Goal: Task Accomplishment & Management: Manage account settings

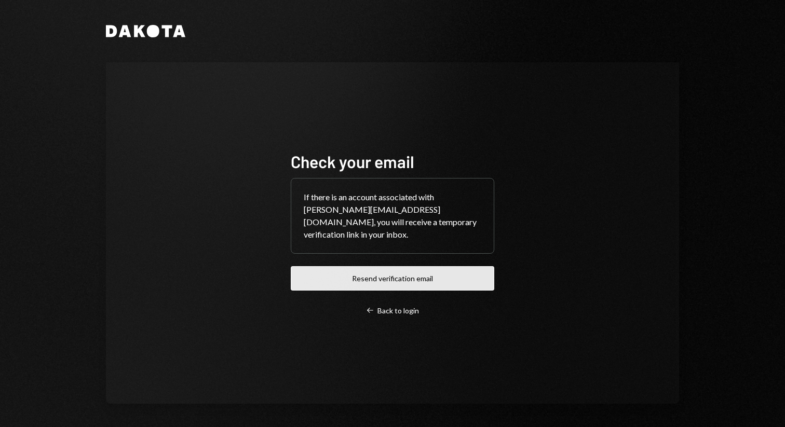
click at [421, 270] on button "Resend verification email" at bounding box center [393, 278] width 204 height 24
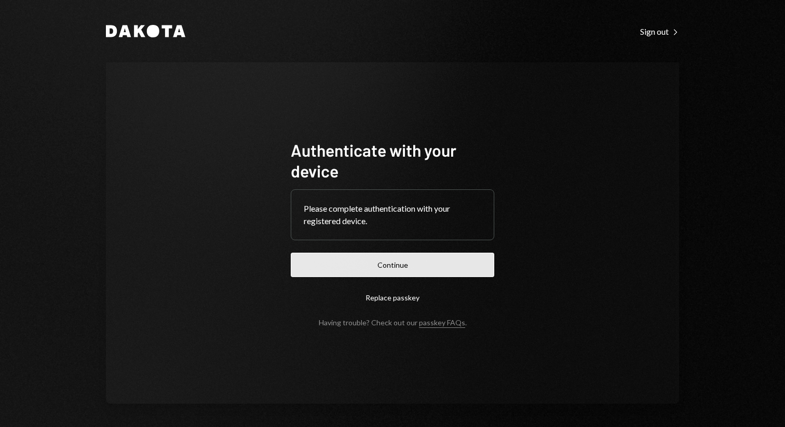
click at [421, 263] on button "Continue" at bounding box center [393, 265] width 204 height 24
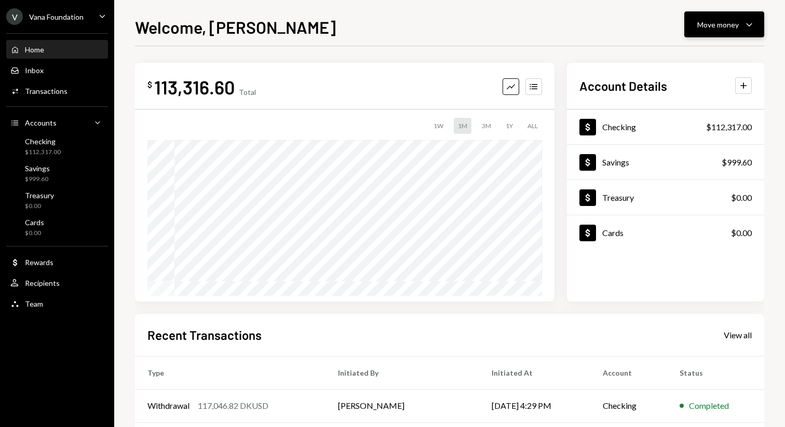
click at [713, 27] on div "Move money" at bounding box center [718, 24] width 42 height 11
click at [690, 55] on div "Send" at bounding box center [716, 55] width 76 height 11
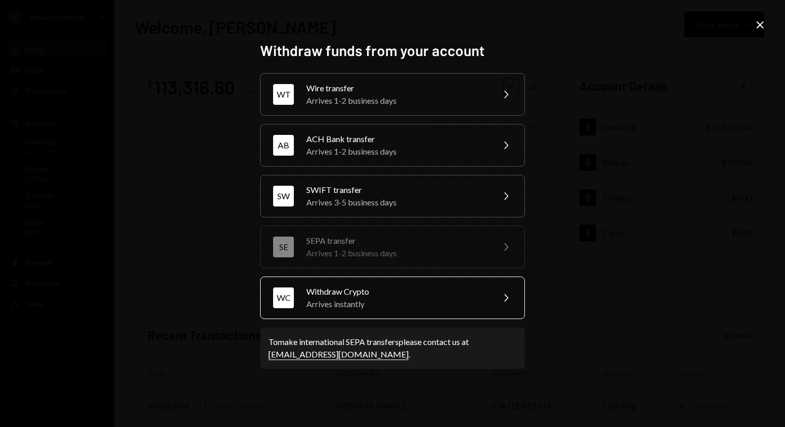
click at [426, 301] on div "Arrives instantly" at bounding box center [396, 304] width 181 height 12
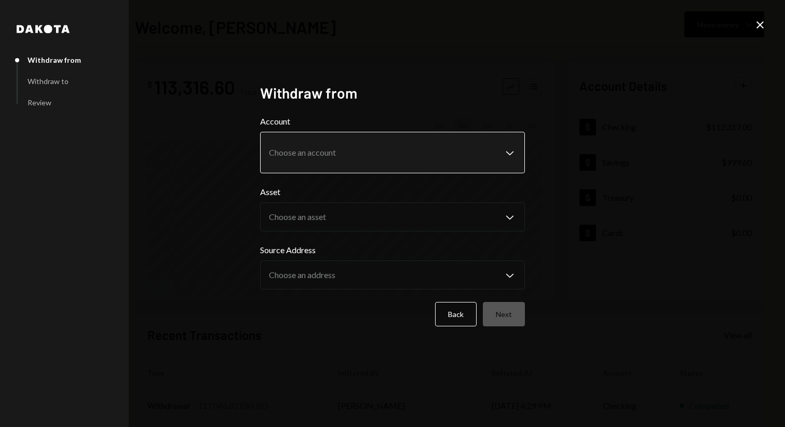
click at [336, 151] on body "**********" at bounding box center [392, 213] width 785 height 427
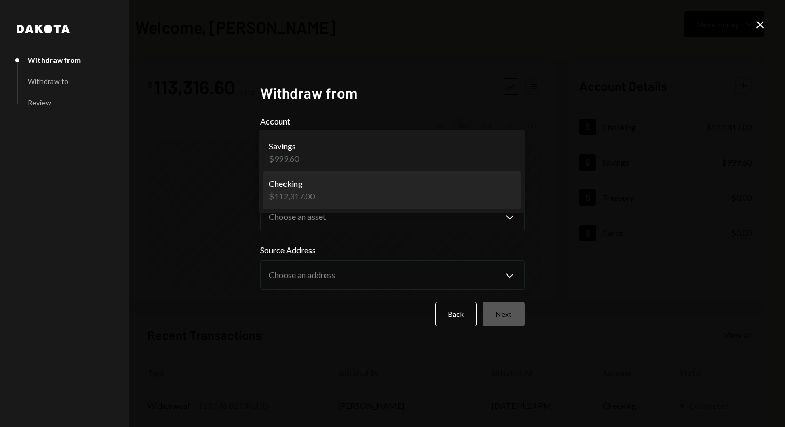
select select "**********"
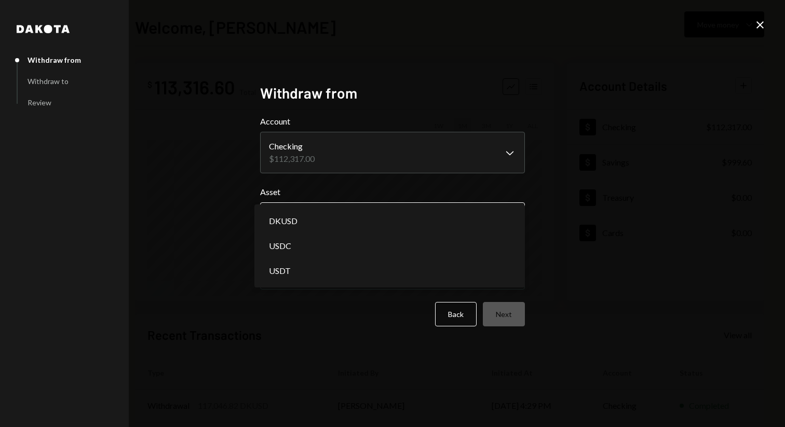
click at [356, 222] on body "**********" at bounding box center [392, 213] width 785 height 427
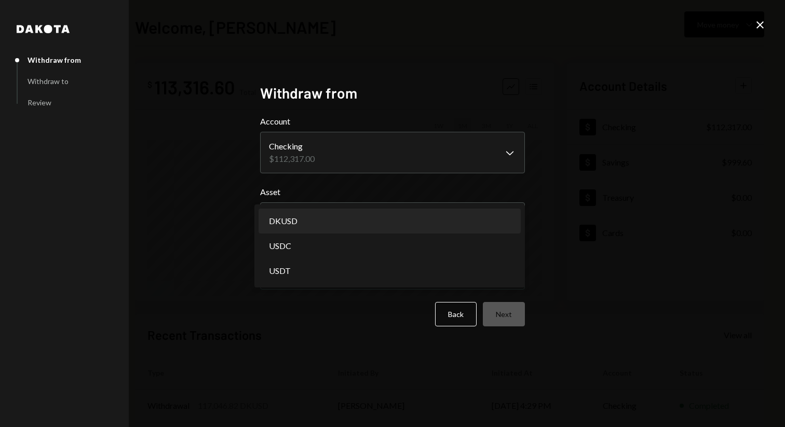
select select "*****"
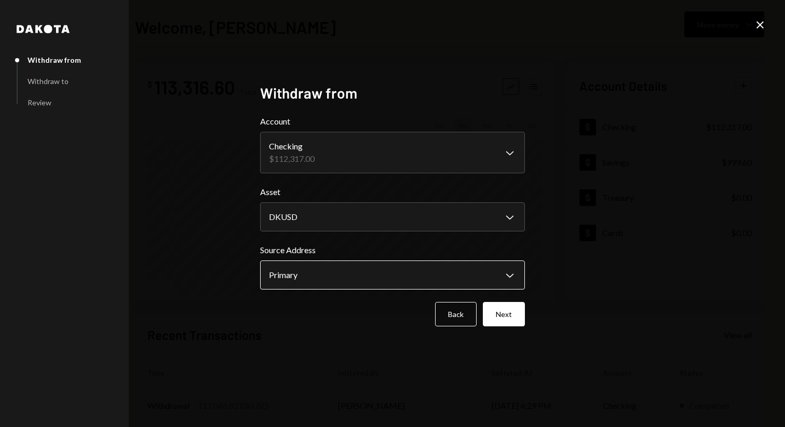
click at [464, 276] on body "**********" at bounding box center [392, 213] width 785 height 427
click at [497, 313] on button "Next" at bounding box center [504, 314] width 42 height 24
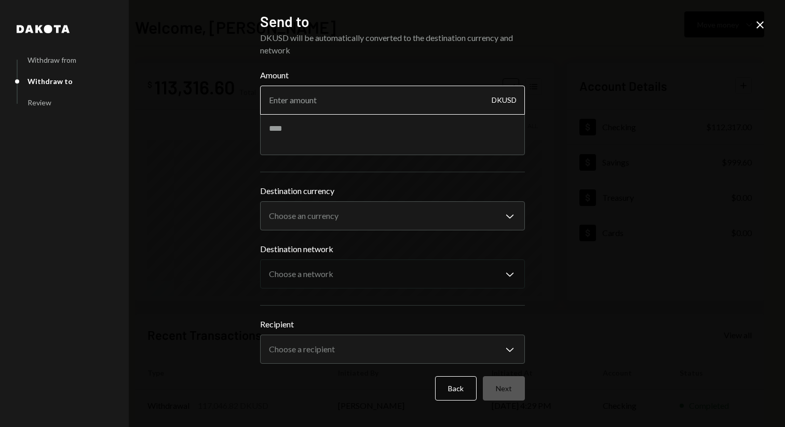
click at [377, 101] on input "Amount" at bounding box center [392, 100] width 265 height 29
type input "2500"
click at [344, 136] on textarea at bounding box center [392, 135] width 265 height 42
paste textarea "**********"
type textarea "**********"
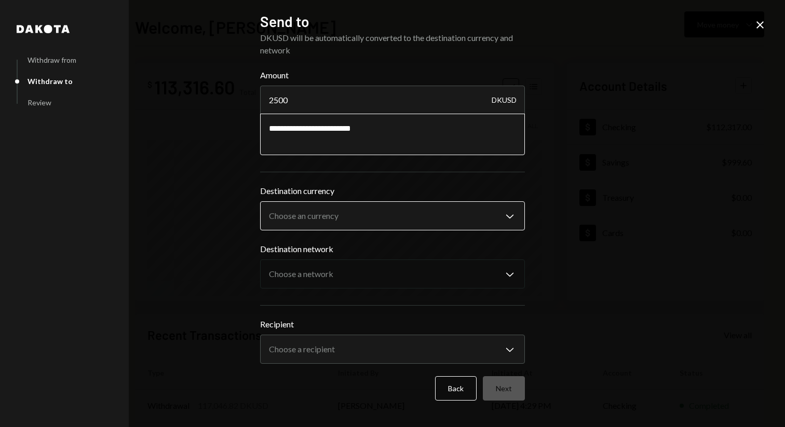
click at [355, 207] on body "V Vana Foundation Caret Down Home Home Inbox Inbox Activities Transactions Acco…" at bounding box center [392, 213] width 785 height 427
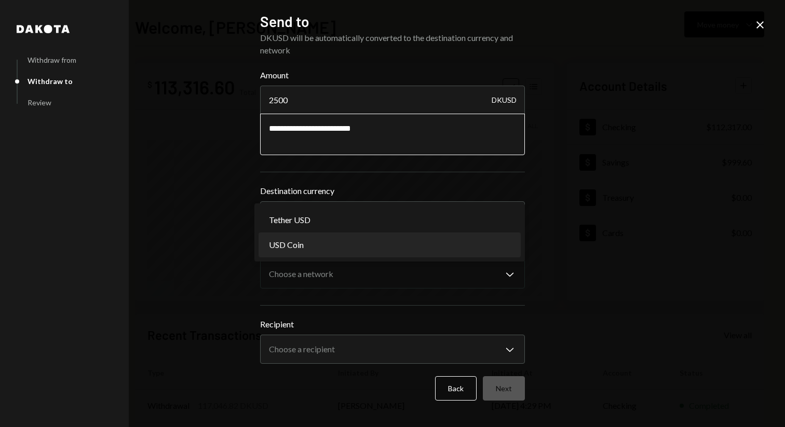
select select "****"
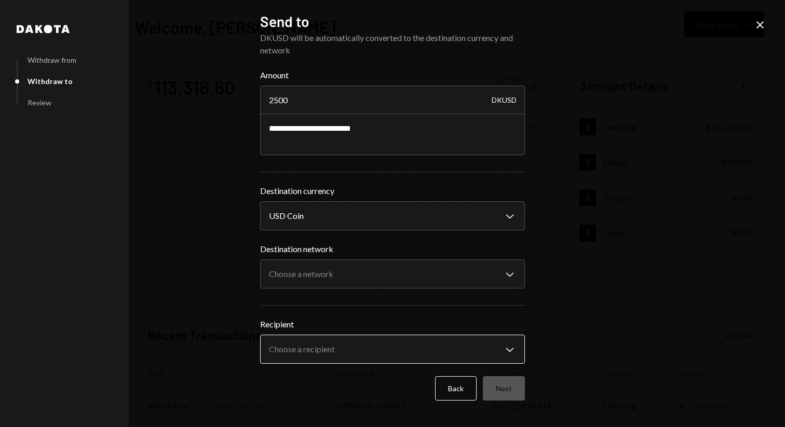
click at [465, 345] on body "V Vana Foundation Caret Down Home Home Inbox Inbox Activities Transactions Acco…" at bounding box center [392, 213] width 785 height 427
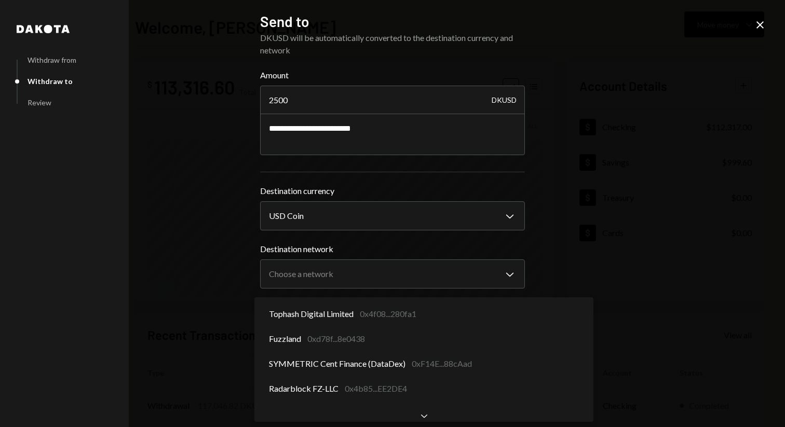
click at [447, 349] on body "V Vana Foundation Caret Down Home Home Inbox Inbox Activities Transactions Acco…" at bounding box center [392, 213] width 785 height 427
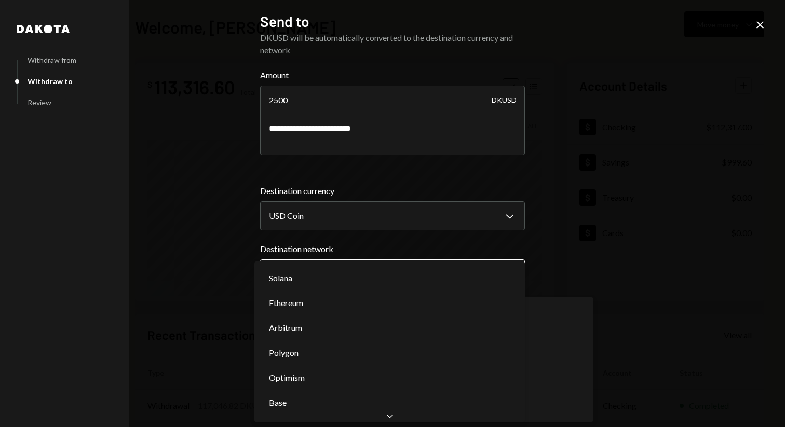
click at [447, 275] on body "V Vana Foundation Caret Down Home Home Inbox Inbox Activities Transactions Acco…" at bounding box center [392, 213] width 785 height 427
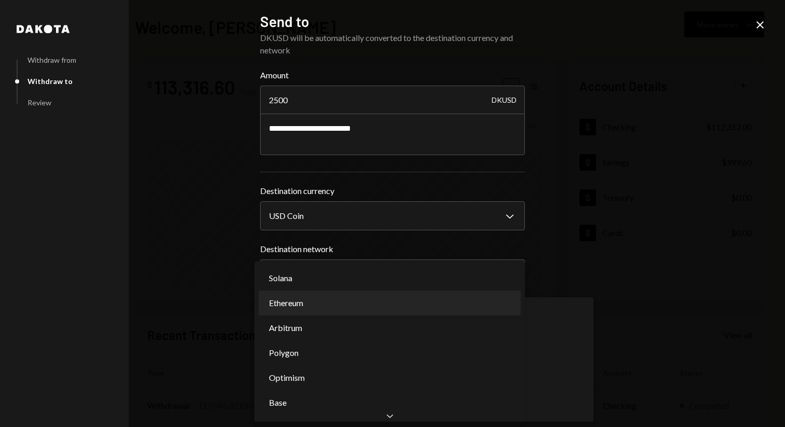
select select "**********"
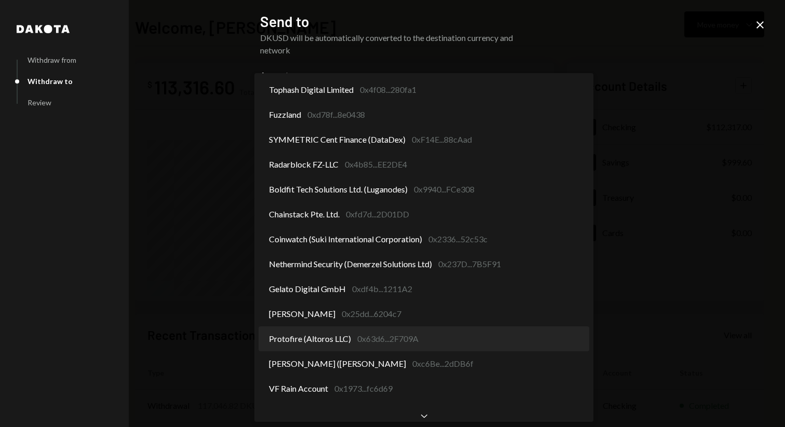
select select "**********"
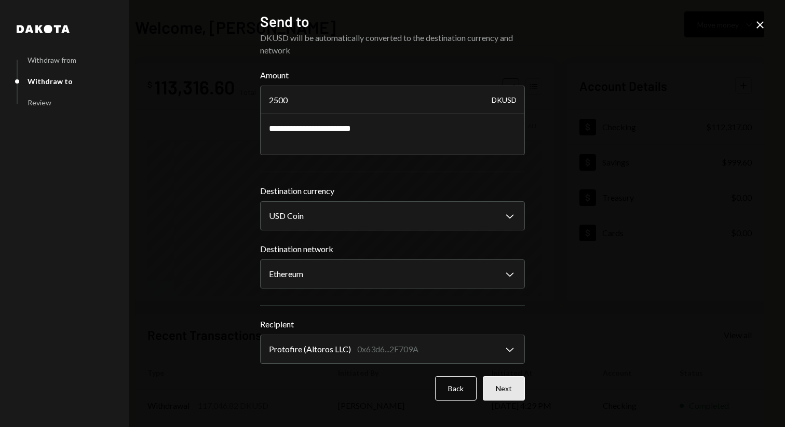
click at [502, 395] on button "Next" at bounding box center [504, 388] width 42 height 24
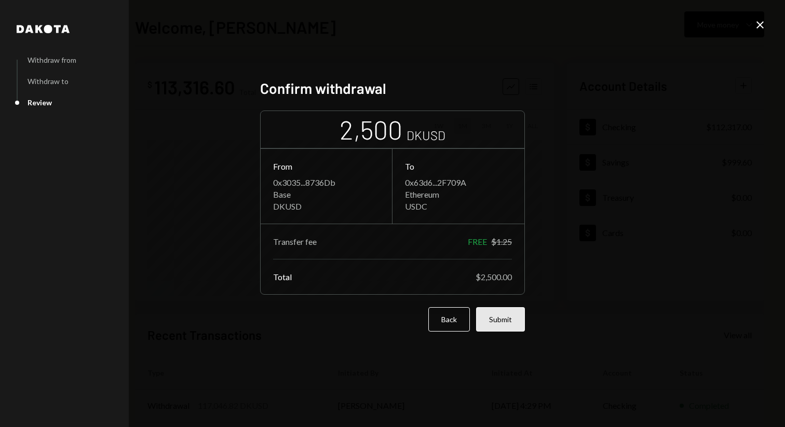
click at [505, 324] on button "Submit" at bounding box center [500, 319] width 49 height 24
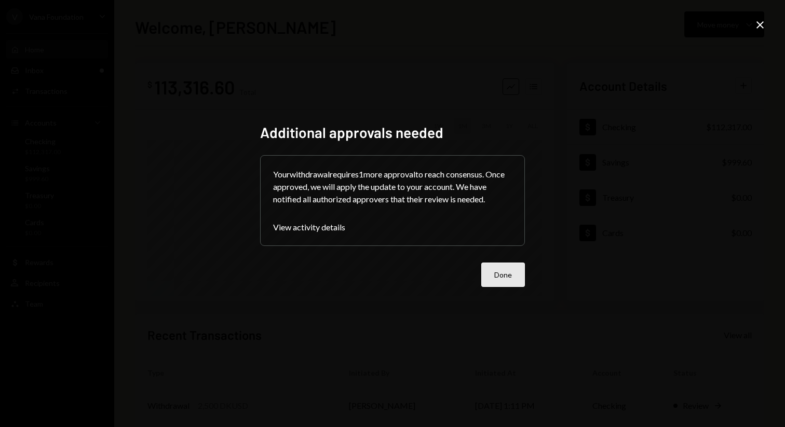
click at [486, 272] on button "Done" at bounding box center [503, 275] width 44 height 24
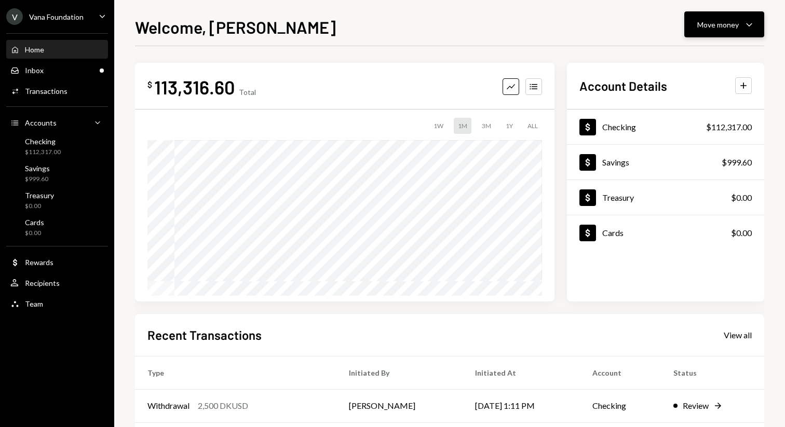
click at [725, 19] on div "Move money Caret Down" at bounding box center [724, 24] width 54 height 12
click at [706, 57] on div "Send" at bounding box center [716, 55] width 76 height 11
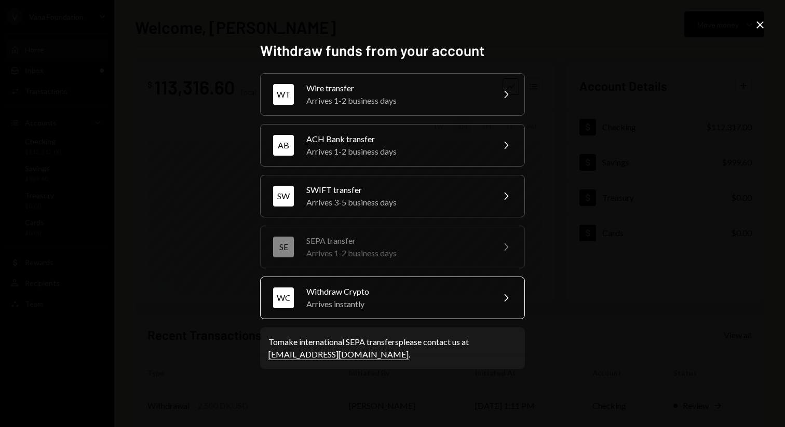
click at [440, 304] on div "Arrives instantly" at bounding box center [396, 304] width 181 height 12
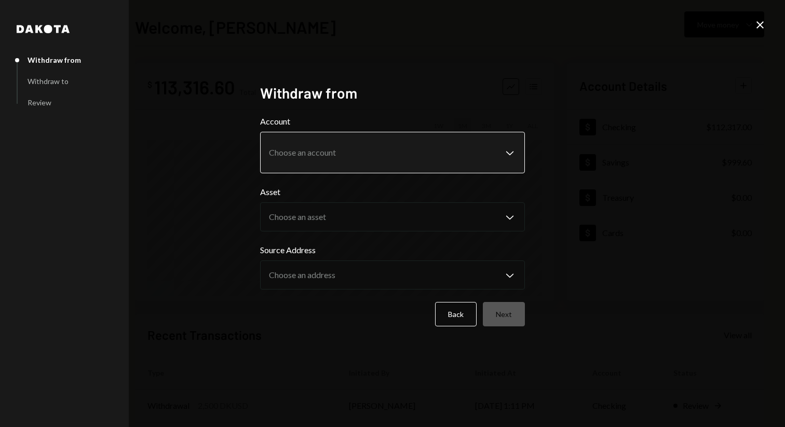
click at [452, 167] on body "**********" at bounding box center [392, 213] width 785 height 427
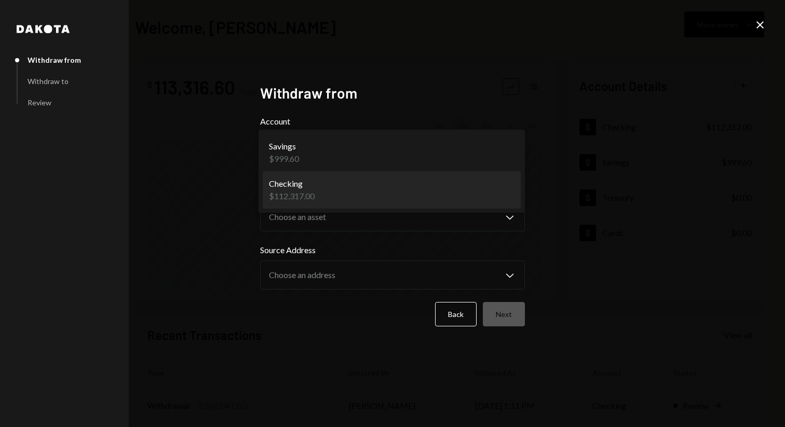
select select "**********"
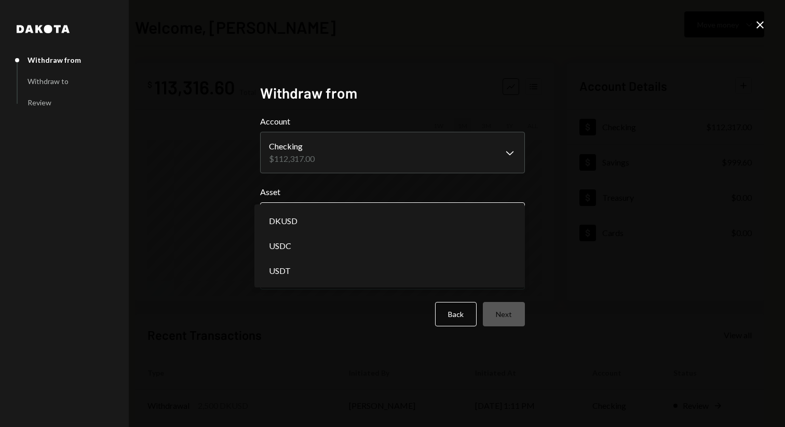
click at [427, 221] on body "**********" at bounding box center [392, 213] width 785 height 427
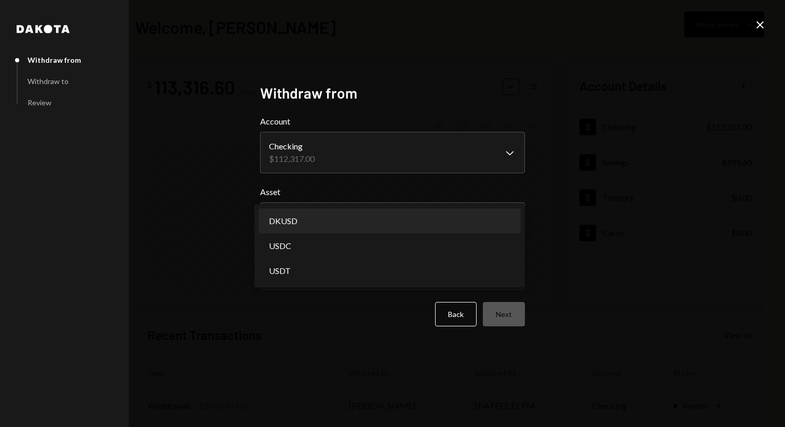
select select "*****"
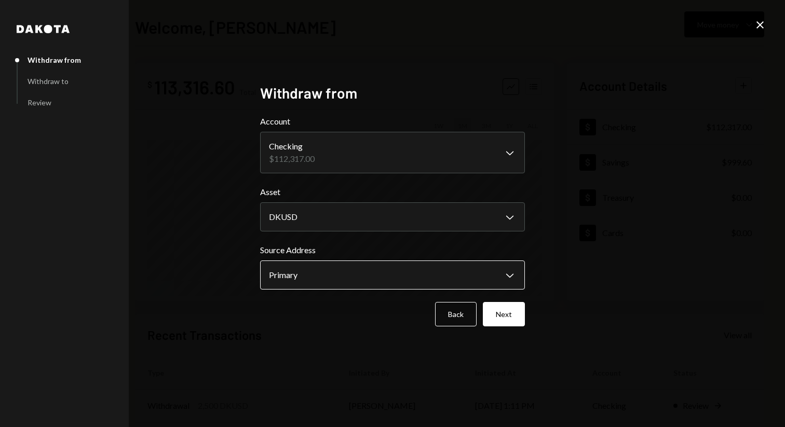
click at [438, 279] on body "**********" at bounding box center [392, 213] width 785 height 427
click at [513, 317] on button "Next" at bounding box center [504, 314] width 42 height 24
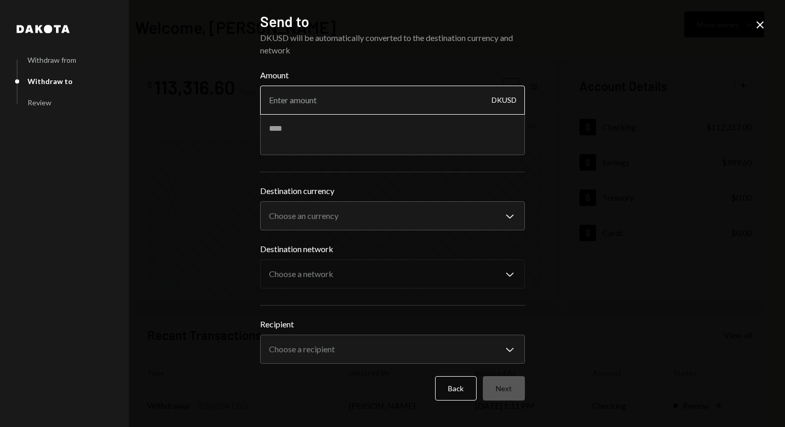
click at [416, 106] on input "Amount" at bounding box center [392, 100] width 265 height 29
click at [454, 401] on div "**********" at bounding box center [392, 214] width 265 height 405
click at [759, 30] on icon "Close" at bounding box center [760, 25] width 12 height 12
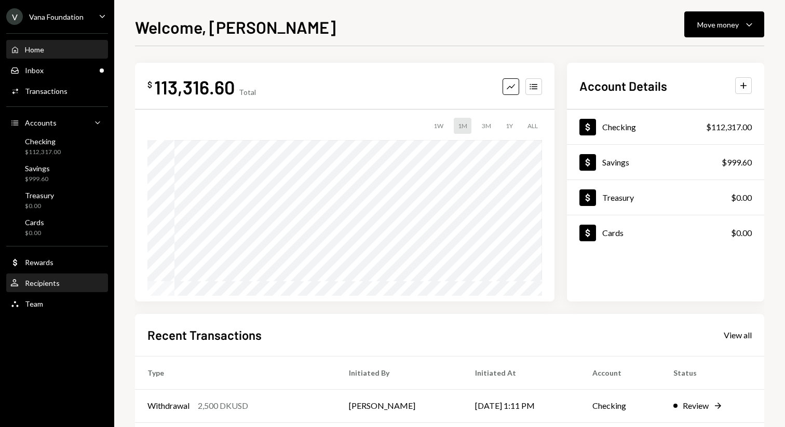
click at [55, 283] on div "Recipients" at bounding box center [42, 283] width 35 height 9
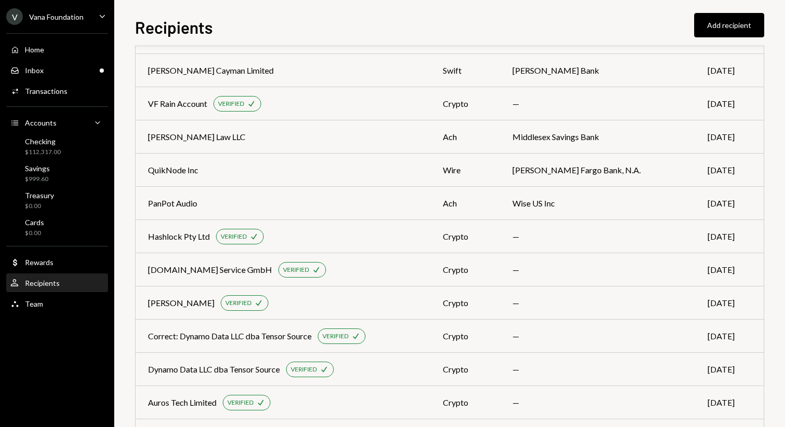
scroll to position [1803, 0]
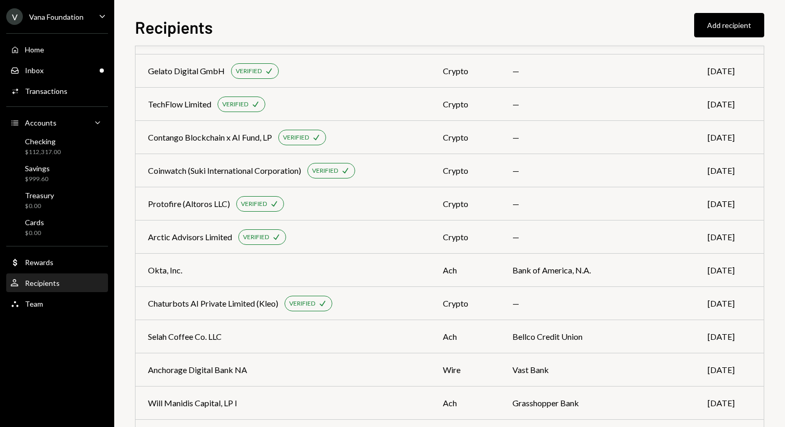
click at [744, 38] on div "Recipients Add recipient Name Payment type Bank name Last payment Deel wire JP …" at bounding box center [449, 221] width 629 height 413
click at [742, 32] on button "Add recipient" at bounding box center [729, 25] width 70 height 24
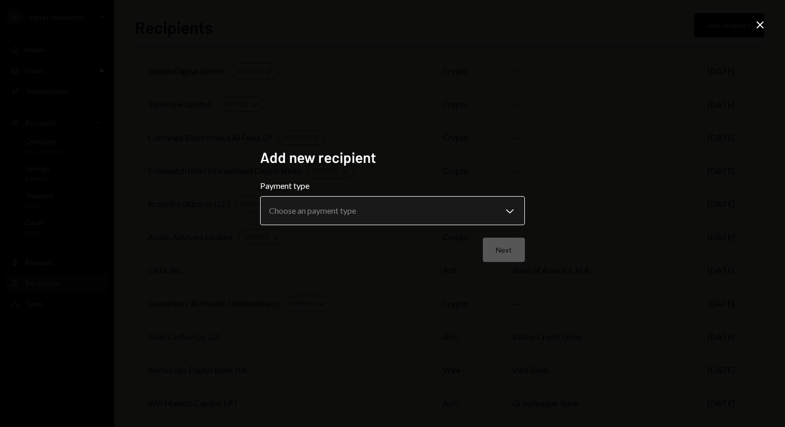
click at [469, 220] on body "V Vana Foundation Caret Down Home Home Inbox Inbox Activities Transactions Acco…" at bounding box center [392, 213] width 785 height 427
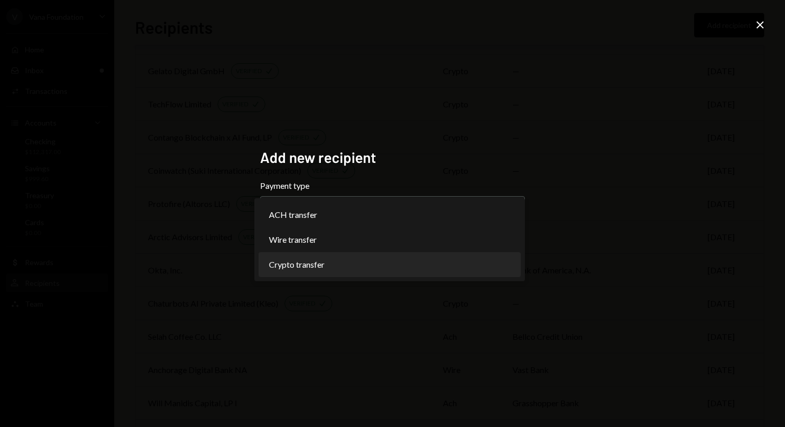
select select "******"
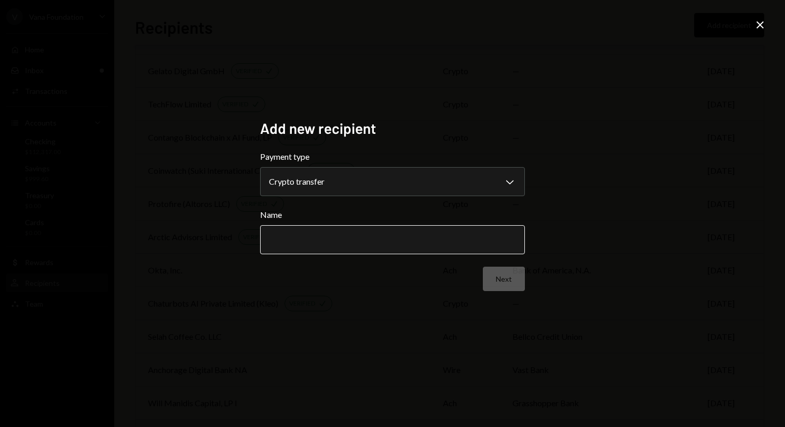
click at [458, 227] on input "Name" at bounding box center [392, 239] width 265 height 29
paste input "**********"
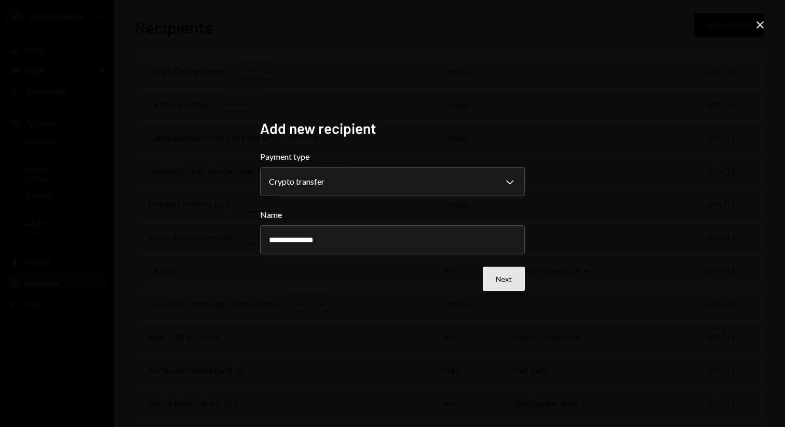
type input "**********"
click at [521, 273] on button "Next" at bounding box center [504, 279] width 42 height 24
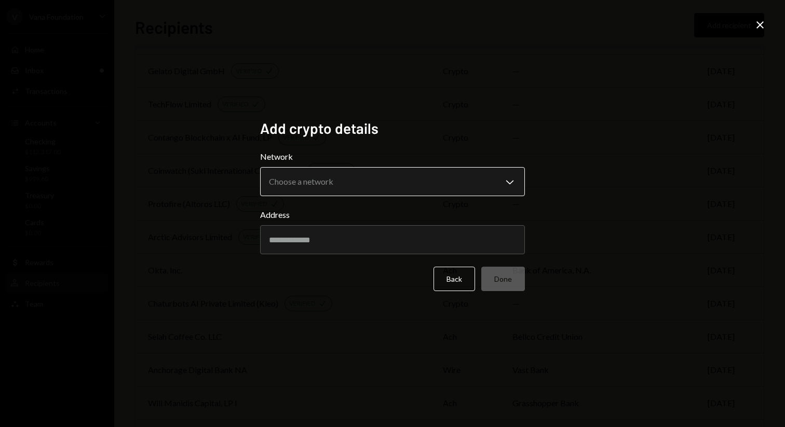
click at [437, 176] on body "V Vana Foundation Caret Down Home Home Inbox Inbox Activities Transactions Acco…" at bounding box center [392, 213] width 785 height 427
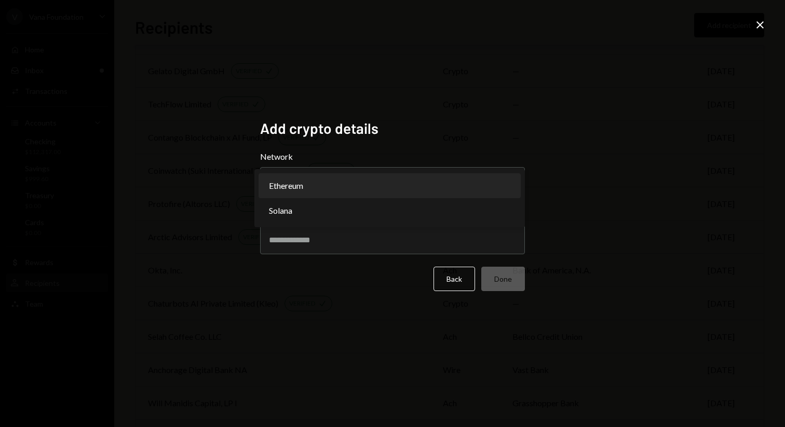
select select "**********"
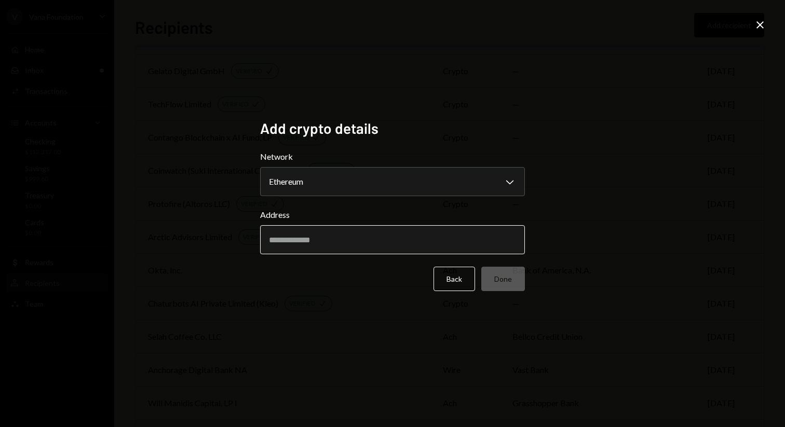
click at [384, 240] on input "Address" at bounding box center [392, 239] width 265 height 29
paste input "**********"
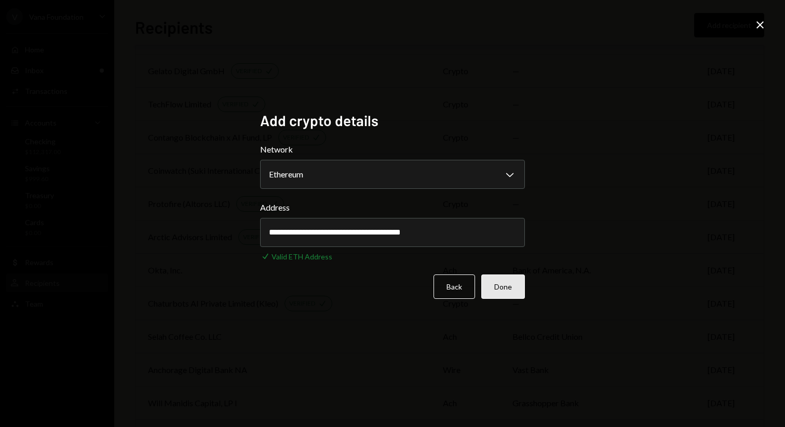
type input "**********"
click at [518, 283] on button "Done" at bounding box center [503, 287] width 44 height 24
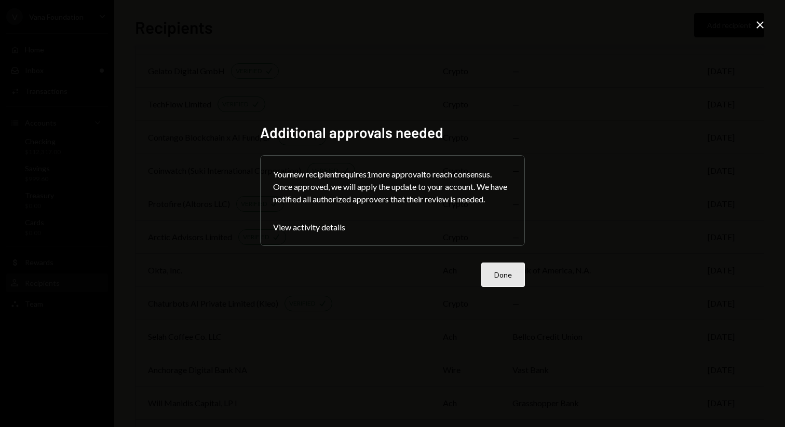
click at [505, 274] on button "Done" at bounding box center [503, 275] width 44 height 24
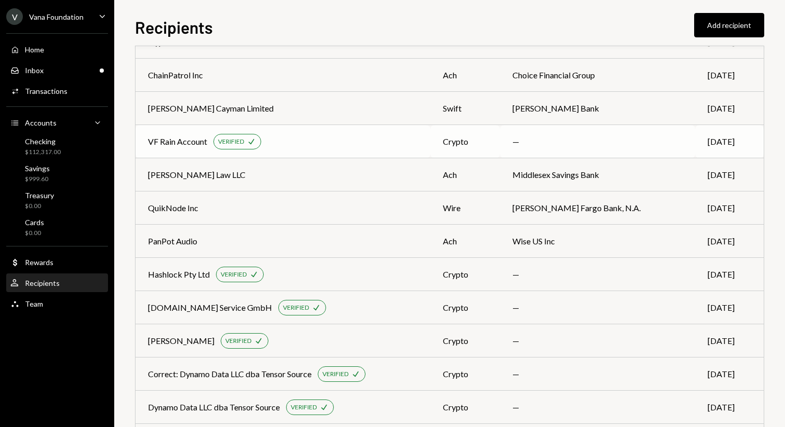
scroll to position [851, 0]
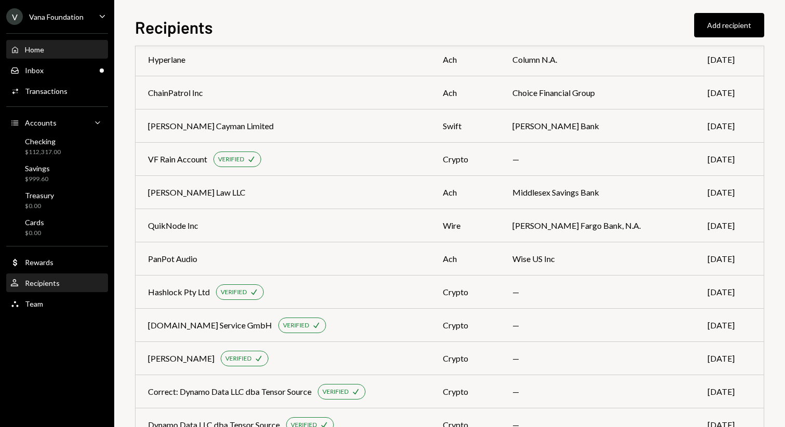
click at [72, 49] on div "Home Home" at bounding box center [56, 49] width 93 height 9
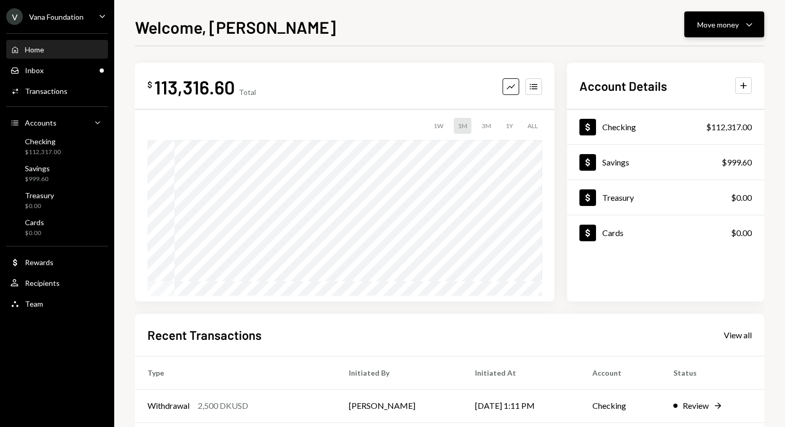
click at [736, 23] on div "Move money" at bounding box center [718, 24] width 42 height 11
click at [699, 54] on div "Send" at bounding box center [716, 55] width 76 height 11
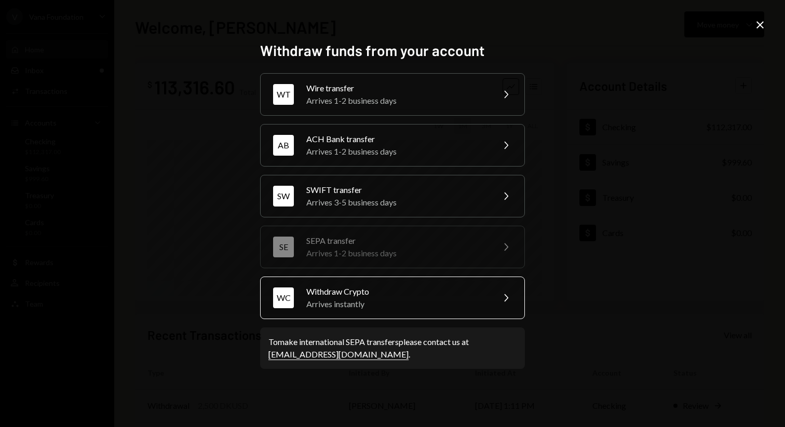
click at [408, 279] on div "WC Withdraw Crypto Arrives instantly Chevron Right" at bounding box center [392, 298] width 265 height 43
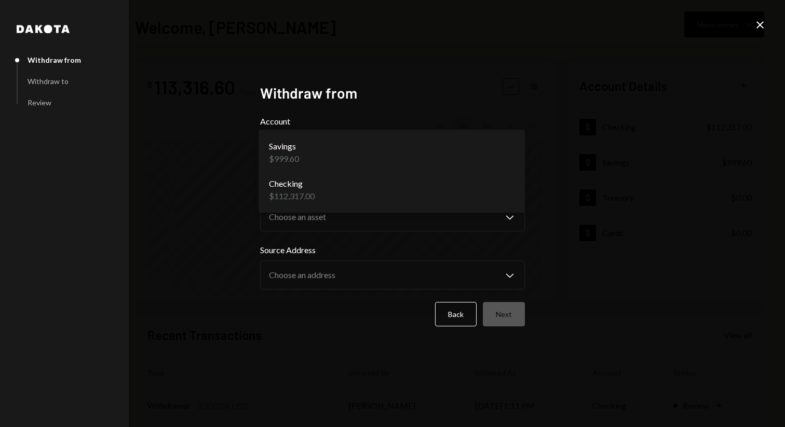
click at [439, 141] on body "V Vana Foundation Caret Down Home Home Inbox Inbox Activities Transactions Acco…" at bounding box center [392, 213] width 785 height 427
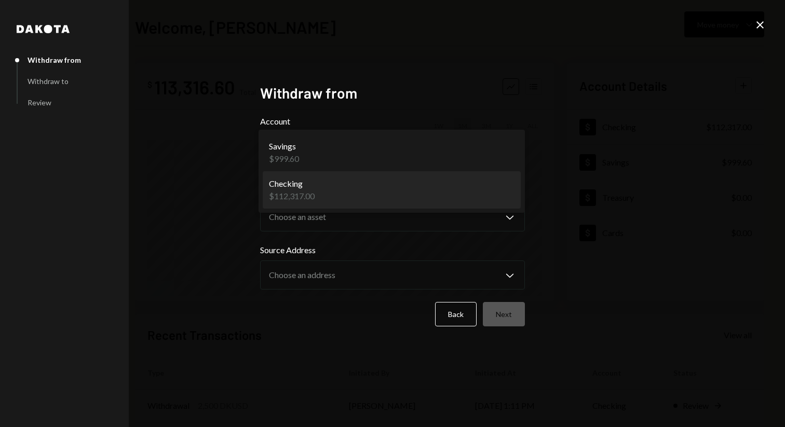
select select "**********"
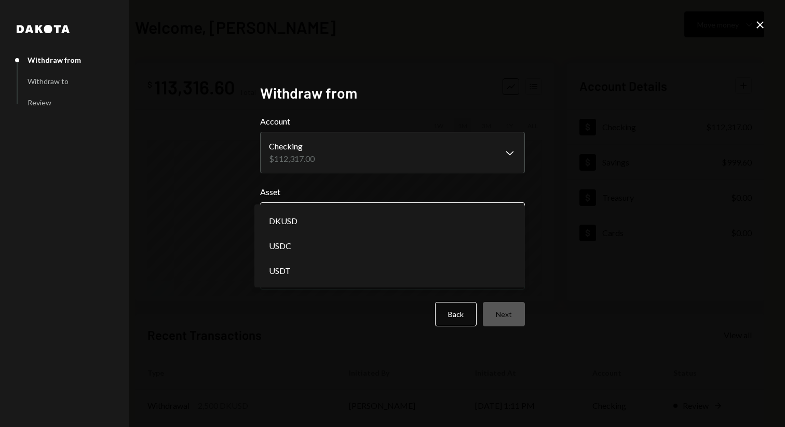
click at [451, 220] on body "V Vana Foundation Caret Down Home Home Inbox Inbox Activities Transactions Acco…" at bounding box center [392, 213] width 785 height 427
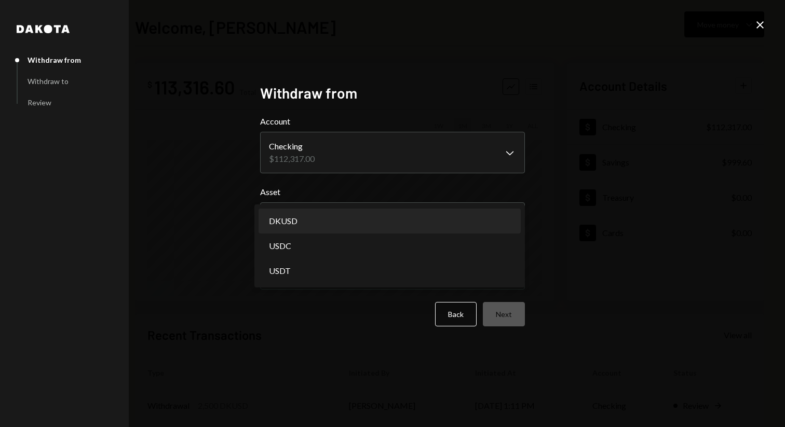
select select "*****"
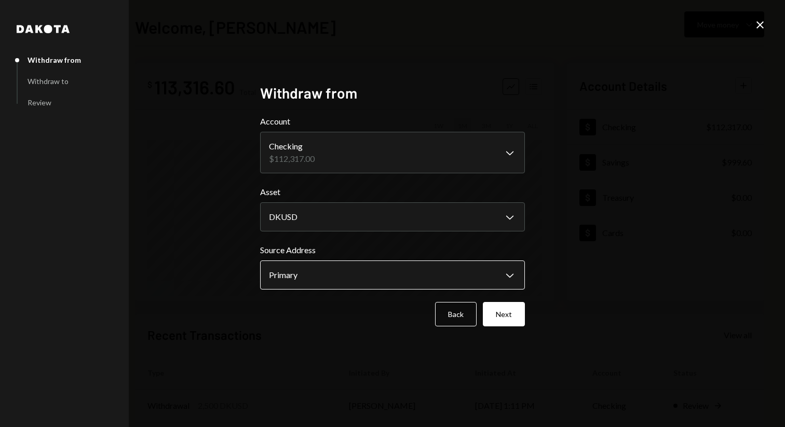
click at [457, 280] on body "V Vana Foundation Caret Down Home Home Inbox Inbox Activities Transactions Acco…" at bounding box center [392, 213] width 785 height 427
click at [495, 312] on button "Next" at bounding box center [504, 314] width 42 height 24
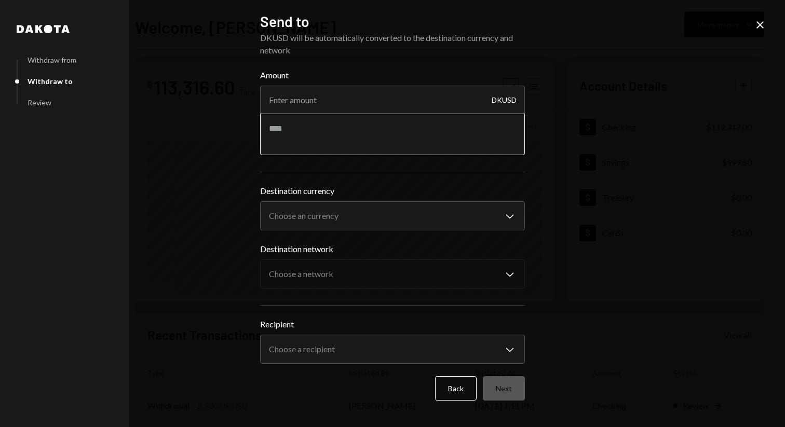
click at [322, 139] on textarea at bounding box center [392, 135] width 265 height 42
paste textarea "**********"
click at [309, 128] on textarea "**********" at bounding box center [392, 135] width 265 height 42
type textarea "**********"
click at [309, 105] on input "Amount" at bounding box center [392, 100] width 265 height 29
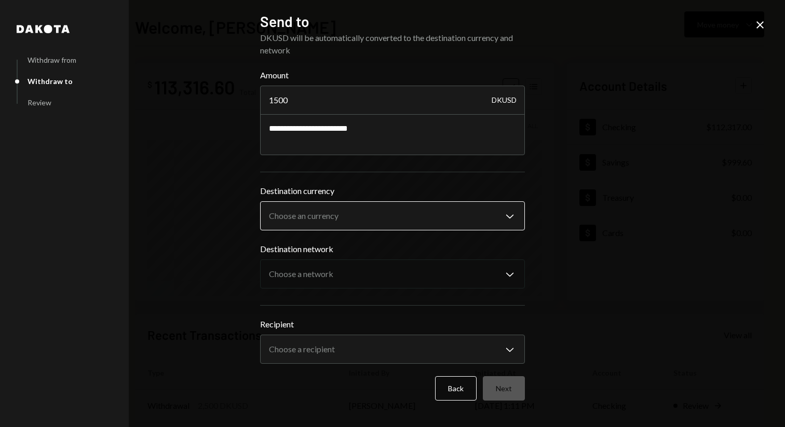
type input "1500"
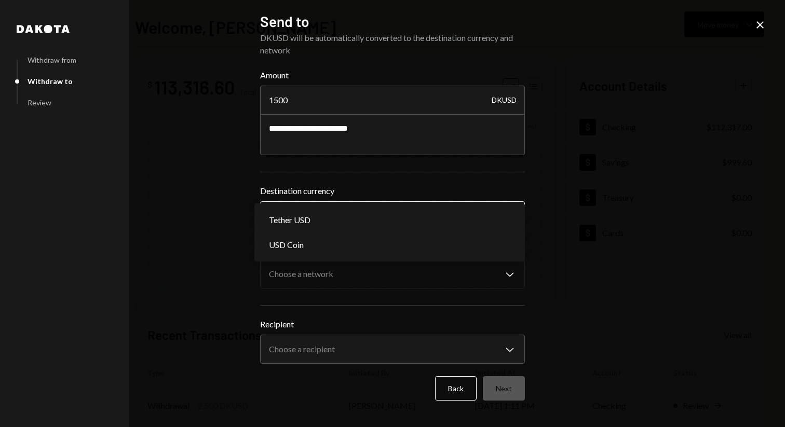
click at [397, 212] on body "**********" at bounding box center [392, 213] width 785 height 427
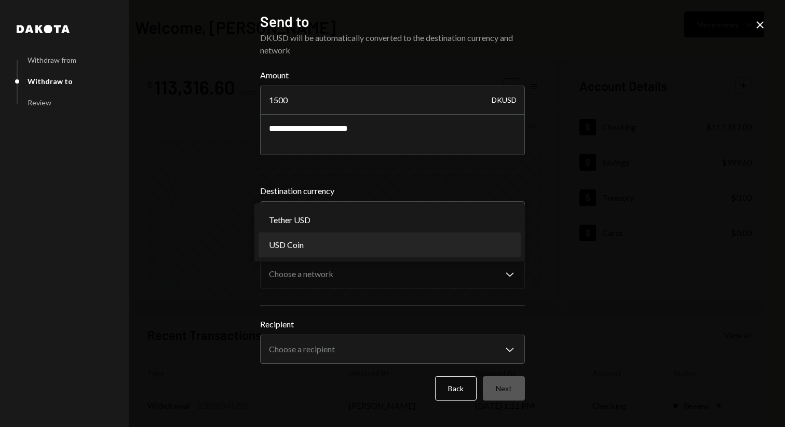
select select "****"
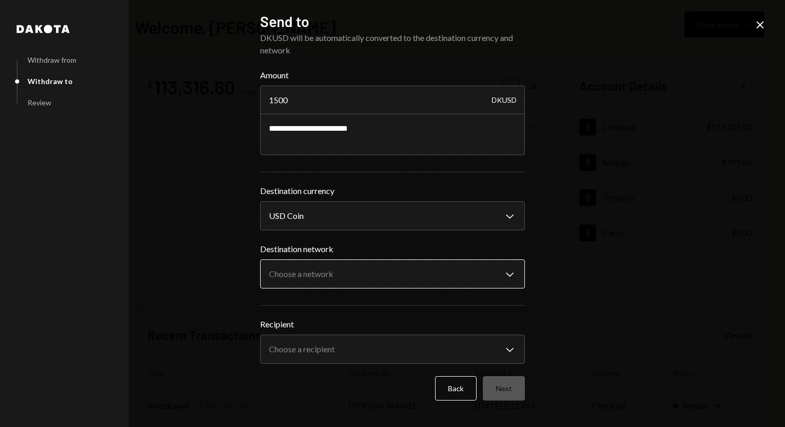
click at [392, 277] on body "**********" at bounding box center [392, 213] width 785 height 427
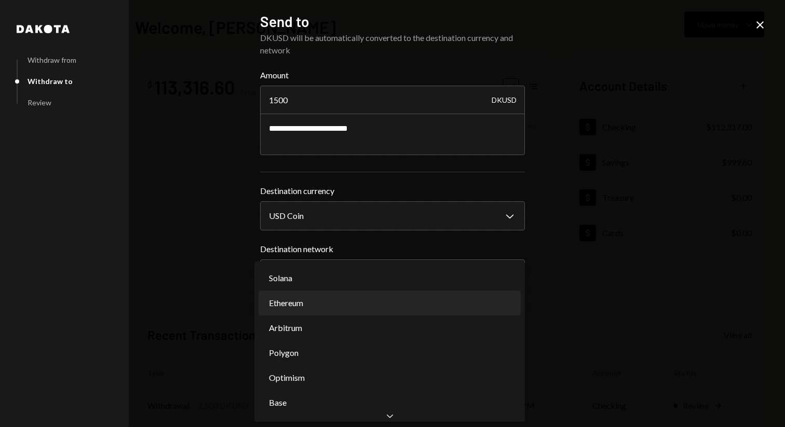
select select "**********"
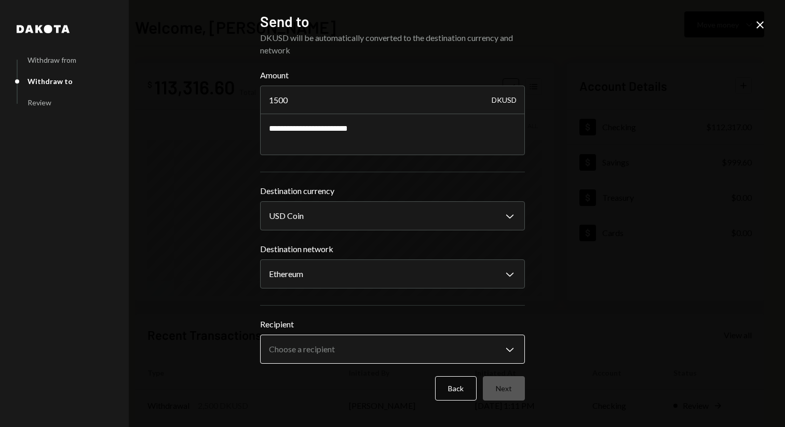
click at [401, 349] on body "**********" at bounding box center [392, 213] width 785 height 427
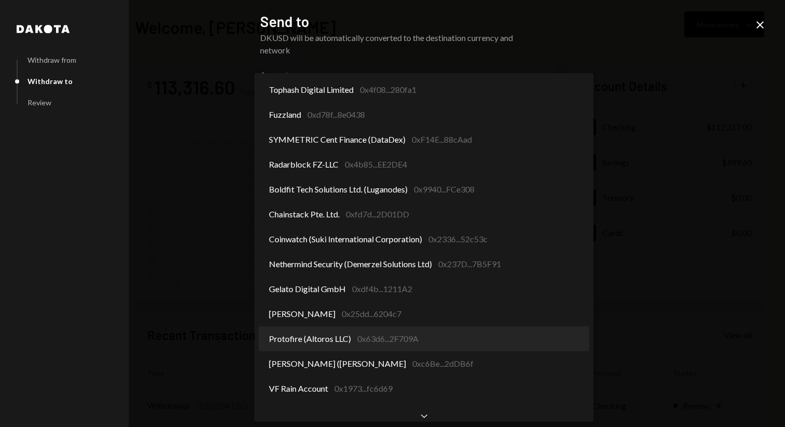
select select "**********"
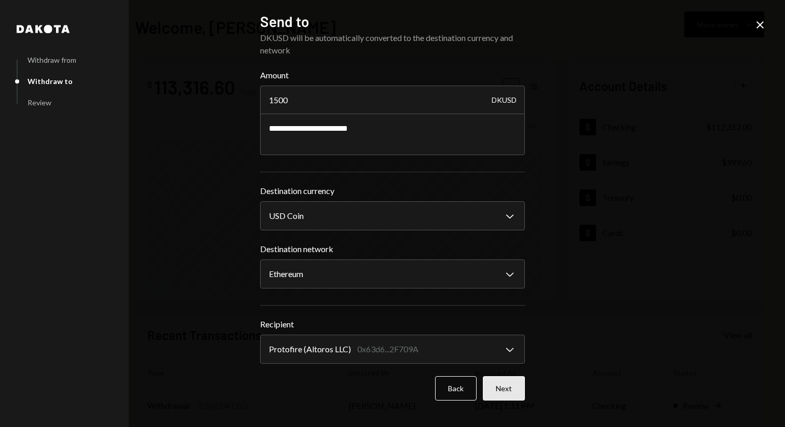
click at [502, 393] on button "Next" at bounding box center [504, 388] width 42 height 24
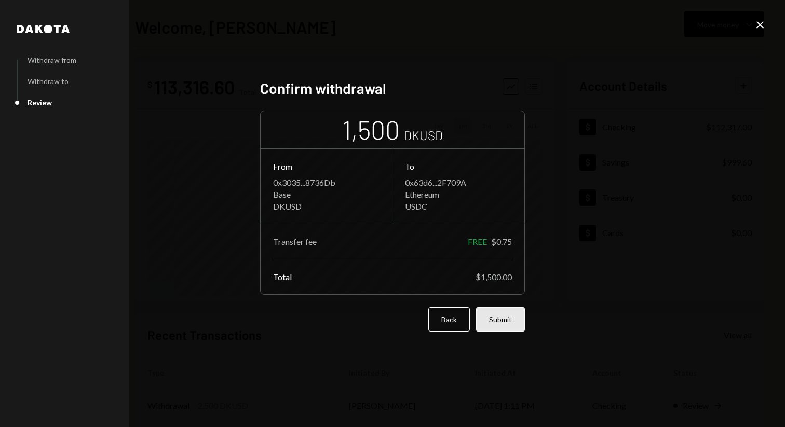
click at [504, 319] on button "Submit" at bounding box center [500, 319] width 49 height 24
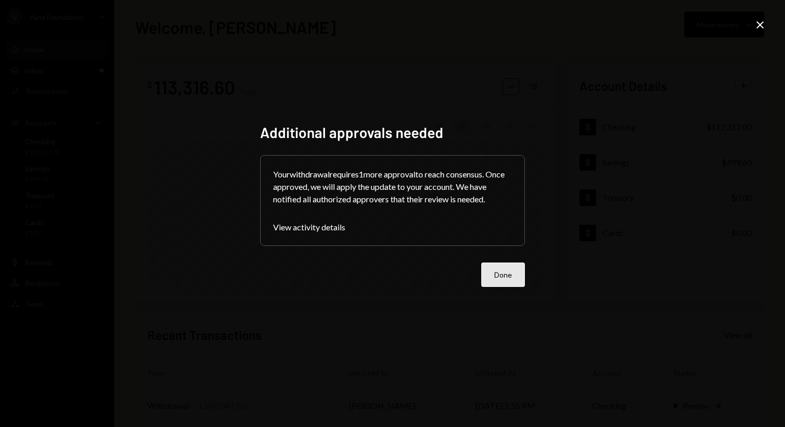
click at [495, 272] on button "Done" at bounding box center [503, 275] width 44 height 24
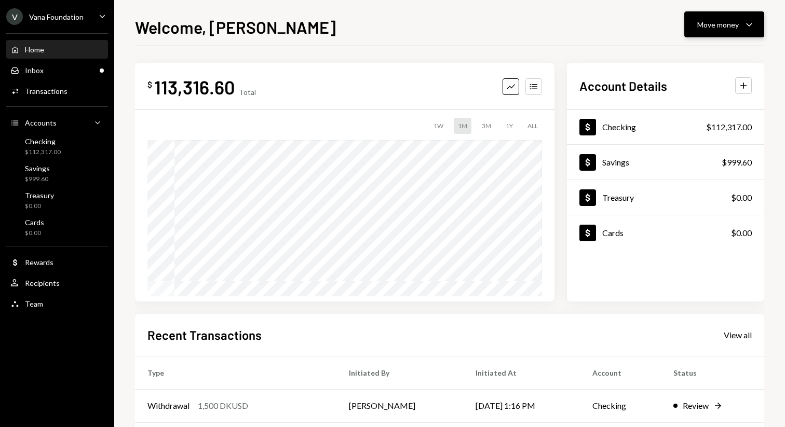
click at [728, 26] on div "Move money" at bounding box center [718, 24] width 42 height 11
click at [706, 58] on div "Send" at bounding box center [716, 55] width 76 height 11
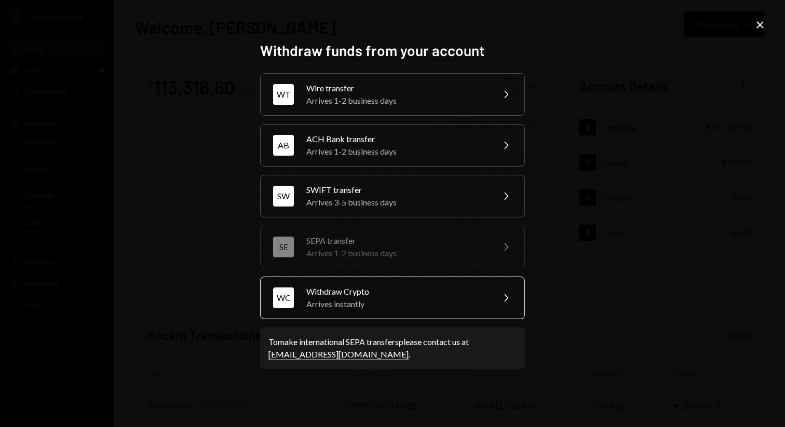
click at [432, 306] on div "Arrives instantly" at bounding box center [396, 304] width 181 height 12
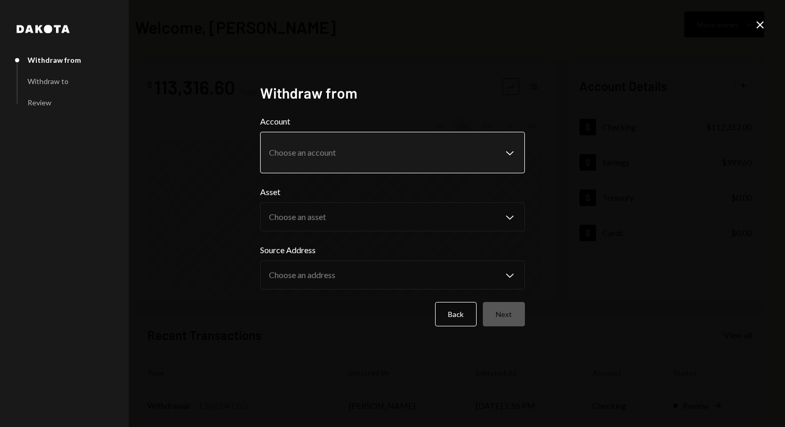
click at [431, 143] on body "V Vana Foundation Caret Down Home Home Inbox Inbox Activities Transactions Acco…" at bounding box center [392, 213] width 785 height 427
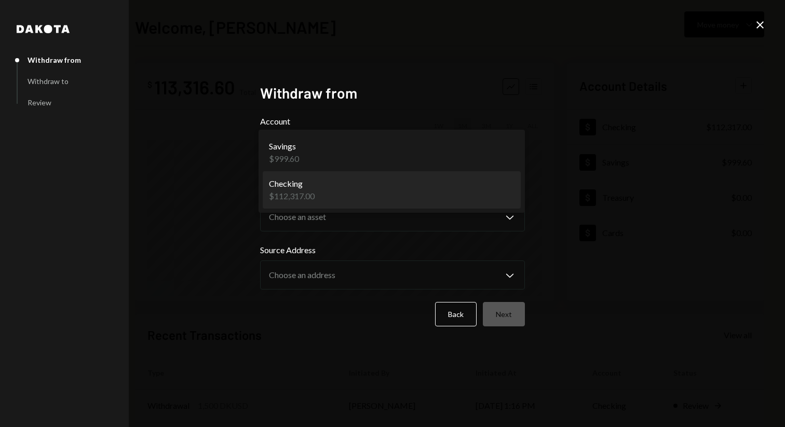
select select "**********"
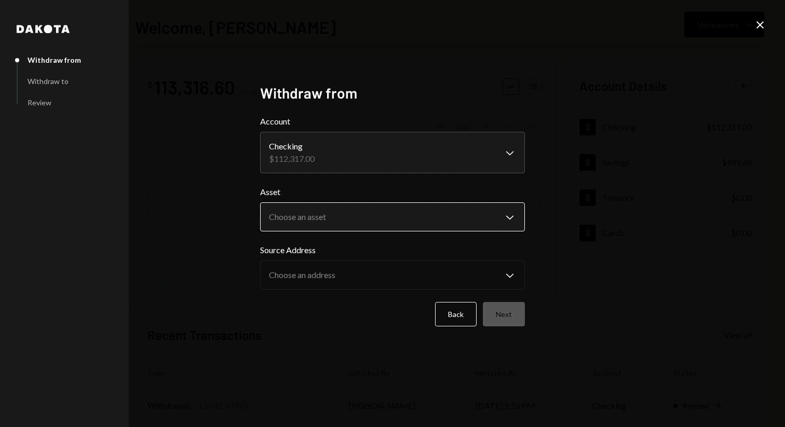
click at [419, 220] on body "V Vana Foundation Caret Down Home Home Inbox Inbox Activities Transactions Acco…" at bounding box center [392, 213] width 785 height 427
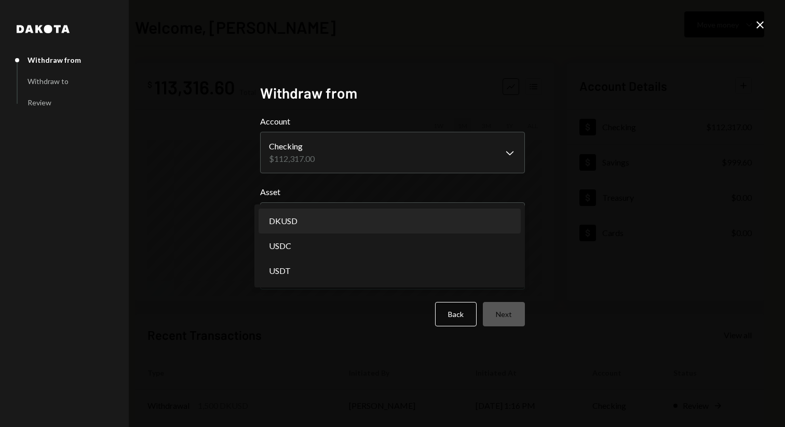
select select "*****"
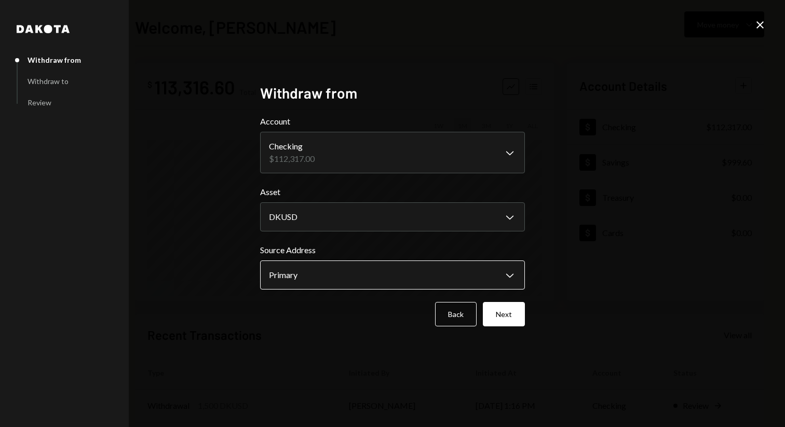
click at [424, 276] on body "V Vana Foundation Caret Down Home Home Inbox Inbox Activities Transactions Acco…" at bounding box center [392, 213] width 785 height 427
click at [507, 321] on button "Next" at bounding box center [504, 314] width 42 height 24
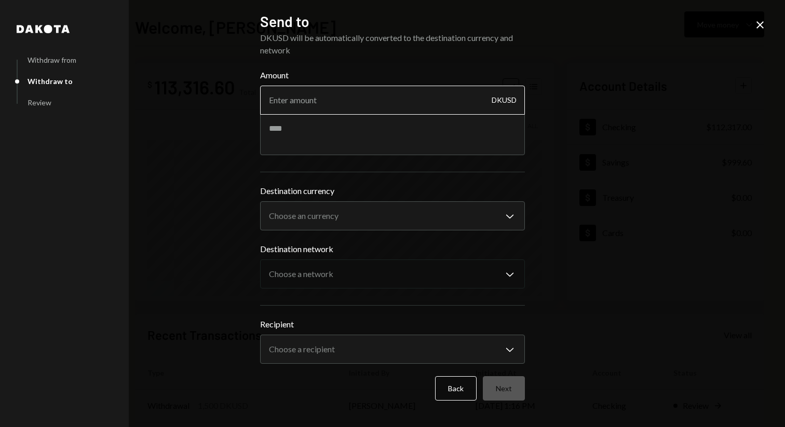
click at [365, 97] on input "Amount" at bounding box center [392, 100] width 265 height 29
type input "2000"
click at [368, 133] on textarea at bounding box center [392, 135] width 265 height 42
paste textarea "**********"
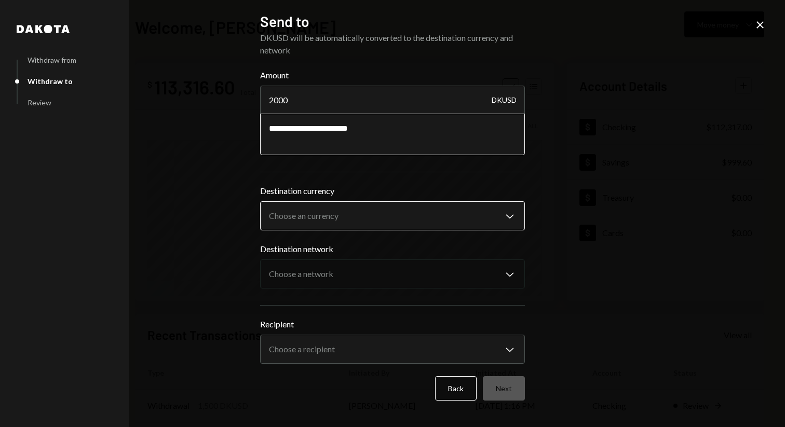
type textarea "**********"
click at [355, 208] on body "**********" at bounding box center [392, 213] width 785 height 427
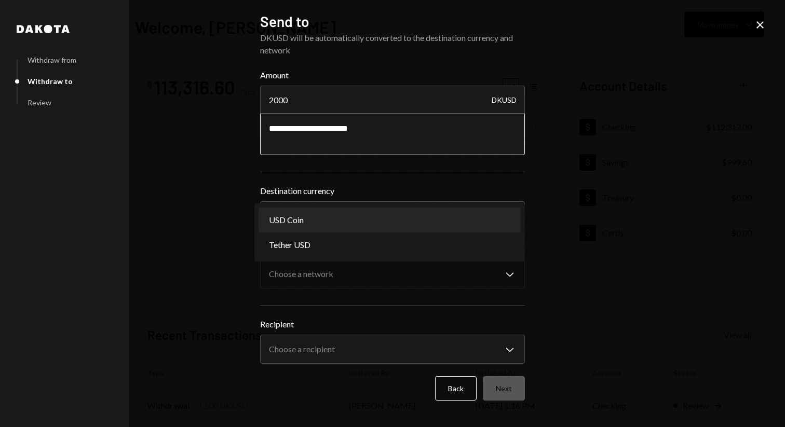
select select "****"
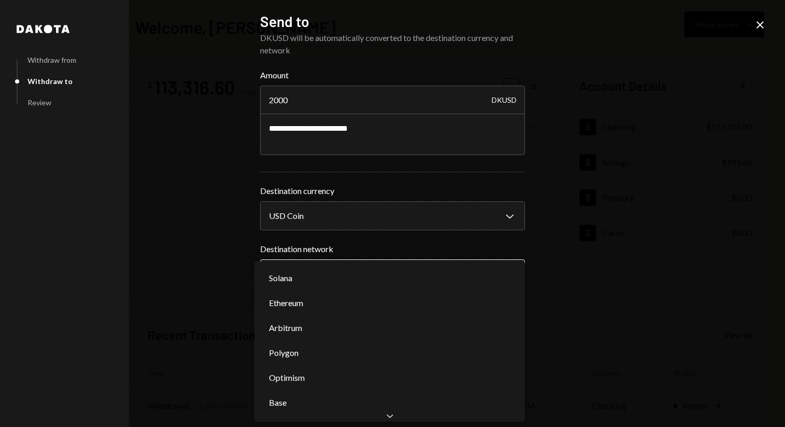
click at [365, 282] on body "**********" at bounding box center [392, 213] width 785 height 427
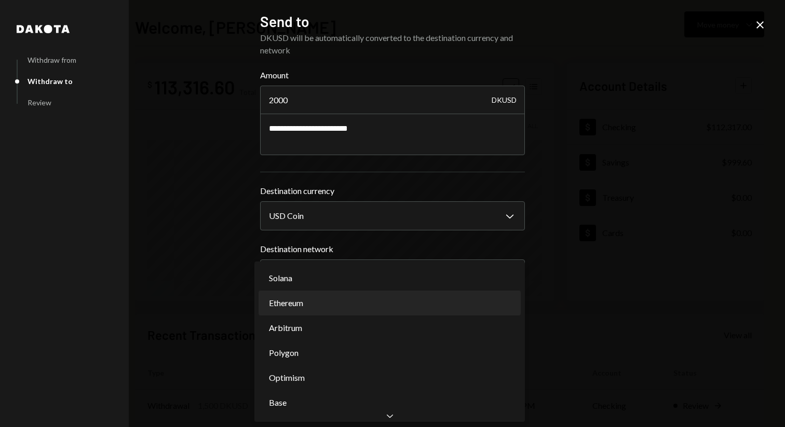
select select "**********"
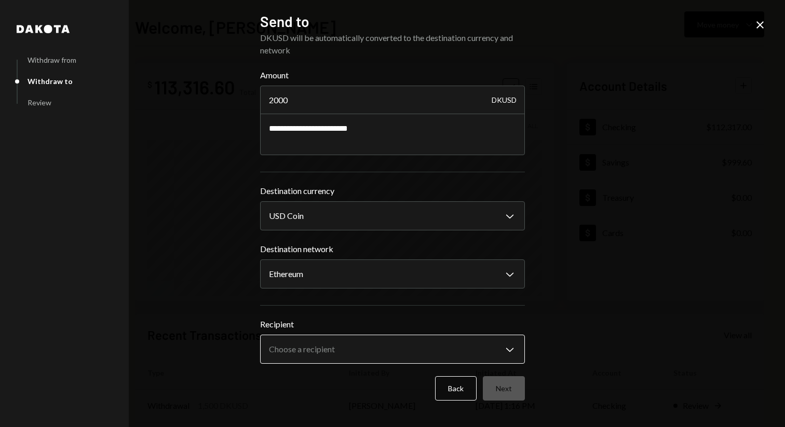
click at [371, 344] on body "**********" at bounding box center [392, 213] width 785 height 427
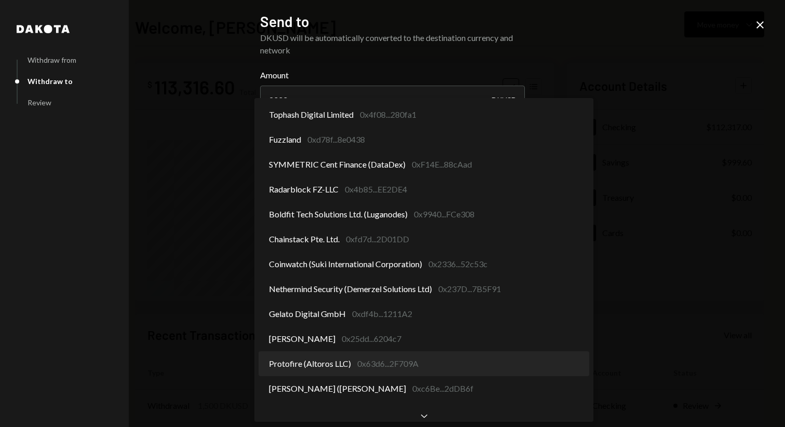
select select "**********"
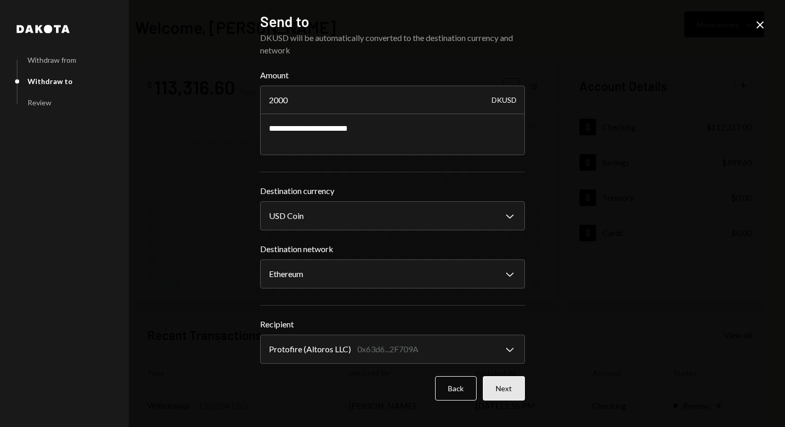
click at [507, 385] on button "Next" at bounding box center [504, 388] width 42 height 24
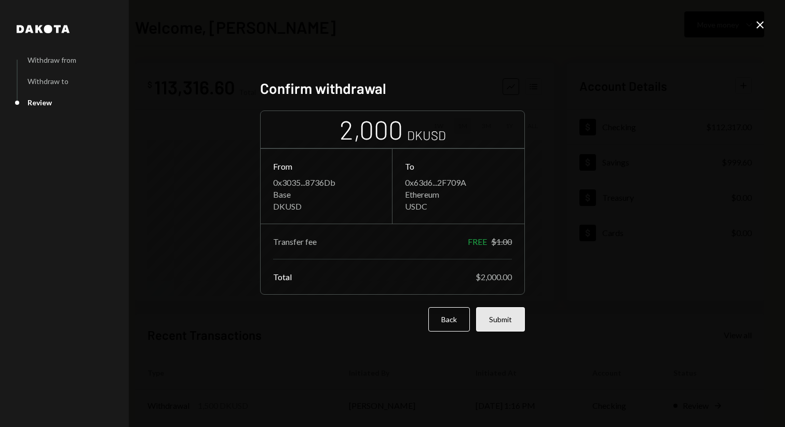
click at [505, 327] on button "Submit" at bounding box center [500, 319] width 49 height 24
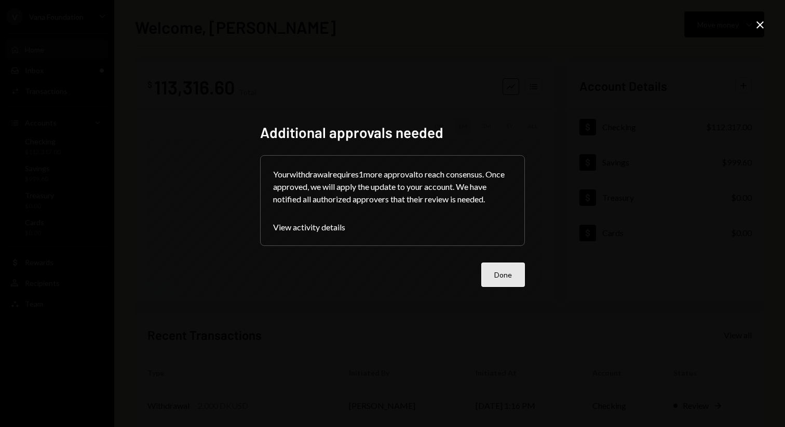
click at [511, 279] on button "Done" at bounding box center [503, 275] width 44 height 24
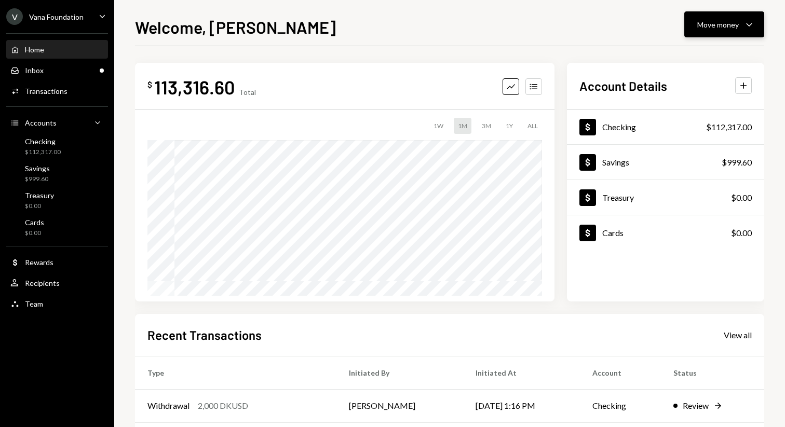
click at [692, 21] on button "Move money Caret Down" at bounding box center [724, 24] width 80 height 26
click at [693, 49] on div "Withdraw Send" at bounding box center [708, 55] width 104 height 23
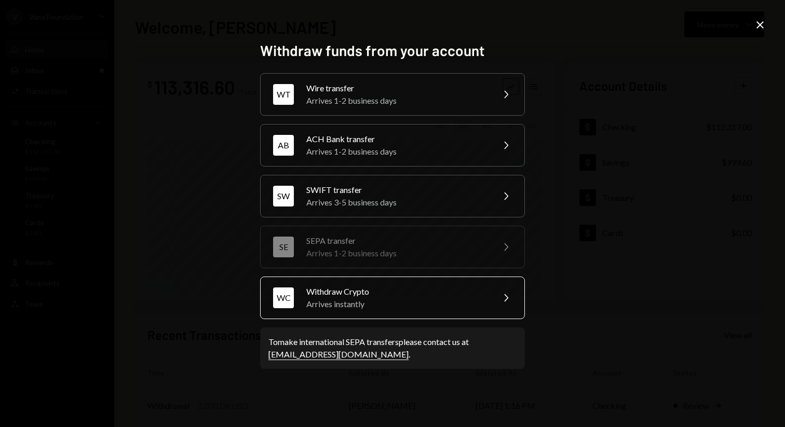
click at [370, 282] on div "WC Withdraw Crypto Arrives instantly Chevron Right" at bounding box center [392, 298] width 265 height 43
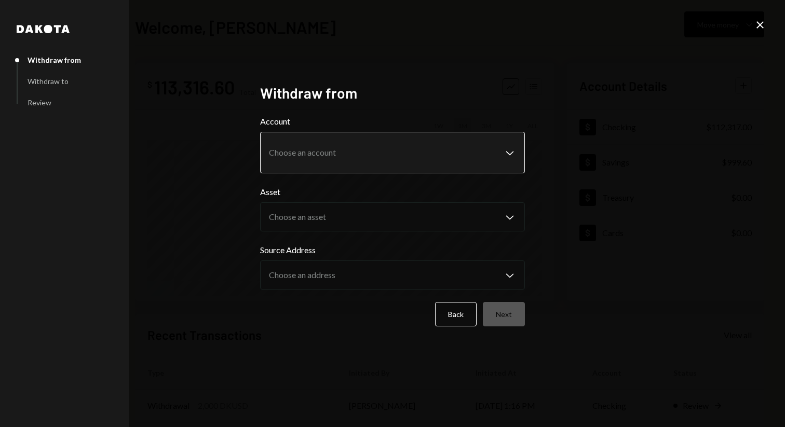
click at [415, 146] on body "V Vana Foundation Caret Down Home Home Inbox Inbox Activities Transactions Acco…" at bounding box center [392, 213] width 785 height 427
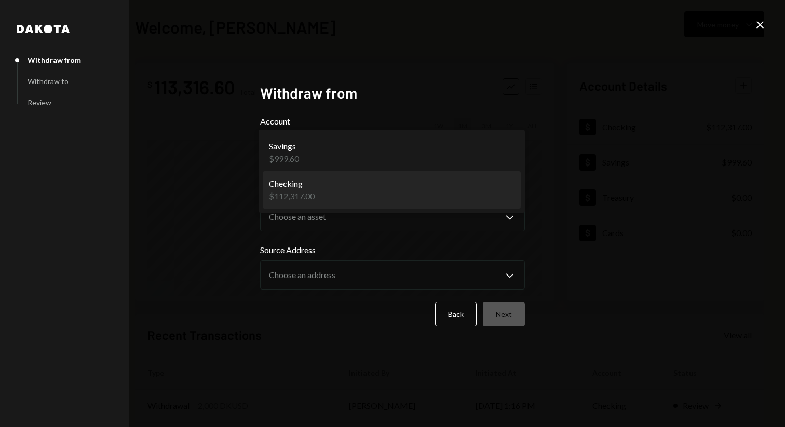
select select "**********"
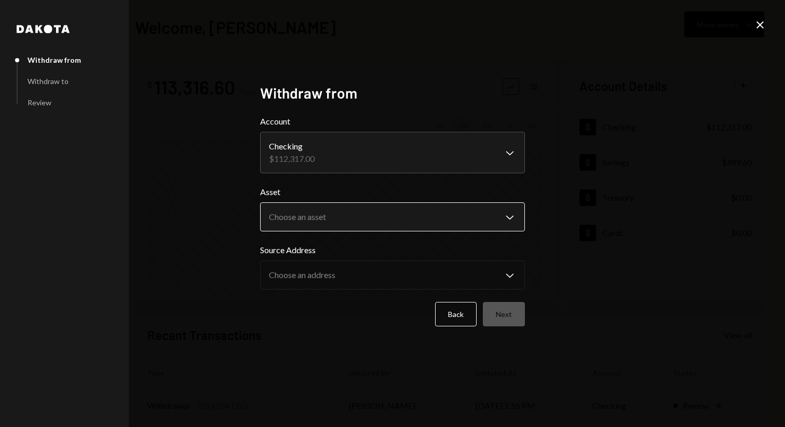
click at [418, 219] on body "V Vana Foundation Caret Down Home Home Inbox Inbox Activities Transactions Acco…" at bounding box center [392, 213] width 785 height 427
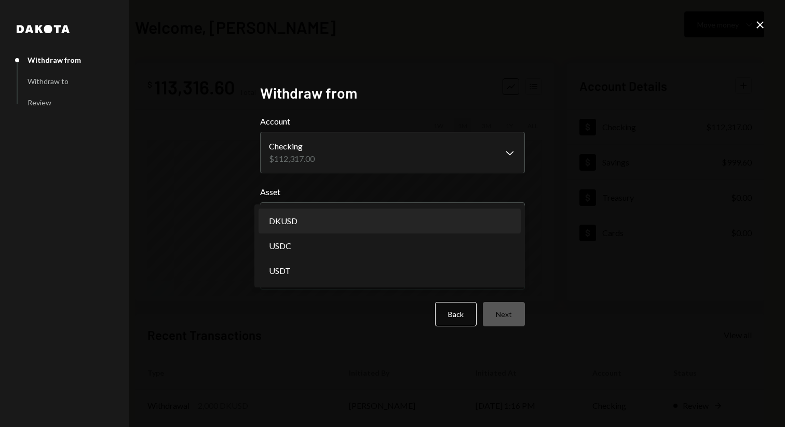
select select "*****"
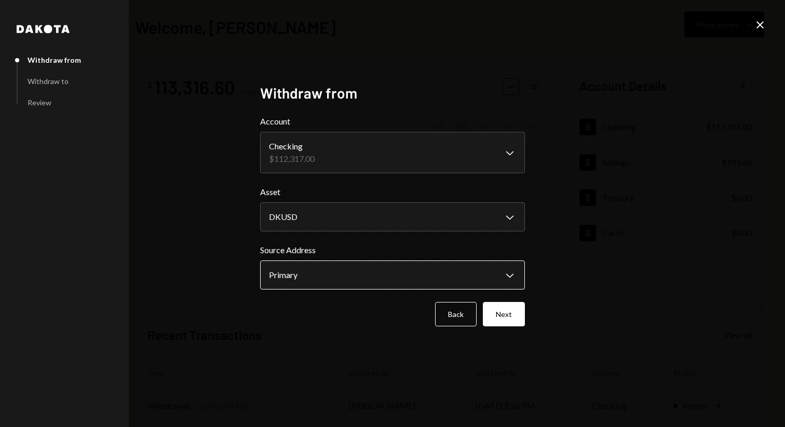
click at [423, 276] on body "V Vana Foundation Caret Down Home Home Inbox Inbox Activities Transactions Acco…" at bounding box center [392, 213] width 785 height 427
click at [505, 309] on button "Next" at bounding box center [504, 314] width 42 height 24
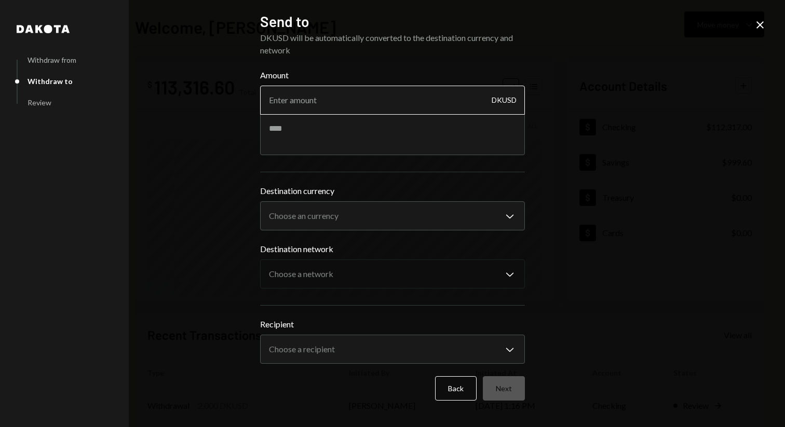
click at [385, 102] on input "Amount" at bounding box center [392, 100] width 265 height 29
paste input "14072.45"
type input "14072.45"
click at [338, 133] on textarea at bounding box center [392, 135] width 265 height 42
paste textarea "**********"
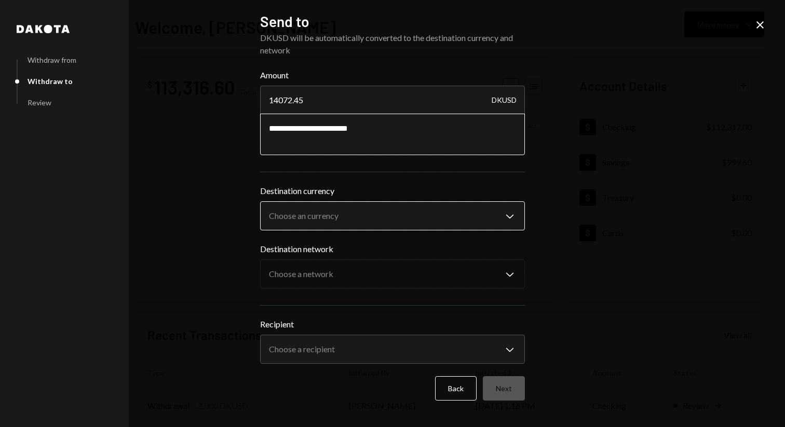
type textarea "**********"
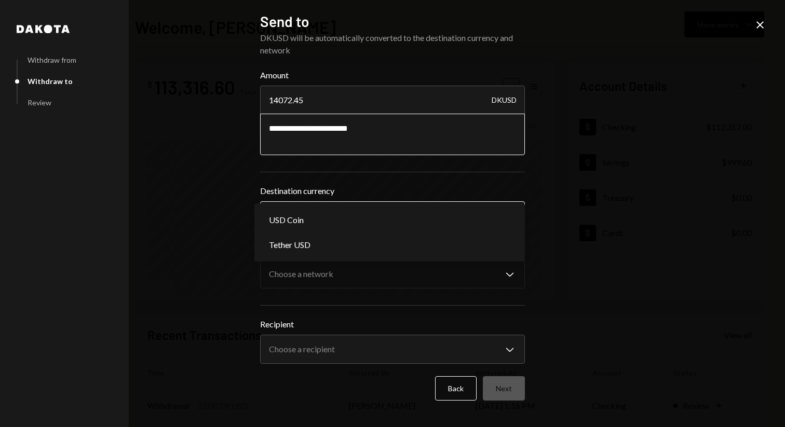
click at [364, 212] on body "V Vana Foundation Caret Down Home Home Inbox Inbox Activities Transactions Acco…" at bounding box center [392, 213] width 785 height 427
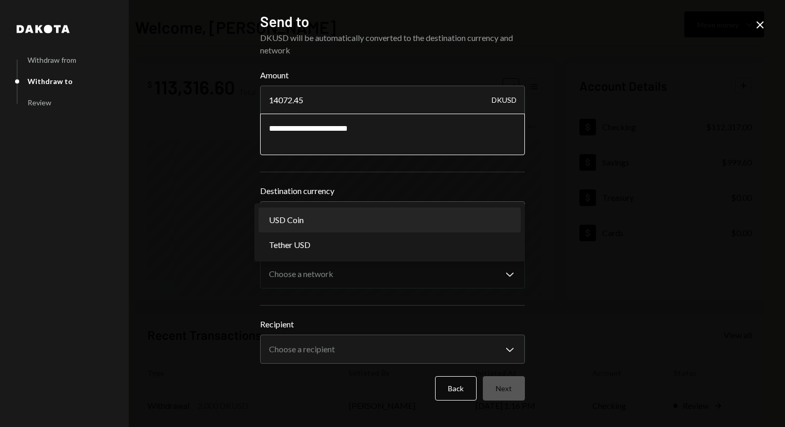
select select "****"
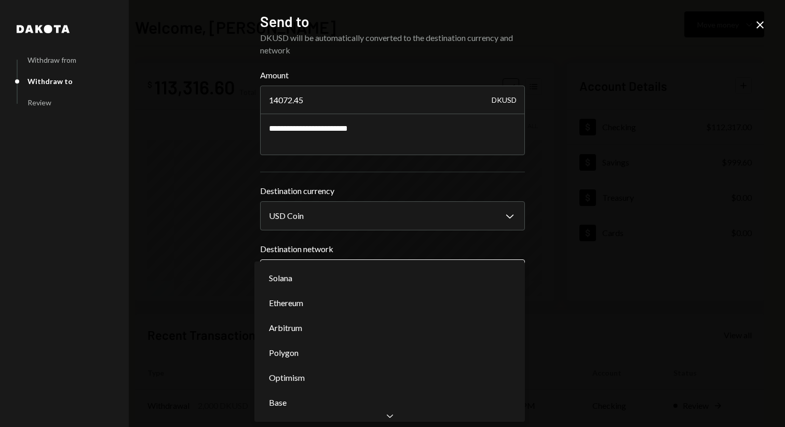
click at [365, 264] on body "V Vana Foundation Caret Down Home Home Inbox Inbox Activities Transactions Acco…" at bounding box center [392, 213] width 785 height 427
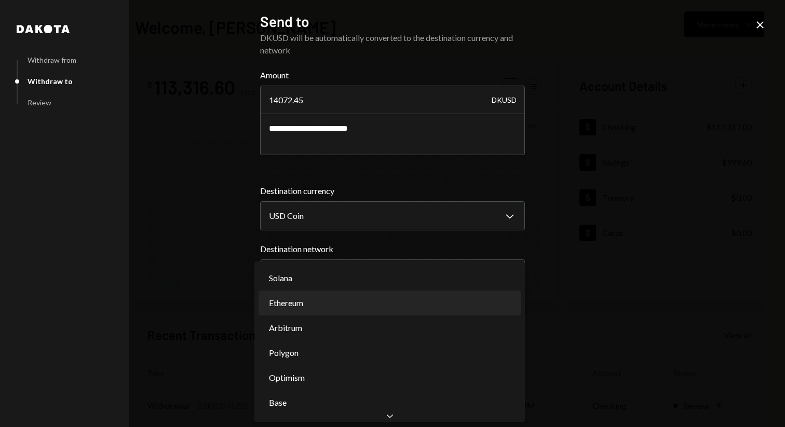
select select "**********"
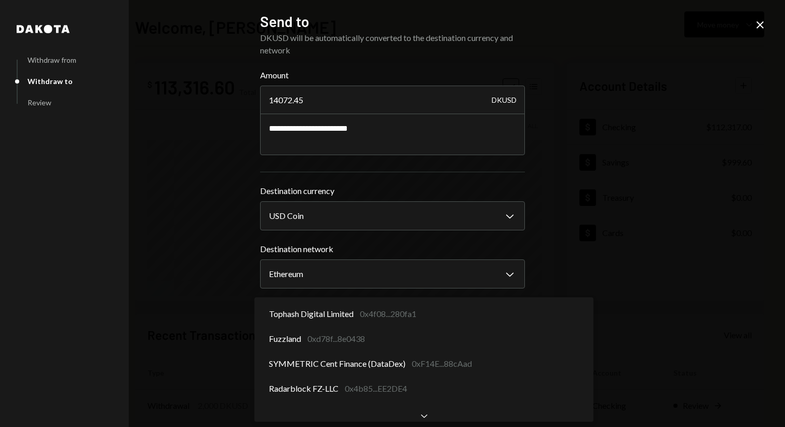
click at [392, 339] on body "V Vana Foundation Caret Down Home Home Inbox Inbox Activities Transactions Acco…" at bounding box center [392, 213] width 785 height 427
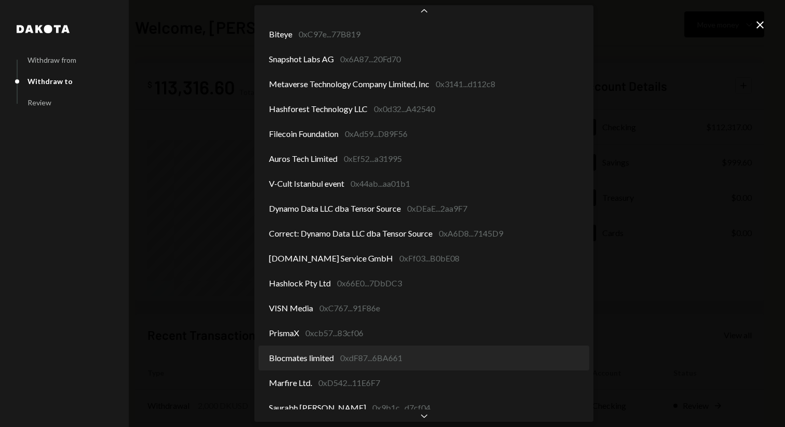
scroll to position [748, 0]
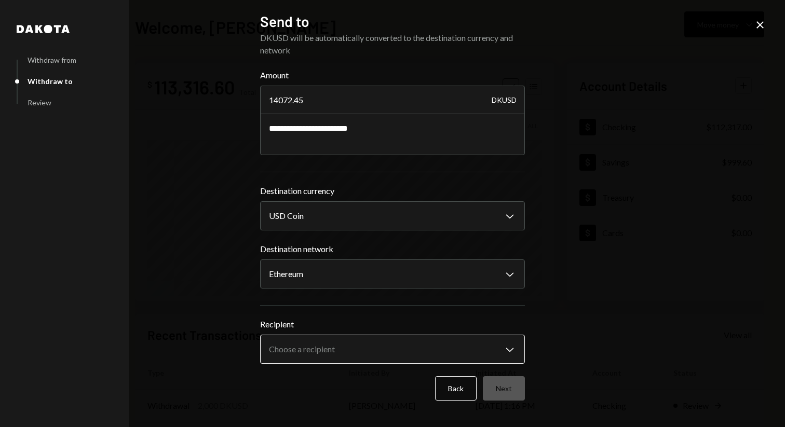
click at [419, 344] on body "V Vana Foundation Caret Down Home Home Inbox Inbox Activities Transactions Acco…" at bounding box center [392, 213] width 785 height 427
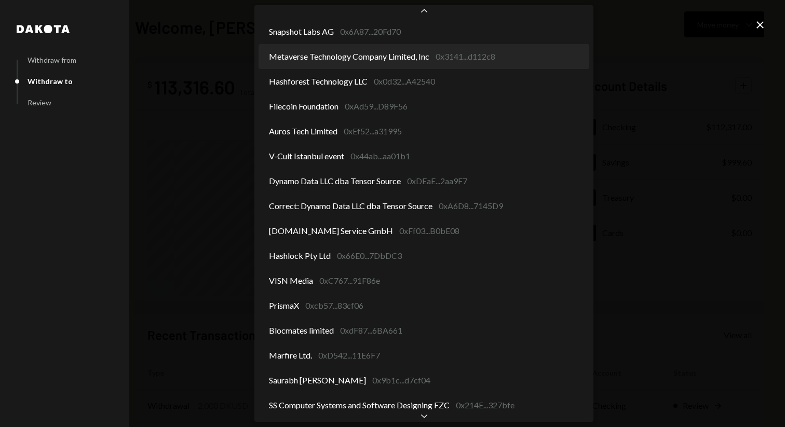
scroll to position [700, 0]
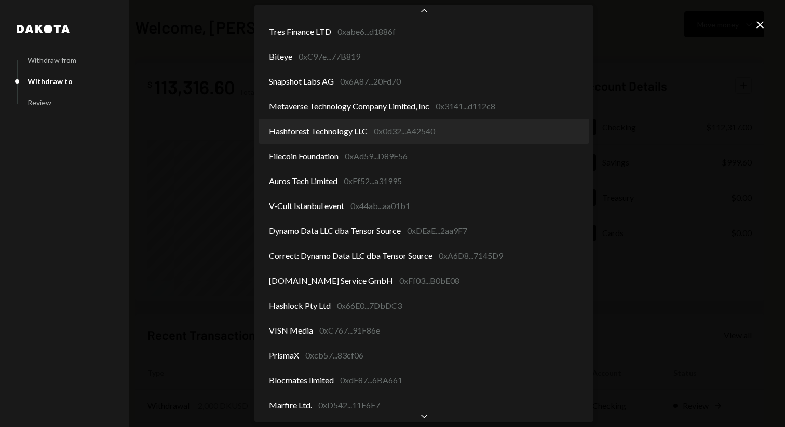
select select "**********"
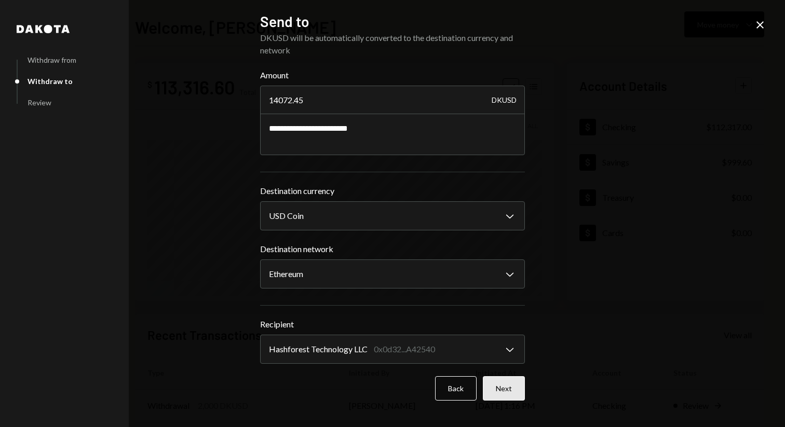
click at [507, 388] on button "Next" at bounding box center [504, 388] width 42 height 24
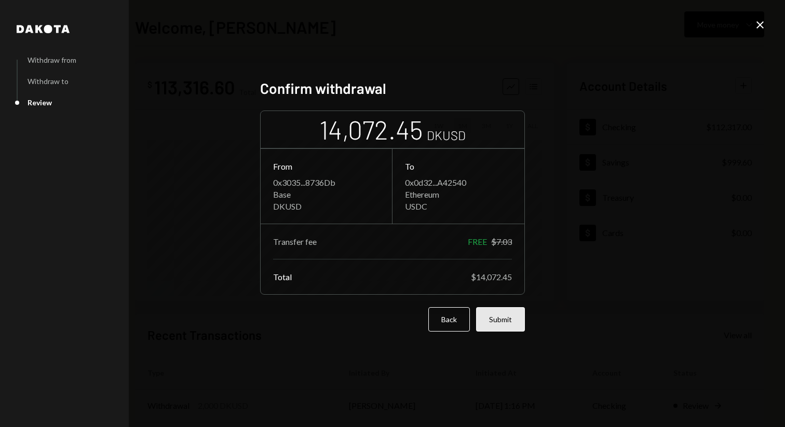
click at [505, 324] on button "Submit" at bounding box center [500, 319] width 49 height 24
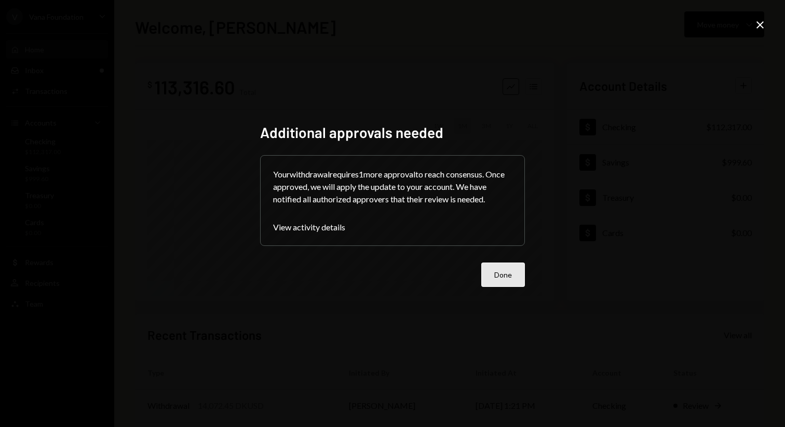
click at [508, 269] on button "Done" at bounding box center [503, 275] width 44 height 24
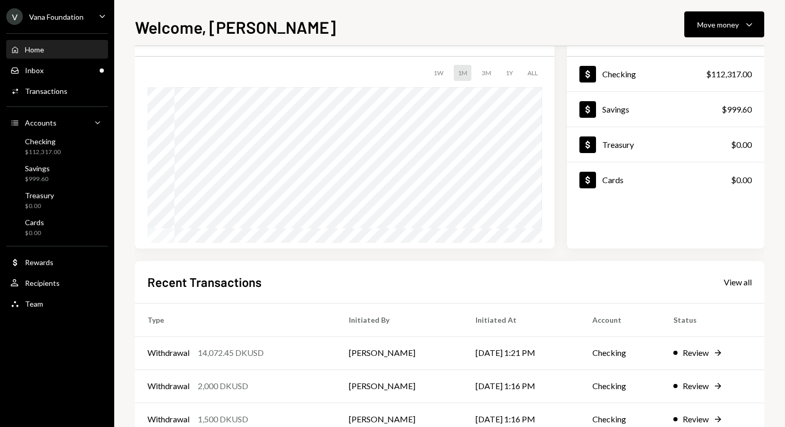
scroll to position [0, 0]
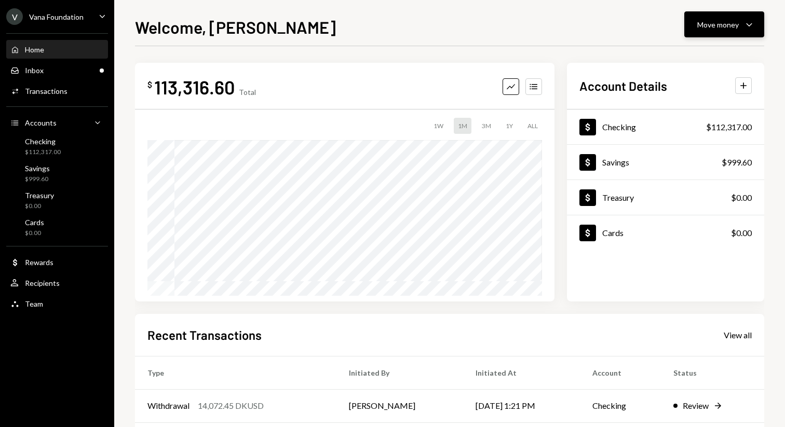
click at [721, 28] on div "Move money" at bounding box center [718, 24] width 42 height 11
click at [693, 56] on div "Send" at bounding box center [716, 55] width 76 height 11
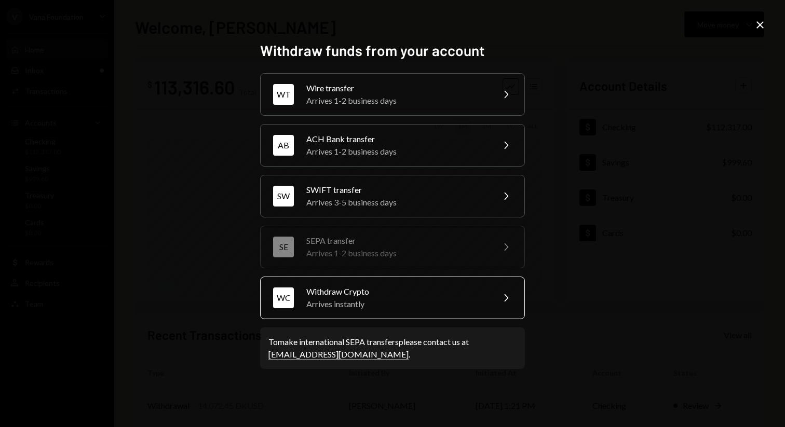
click at [444, 295] on div "Withdraw Crypto" at bounding box center [396, 292] width 181 height 12
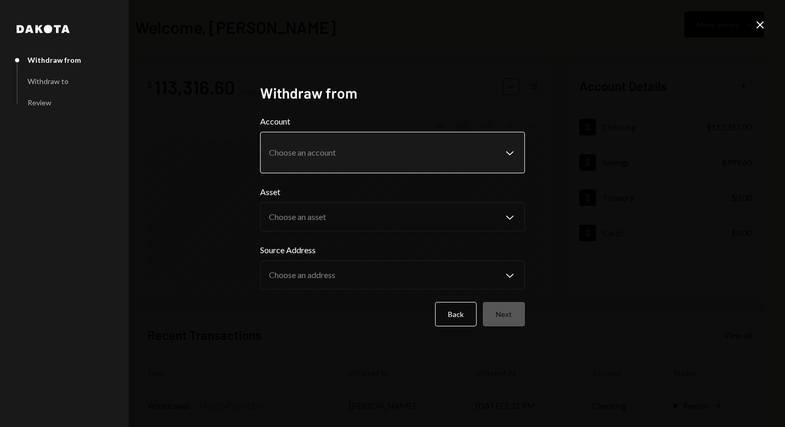
click at [462, 148] on body "V Vana Foundation Caret Down Home Home Inbox Inbox Activities Transactions Acco…" at bounding box center [392, 213] width 785 height 427
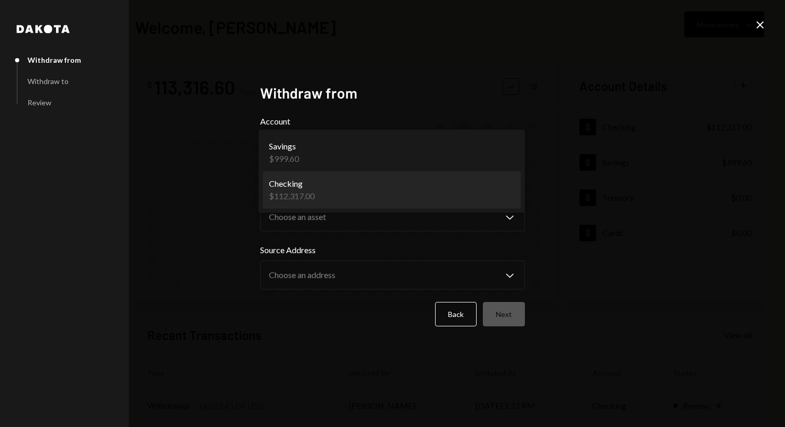
select select "**********"
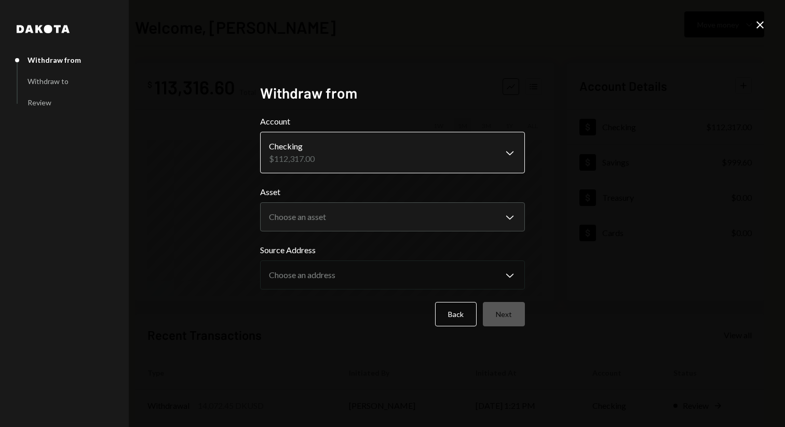
click at [466, 150] on body "V Vana Foundation Caret Down Home Home Inbox Inbox Activities Transactions Acco…" at bounding box center [392, 213] width 785 height 427
click at [478, 221] on body "V Vana Foundation Caret Down Home Home Inbox Inbox Activities Transactions Acco…" at bounding box center [392, 213] width 785 height 427
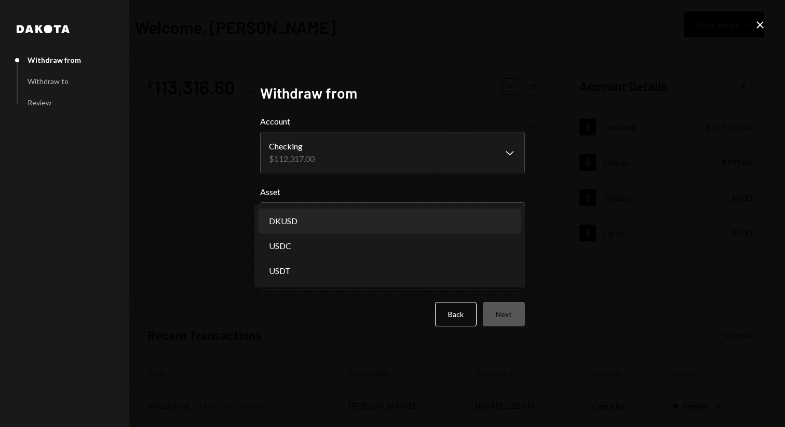
select select "*****"
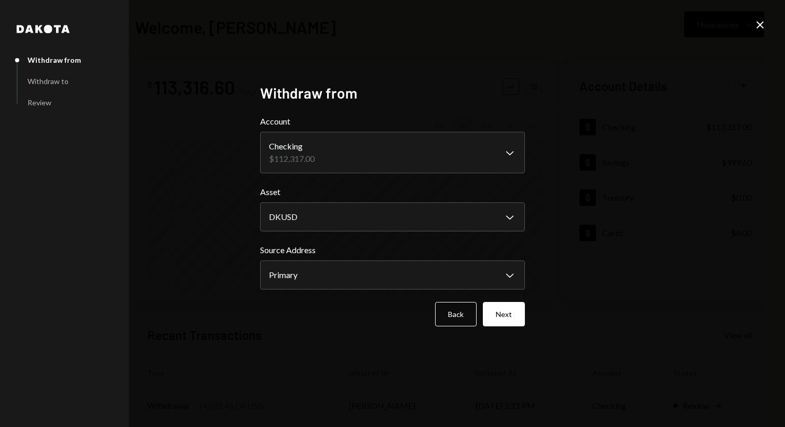
click at [511, 327] on div "**********" at bounding box center [392, 214] width 265 height 260
click at [505, 317] on button "Next" at bounding box center [504, 314] width 42 height 24
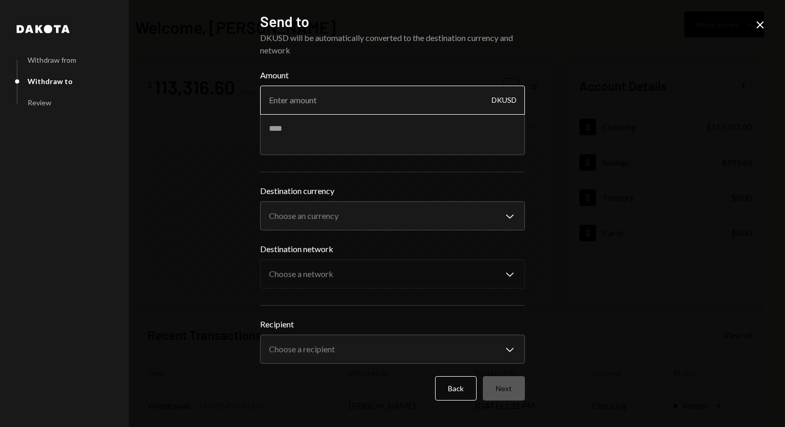
click at [450, 107] on input "Amount" at bounding box center [392, 100] width 265 height 29
type input "20"
click at [402, 141] on textarea at bounding box center [392, 135] width 265 height 42
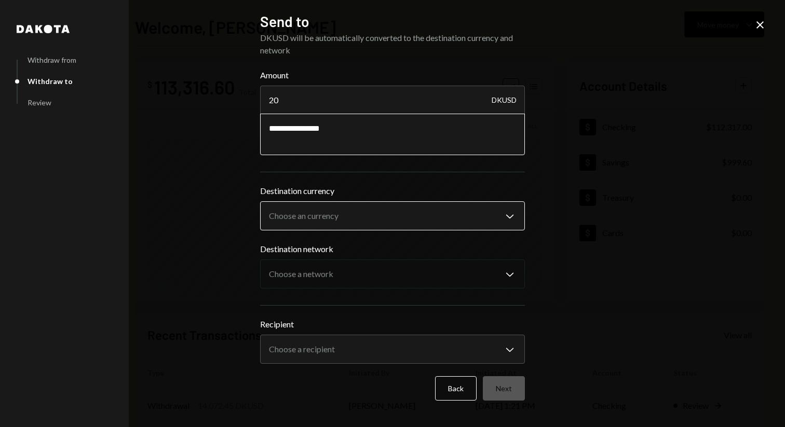
type textarea "**********"
click at [409, 212] on body "V Vana Foundation Caret Down Home Home Inbox Inbox Activities Transactions Acco…" at bounding box center [392, 213] width 785 height 427
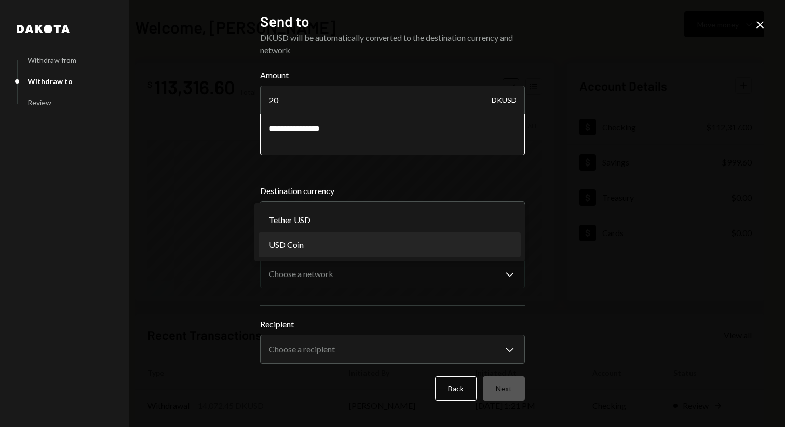
select select "****"
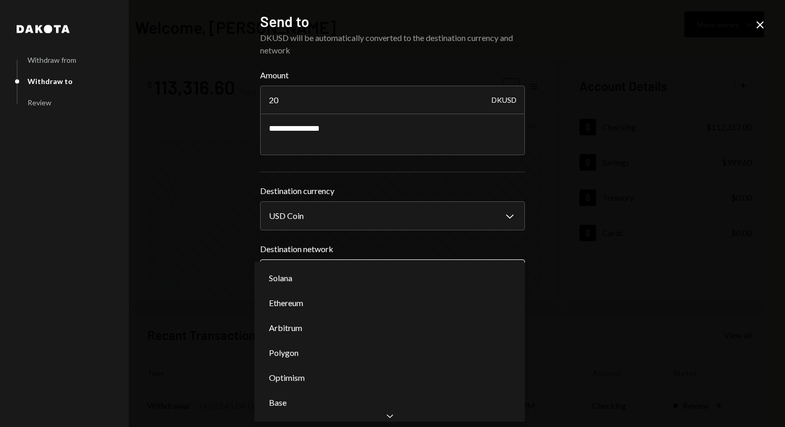
click at [411, 277] on body "V Vana Foundation Caret Down Home Home Inbox Inbox Activities Transactions Acco…" at bounding box center [392, 213] width 785 height 427
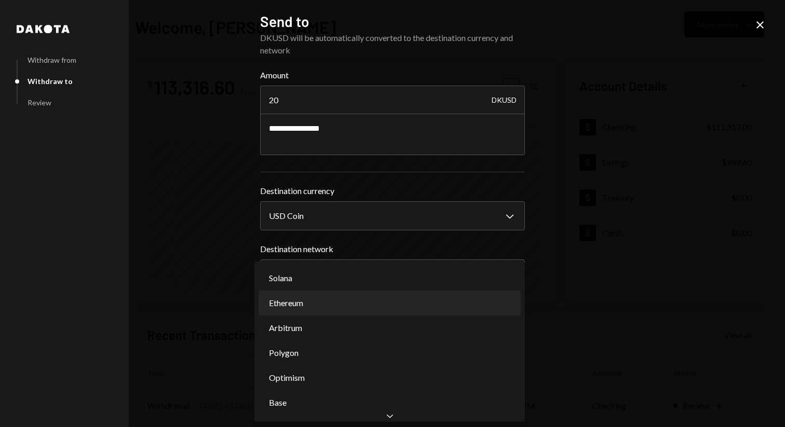
select select "**********"
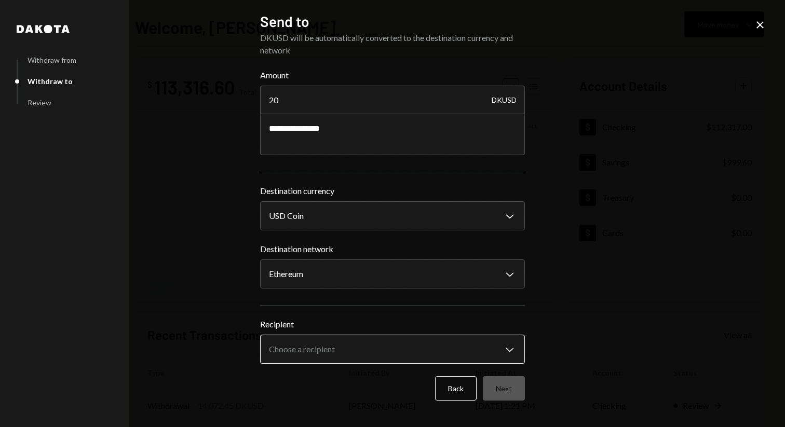
click at [404, 347] on body "V Vana Foundation Caret Down Home Home Inbox Inbox Activities Transactions Acco…" at bounding box center [392, 213] width 785 height 427
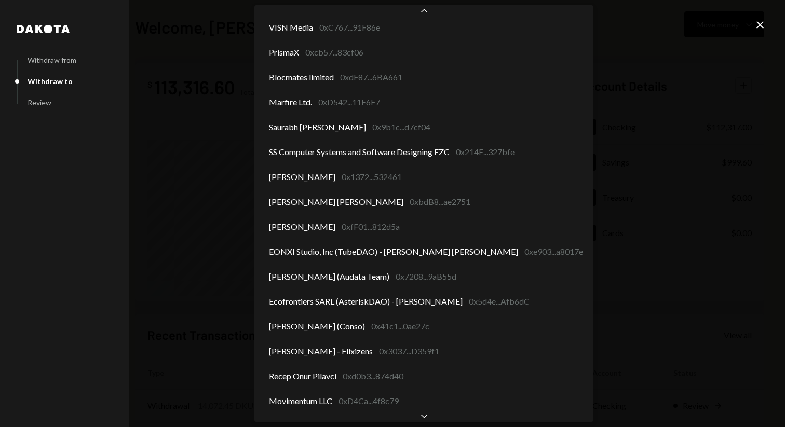
scroll to position [1074, 0]
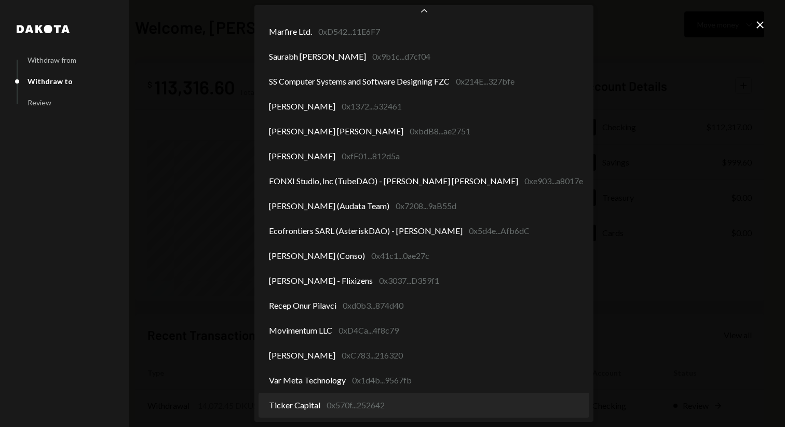
select select "**********"
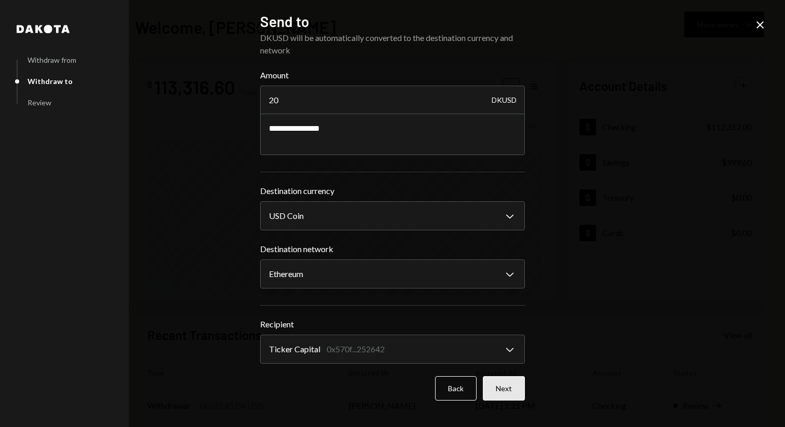
click at [510, 382] on button "Next" at bounding box center [504, 388] width 42 height 24
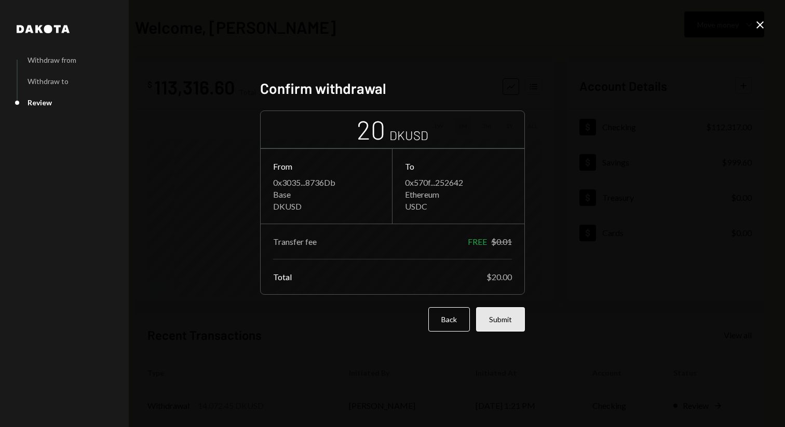
click at [513, 318] on button "Submit" at bounding box center [500, 319] width 49 height 24
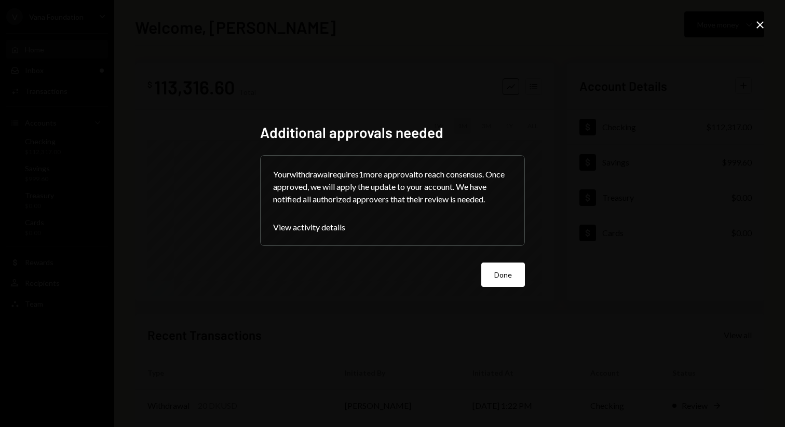
click at [498, 291] on div "Additional approvals needed Your withdrawal requires 1 more approval to reach c…" at bounding box center [392, 214] width 265 height 180
click at [504, 274] on button "Done" at bounding box center [503, 275] width 44 height 24
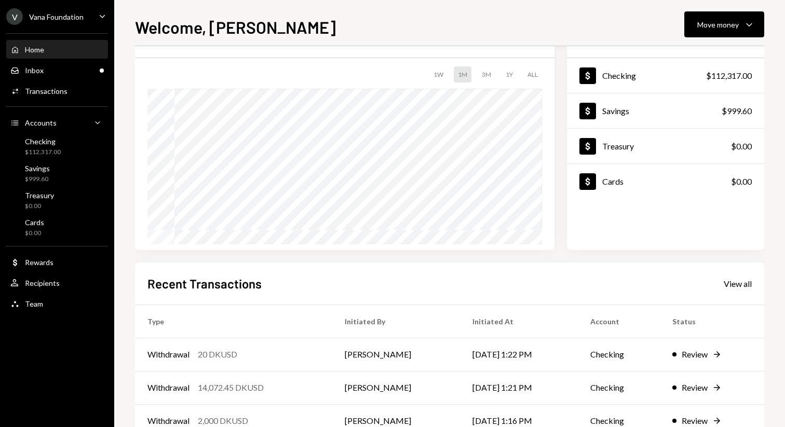
scroll to position [0, 0]
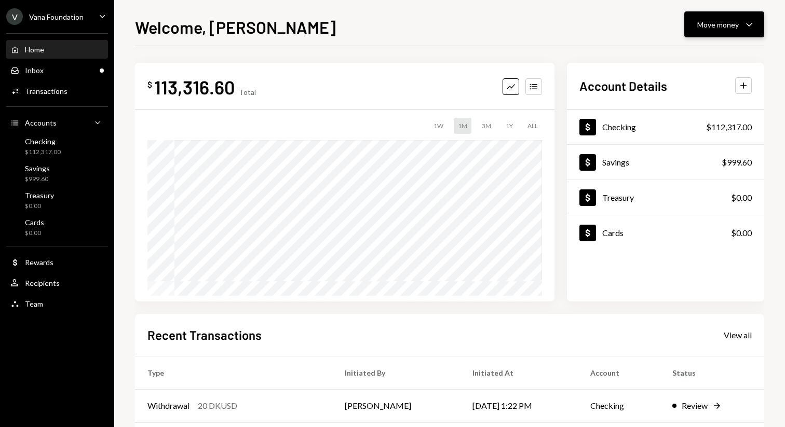
click at [721, 26] on div "Move money" at bounding box center [718, 24] width 42 height 11
click at [703, 60] on div "Send" at bounding box center [716, 55] width 76 height 11
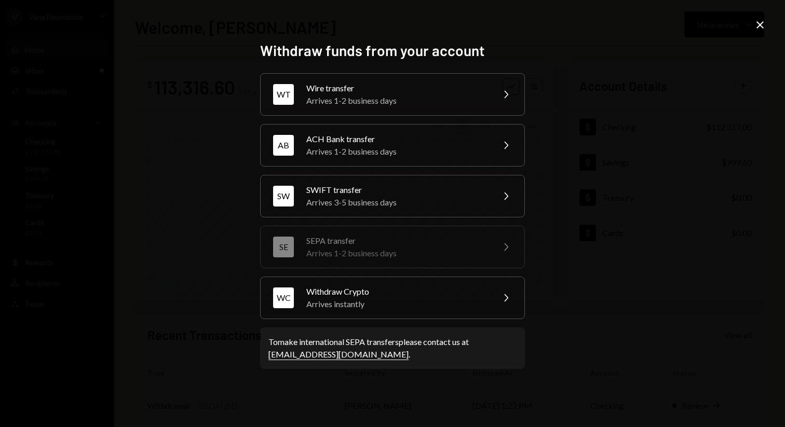
click at [401, 10] on div "Withdraw funds from your account WT Wire transfer Arrives 1-2 business days Che…" at bounding box center [392, 213] width 785 height 427
click at [422, 292] on div "Withdraw Crypto" at bounding box center [396, 292] width 181 height 12
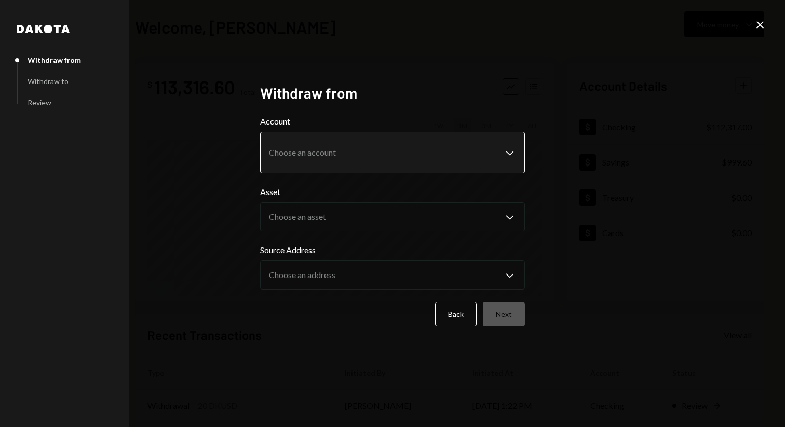
click at [457, 150] on body "V Vana Foundation Caret Down Home Home Inbox Inbox Activities Transactions Acco…" at bounding box center [392, 213] width 785 height 427
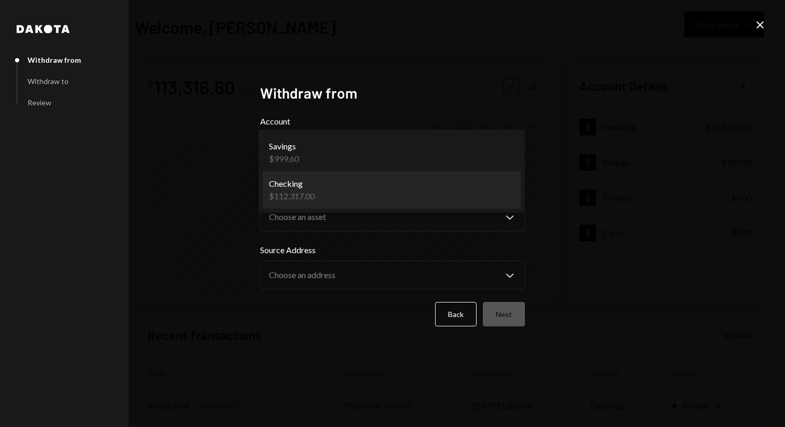
select select "**********"
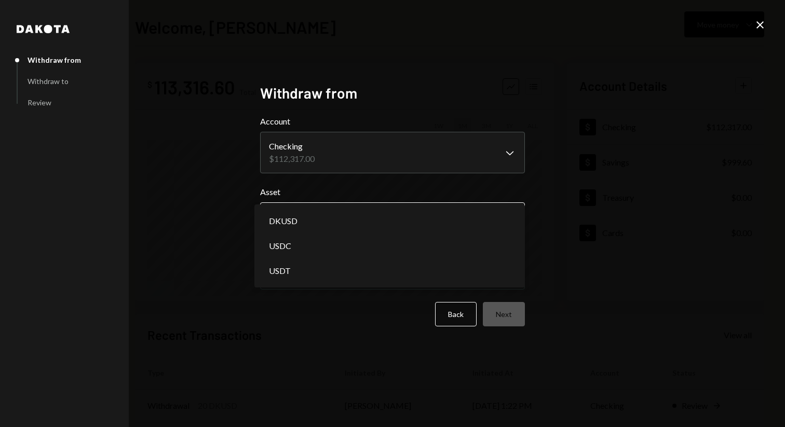
click at [497, 209] on body "V Vana Foundation Caret Down Home Home Inbox Inbox Activities Transactions Acco…" at bounding box center [392, 213] width 785 height 427
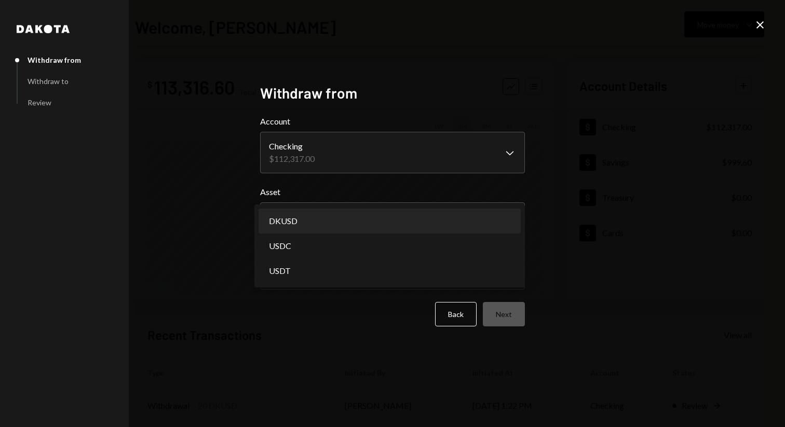
select select "*****"
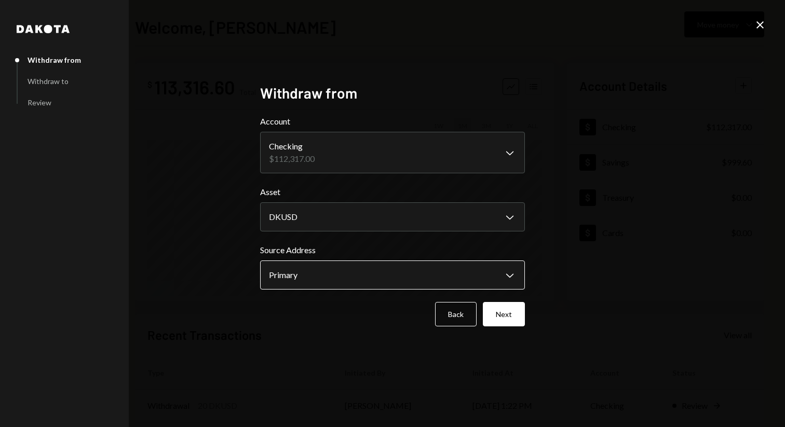
click at [466, 275] on body "V Vana Foundation Caret Down Home Home Inbox Inbox Activities Transactions Acco…" at bounding box center [392, 213] width 785 height 427
click at [342, 352] on div "**********" at bounding box center [393, 214] width 290 height 284
click at [435, 284] on body "V Vana Foundation Caret Down Home Home Inbox Inbox Activities Transactions Acco…" at bounding box center [392, 213] width 785 height 427
click at [505, 315] on button "Next" at bounding box center [504, 314] width 42 height 24
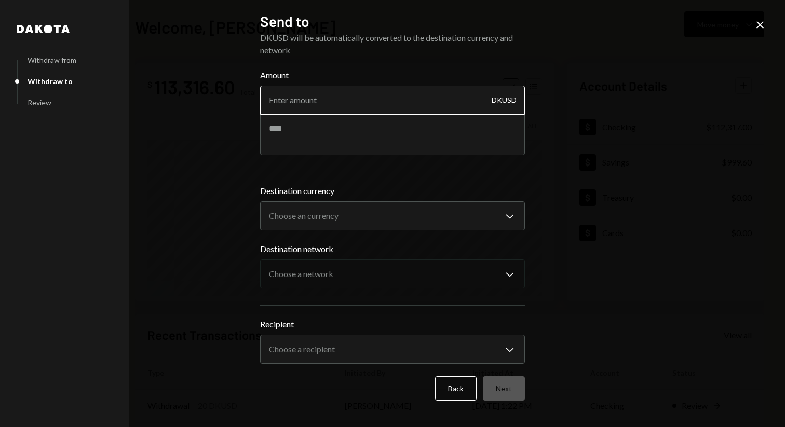
click at [408, 98] on input "Amount" at bounding box center [392, 100] width 265 height 29
paste input "25000.00"
type input "25000.00"
click at [362, 129] on textarea at bounding box center [392, 135] width 265 height 42
paste textarea "**********"
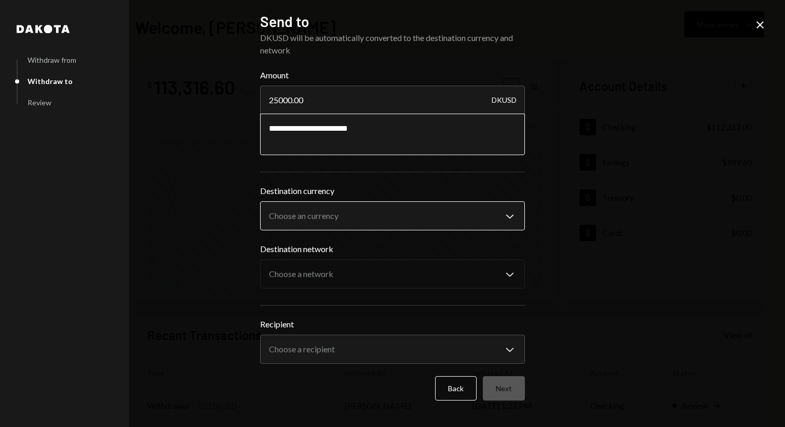
type textarea "**********"
click at [300, 213] on body "V Vana Foundation Caret Down Home Home Inbox Inbox Activities Transactions Acco…" at bounding box center [392, 213] width 785 height 427
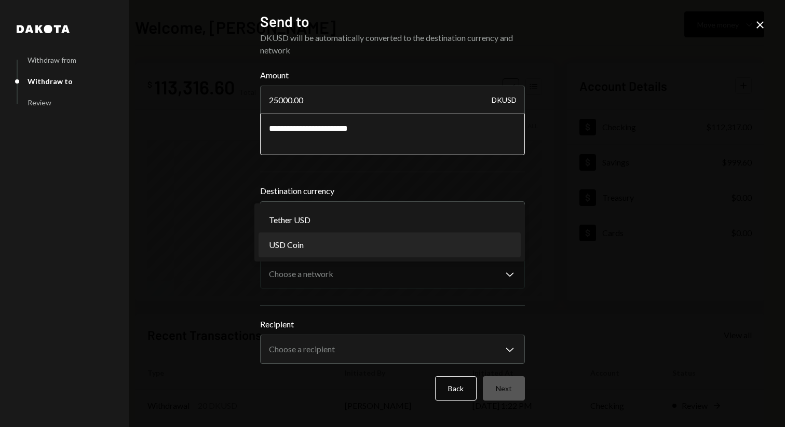
select select "****"
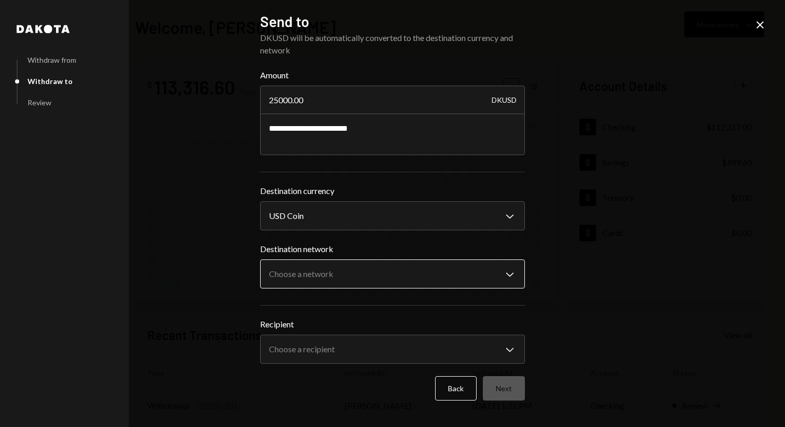
click at [340, 270] on body "V Vana Foundation Caret Down Home Home Inbox Inbox Activities Transactions Acco…" at bounding box center [392, 213] width 785 height 427
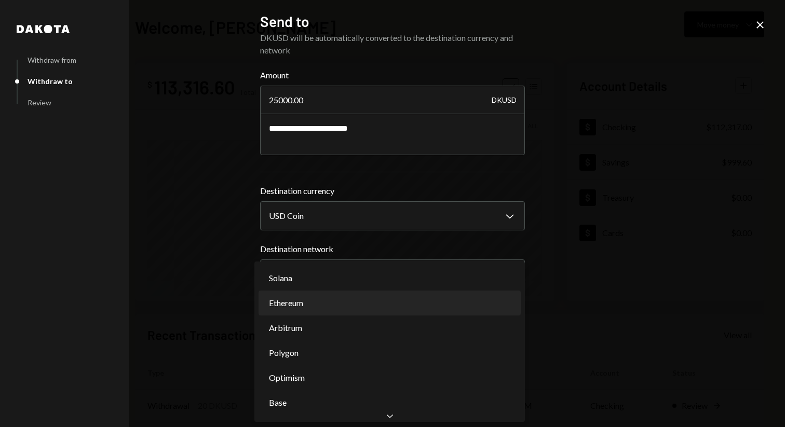
select select "**********"
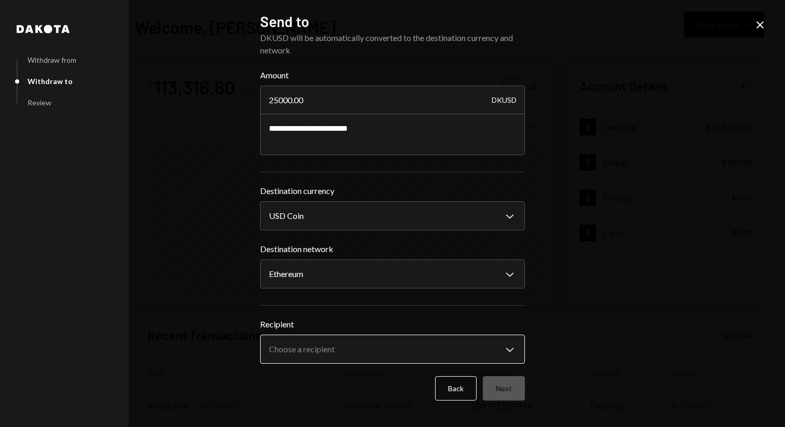
click at [460, 348] on body "V Vana Foundation Caret Down Home Home Inbox Inbox Activities Transactions Acco…" at bounding box center [392, 213] width 785 height 427
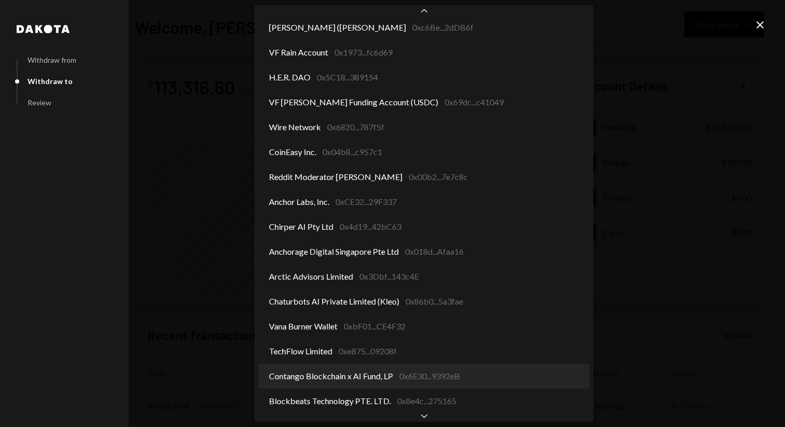
scroll to position [306, 0]
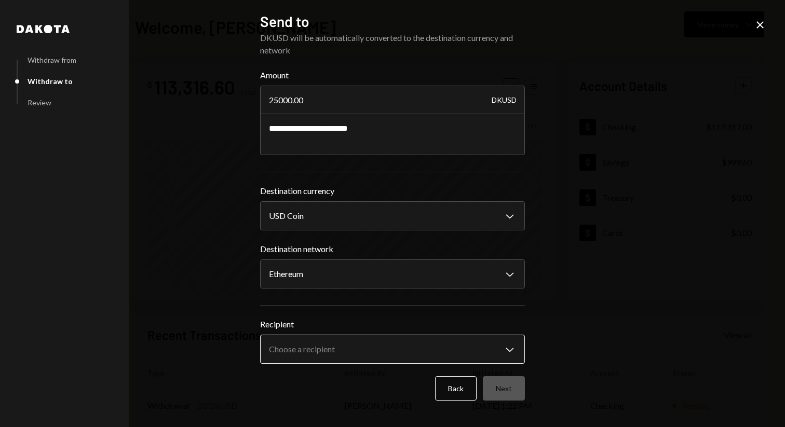
click at [517, 347] on body "V Vana Foundation Caret Down Home Home Inbox Inbox Activities Transactions Acco…" at bounding box center [392, 213] width 785 height 427
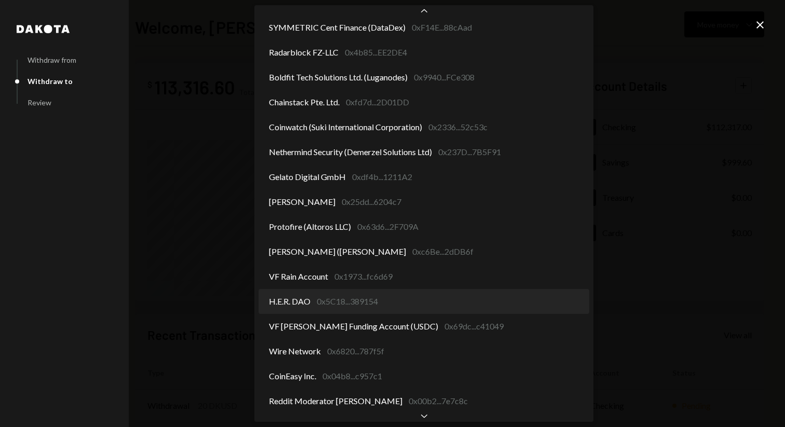
scroll to position [82, 0]
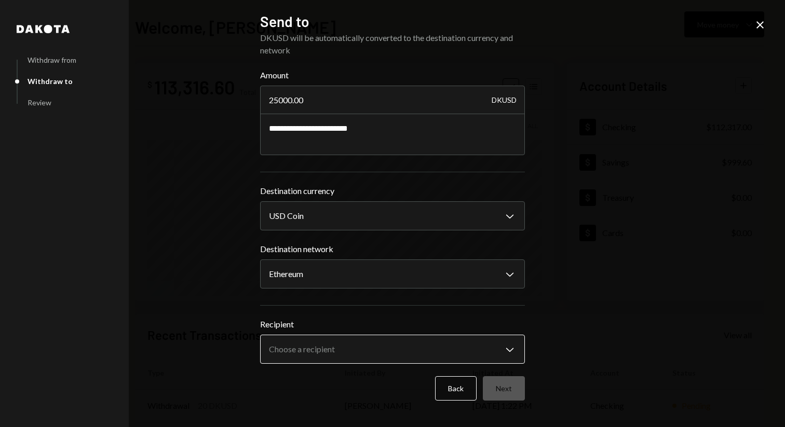
click at [511, 344] on body "V Vana Foundation Caret Down Home Home Inbox Inbox Activities Transactions Acco…" at bounding box center [392, 213] width 785 height 427
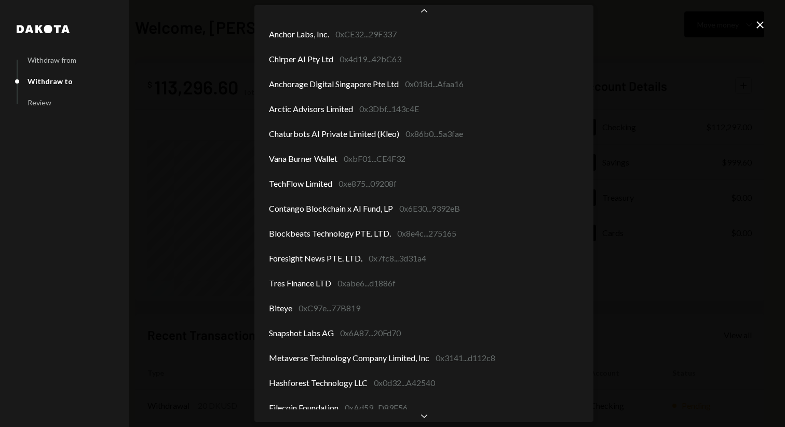
scroll to position [473, 0]
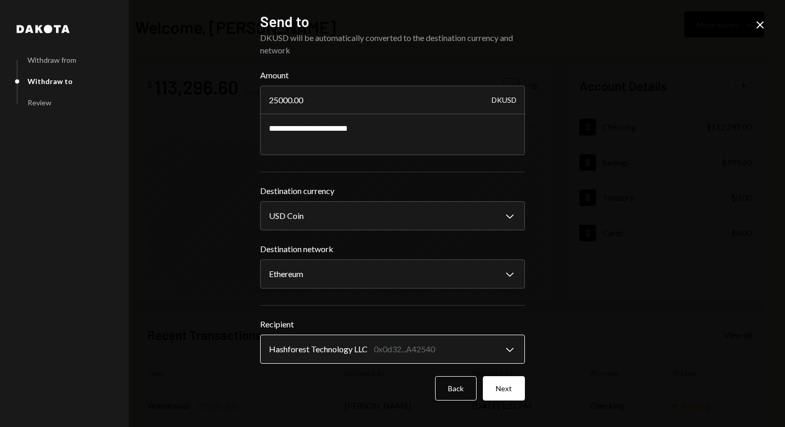
click at [489, 351] on body "V Vana Foundation Caret Down Home Home Inbox Inbox Activities Transactions Acco…" at bounding box center [392, 213] width 785 height 427
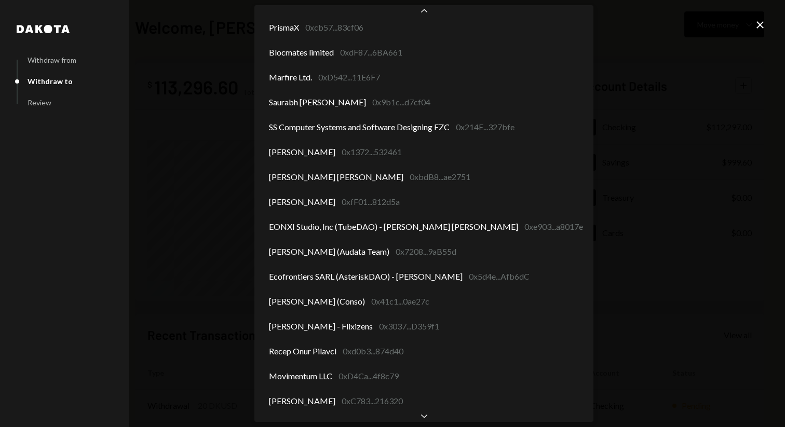
scroll to position [1074, 0]
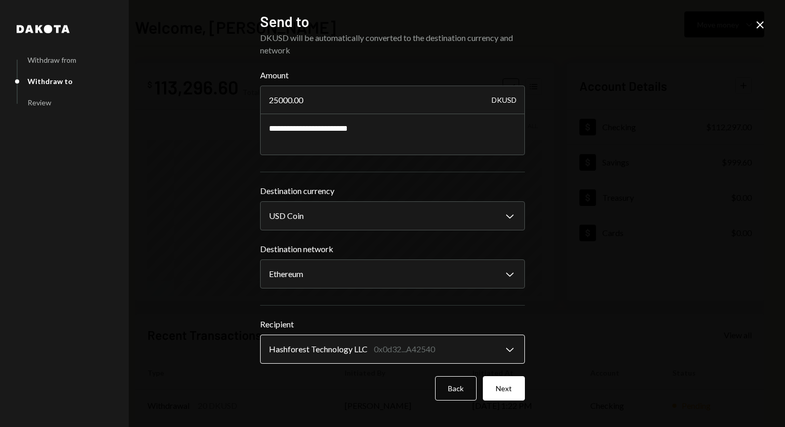
click at [398, 349] on body "V Vana Foundation Caret Down Home Home Inbox Inbox Activities Transactions Acco…" at bounding box center [392, 213] width 785 height 427
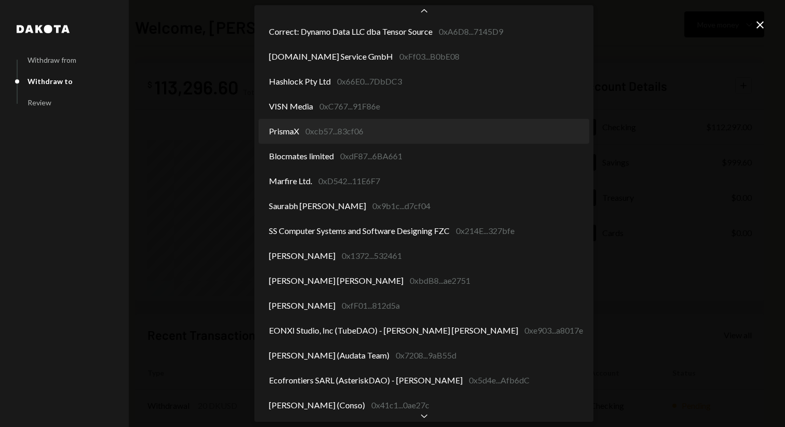
scroll to position [900, 0]
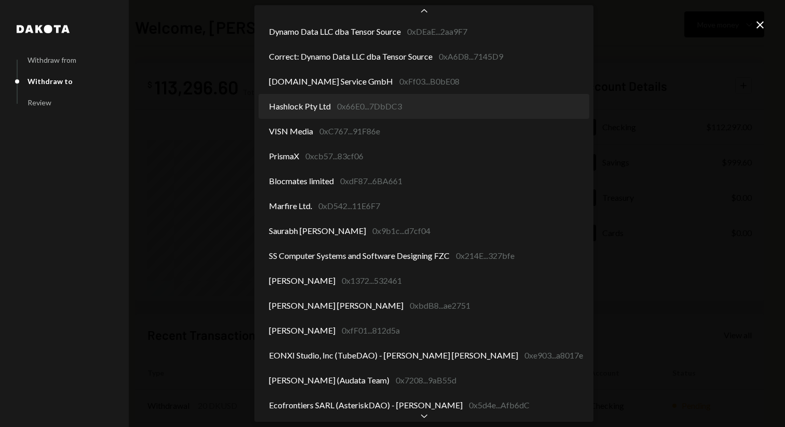
select select "**********"
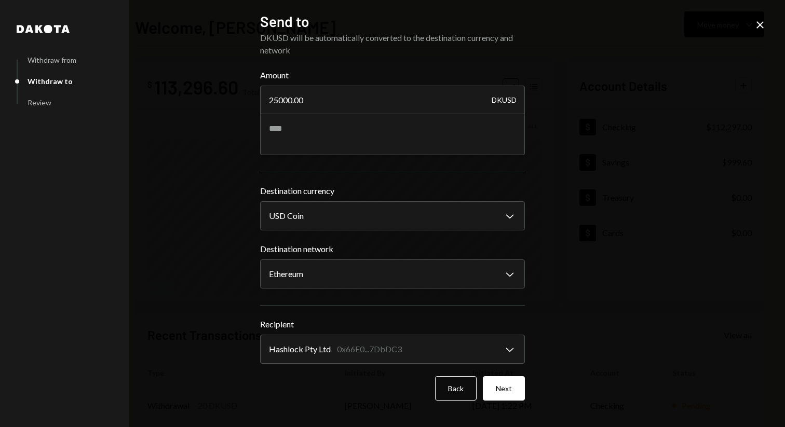
select select "**********"
click at [507, 397] on button "Next" at bounding box center [504, 388] width 42 height 24
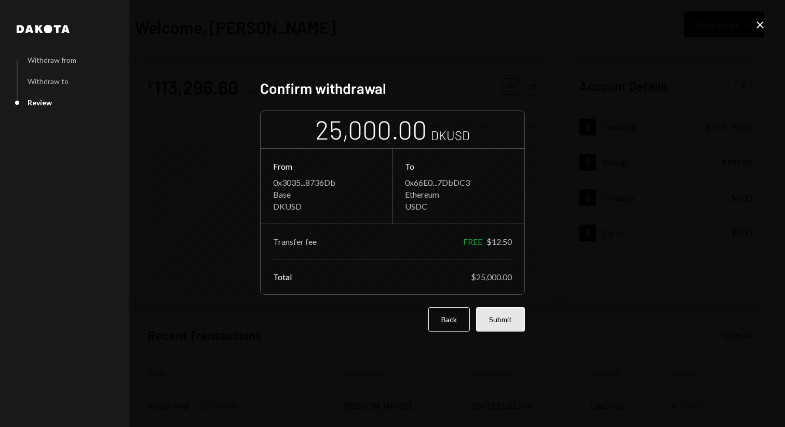
click at [514, 313] on button "Submit" at bounding box center [500, 319] width 49 height 24
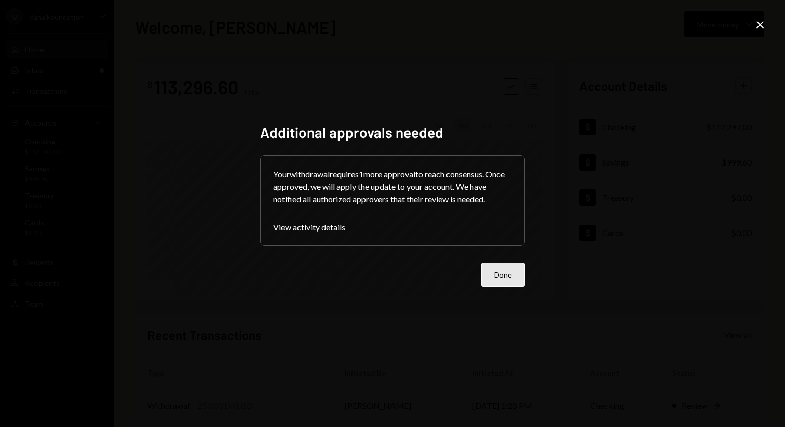
click at [500, 269] on button "Done" at bounding box center [503, 275] width 44 height 24
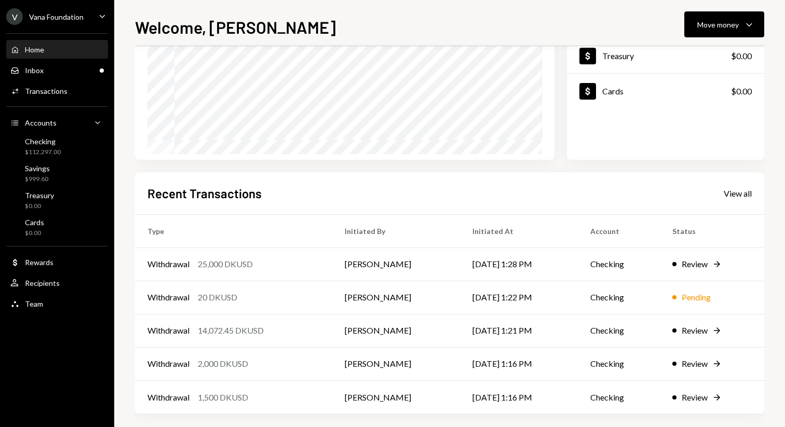
scroll to position [149, 0]
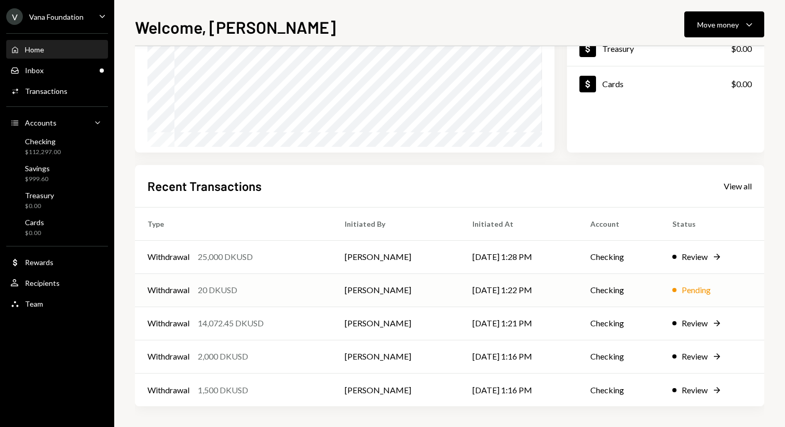
click at [634, 292] on td "Checking" at bounding box center [619, 290] width 82 height 33
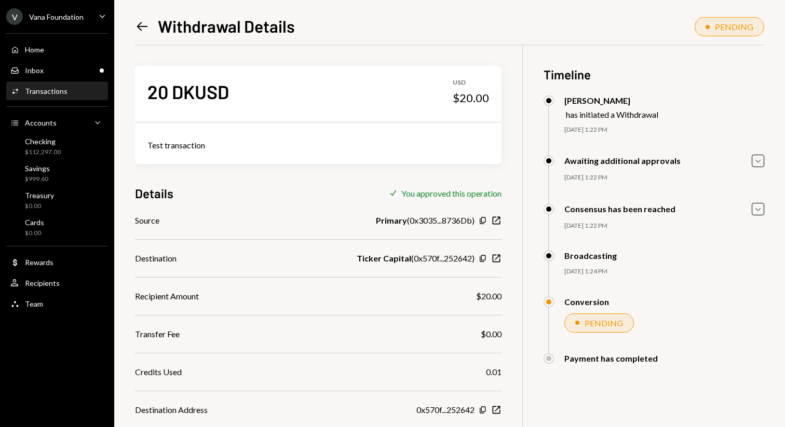
click at [138, 27] on icon at bounding box center [142, 26] width 11 height 9
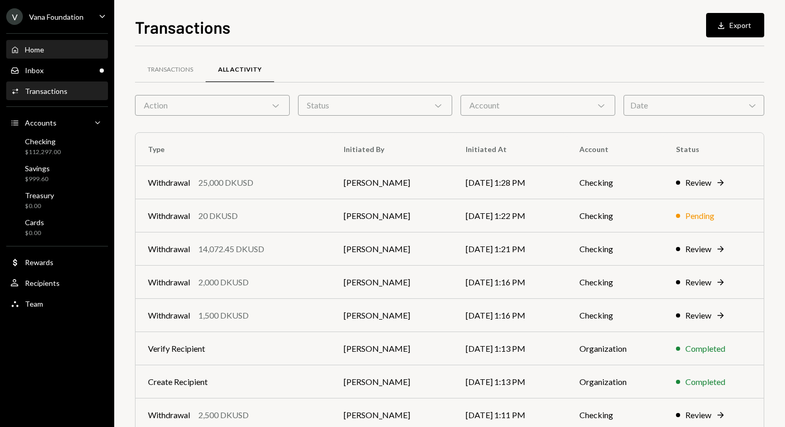
click at [97, 52] on div "Home Home" at bounding box center [56, 49] width 93 height 9
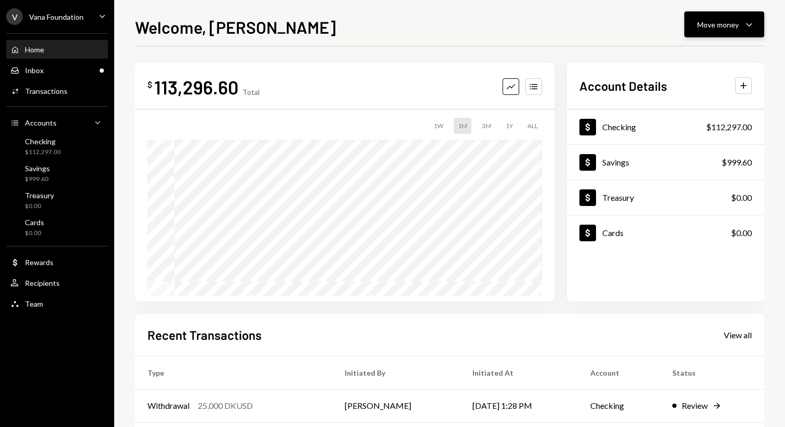
click at [716, 18] on button "Move money Caret Down" at bounding box center [724, 24] width 80 height 26
click at [706, 48] on div "Withdraw Send" at bounding box center [708, 55] width 104 height 23
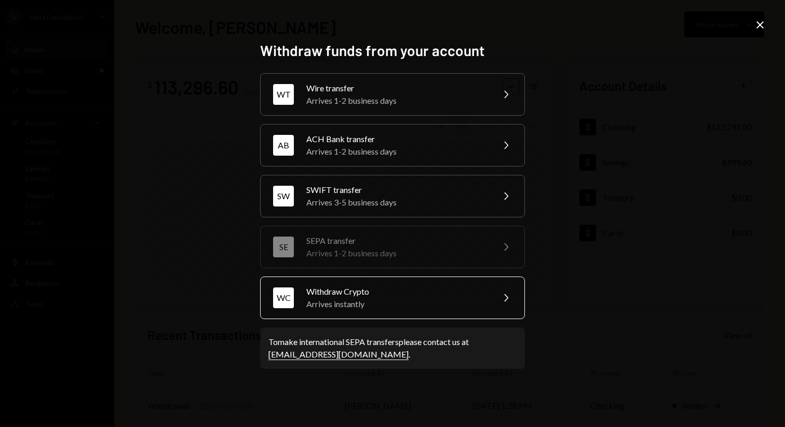
click at [401, 286] on div "Withdraw Crypto" at bounding box center [396, 292] width 181 height 12
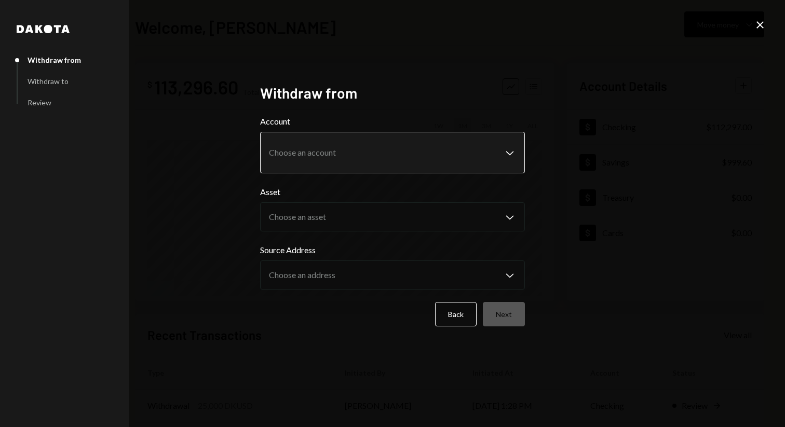
click at [509, 150] on body "V Vana Foundation Caret Down Home Home Inbox Inbox Activities Transactions Acco…" at bounding box center [392, 213] width 785 height 427
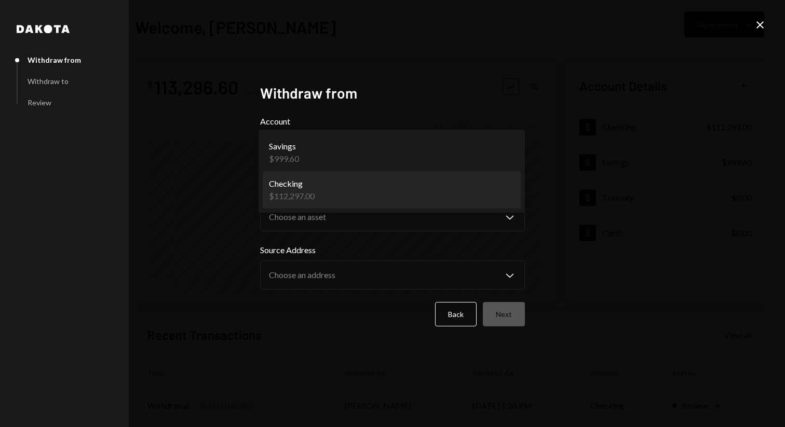
select select "**********"
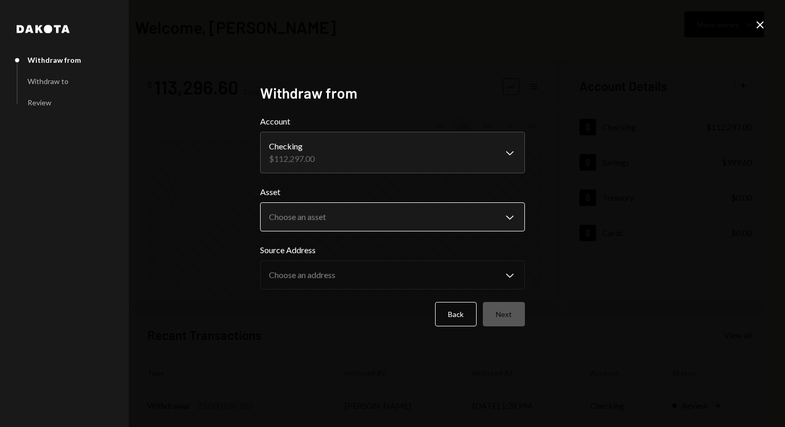
click at [459, 227] on body "V Vana Foundation Caret Down Home Home Inbox Inbox Activities Transactions Acco…" at bounding box center [392, 213] width 785 height 427
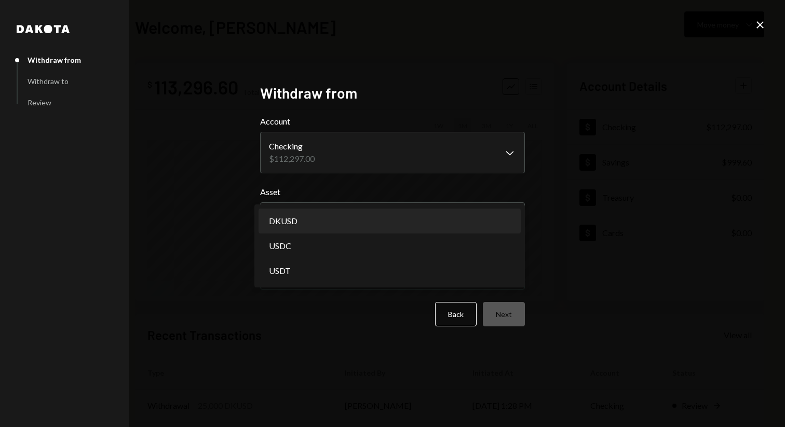
select select "*****"
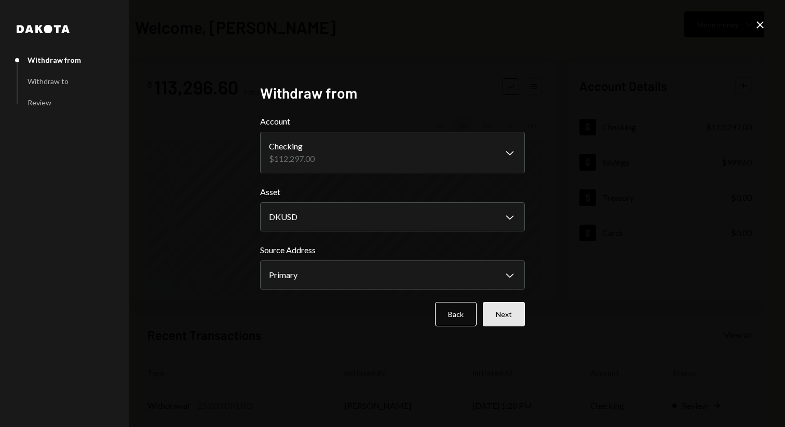
click at [511, 316] on button "Next" at bounding box center [504, 314] width 42 height 24
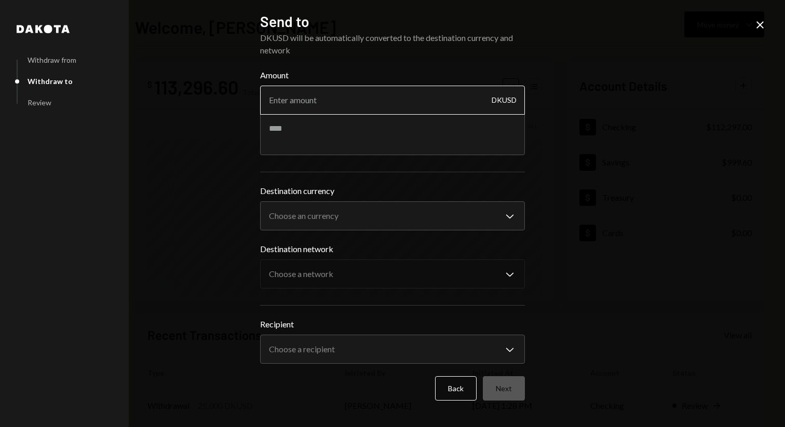
click at [395, 94] on input "Amount" at bounding box center [392, 100] width 265 height 29
type input "1700"
click at [292, 126] on textarea at bounding box center [392, 135] width 265 height 42
drag, startPoint x: 319, startPoint y: 125, endPoint x: 235, endPoint y: 122, distance: 84.2
click at [235, 123] on div "**********" at bounding box center [392, 213] width 785 height 427
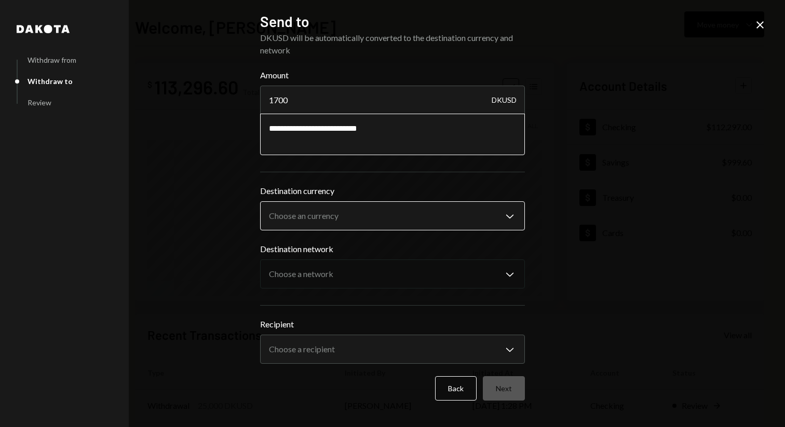
type textarea "**********"
click at [314, 215] on body "V Vana Foundation Caret Down Home Home Inbox Inbox Activities Transactions Acco…" at bounding box center [392, 213] width 785 height 427
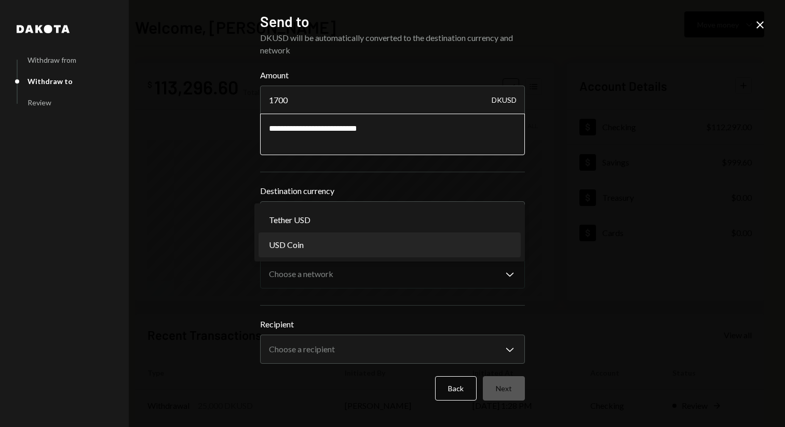
select select "****"
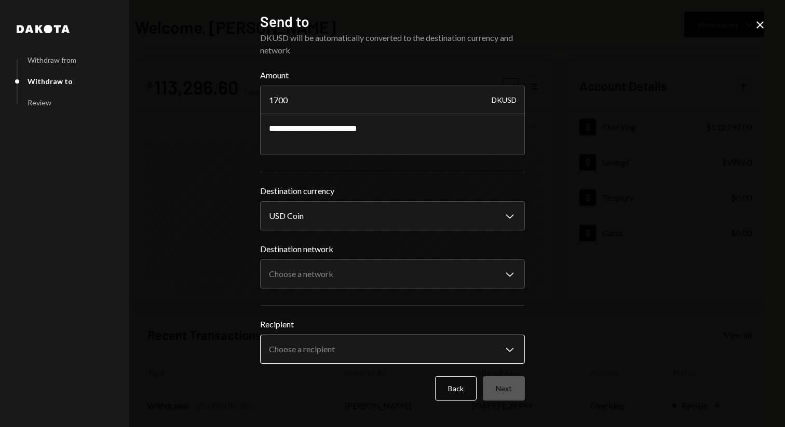
click at [377, 351] on body "V Vana Foundation Caret Down Home Home Inbox Inbox Activities Transactions Acco…" at bounding box center [392, 213] width 785 height 427
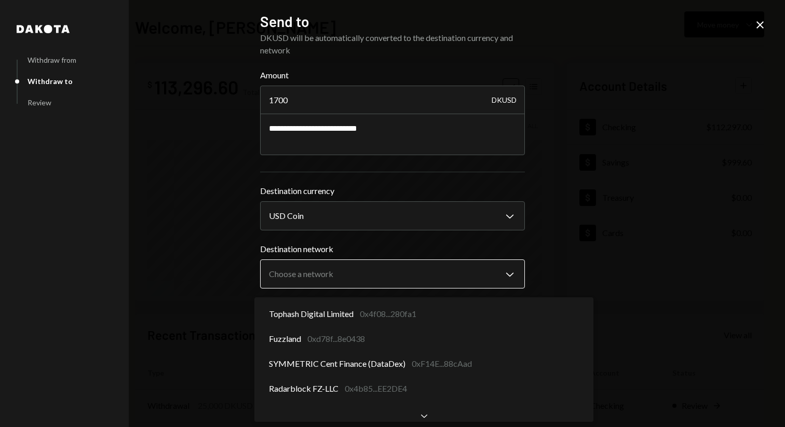
click at [389, 260] on button "Choose a network Chevron Down" at bounding box center [392, 274] width 265 height 29
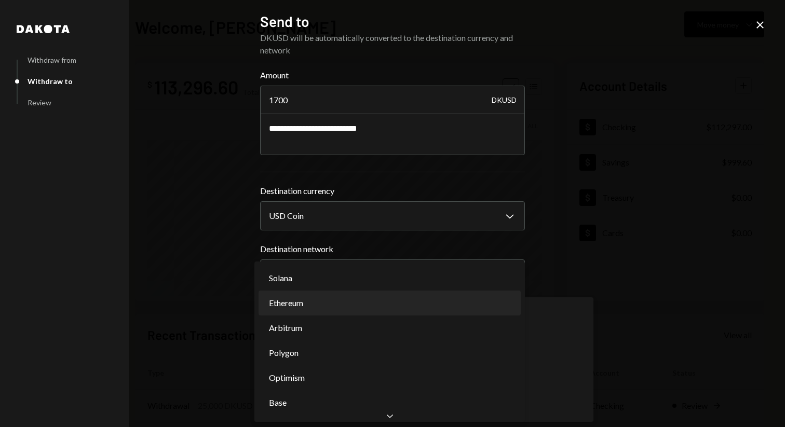
select select "**********"
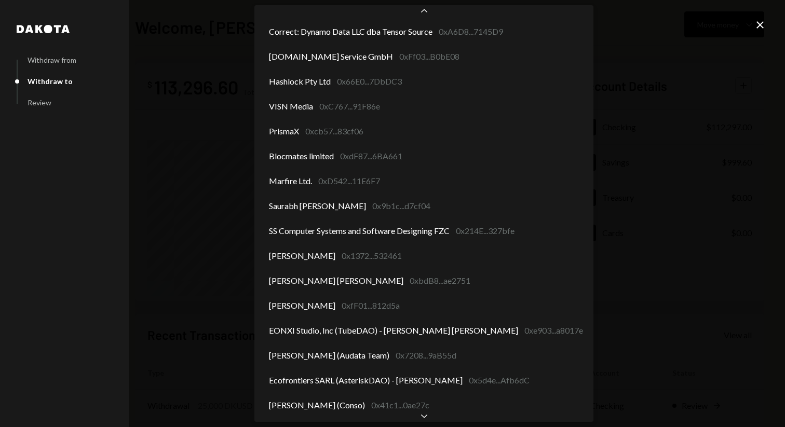
scroll to position [850, 0]
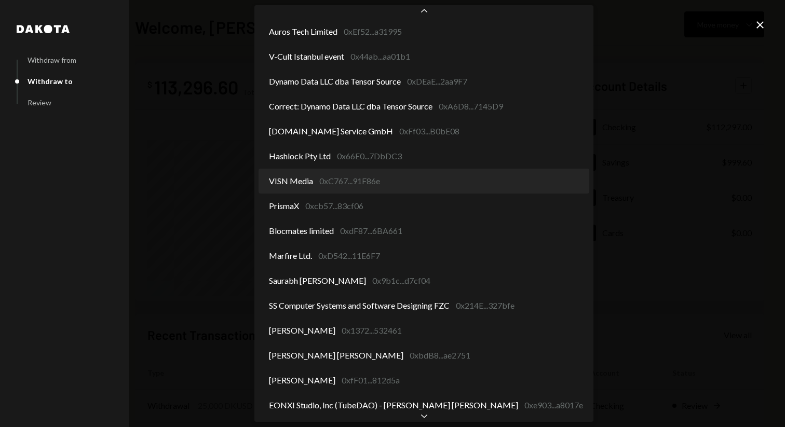
select select "**********"
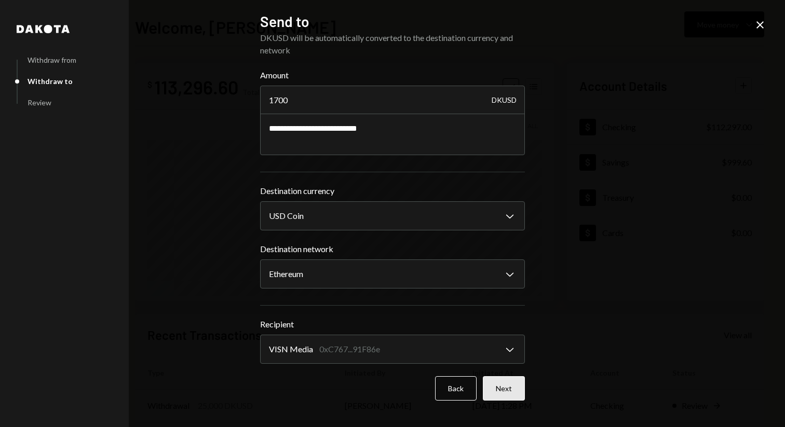
click at [510, 389] on button "Next" at bounding box center [504, 388] width 42 height 24
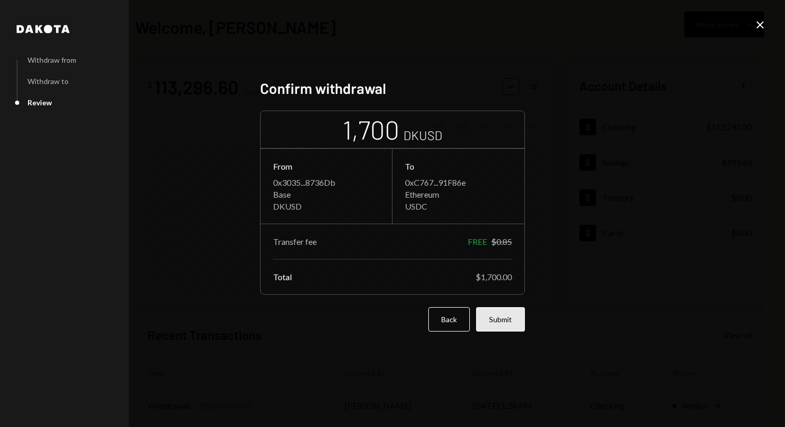
click at [509, 325] on button "Submit" at bounding box center [500, 319] width 49 height 24
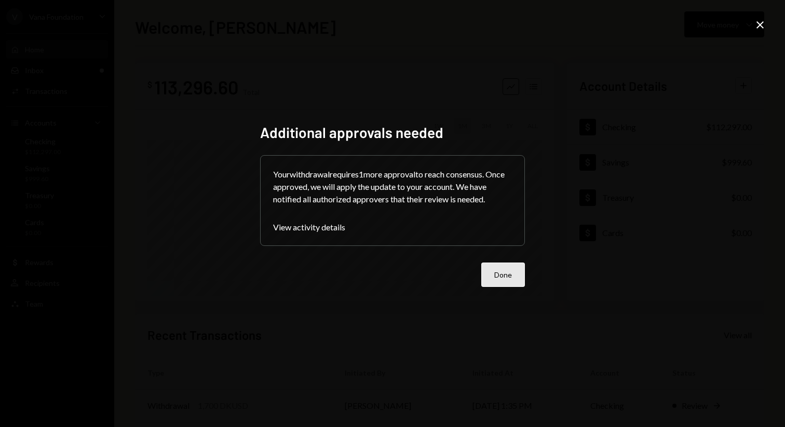
click at [500, 268] on button "Done" at bounding box center [503, 275] width 44 height 24
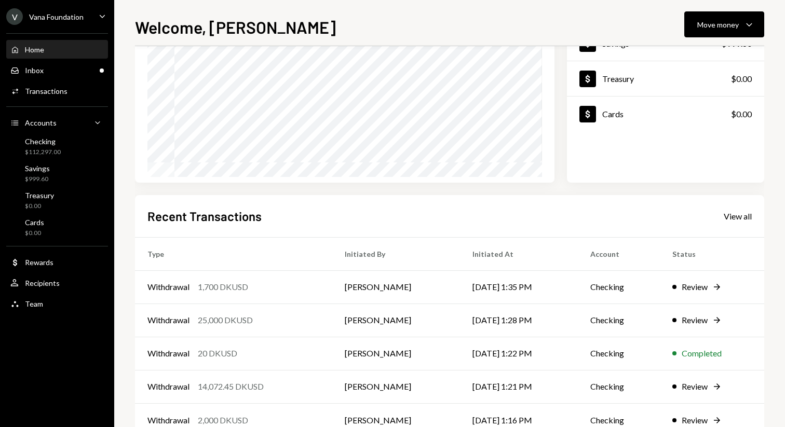
scroll to position [149, 0]
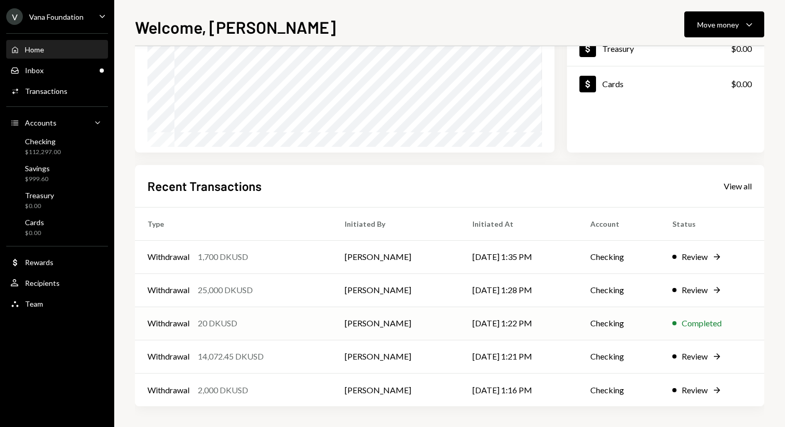
click at [341, 321] on td "[PERSON_NAME]" at bounding box center [396, 323] width 128 height 33
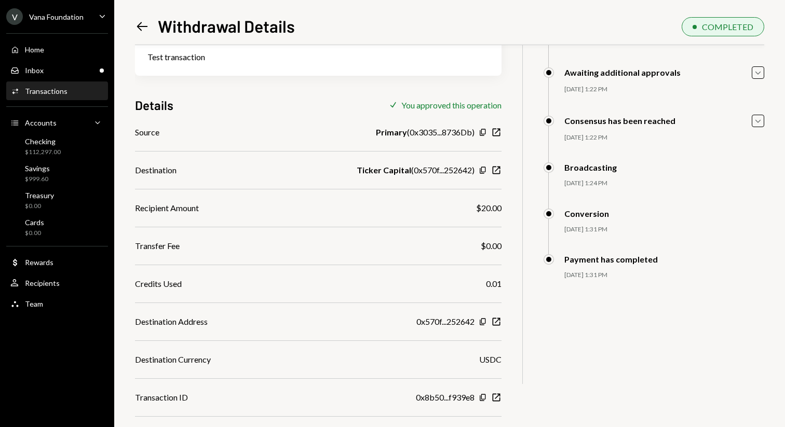
scroll to position [103, 0]
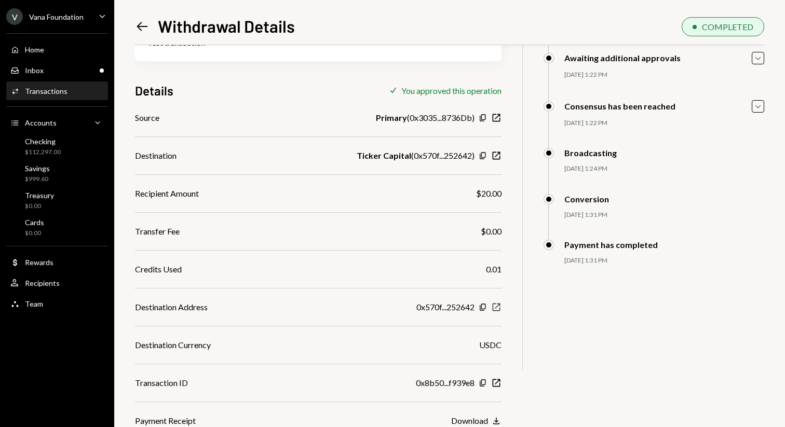
click at [494, 307] on icon "New Window" at bounding box center [496, 307] width 10 height 10
click at [500, 384] on icon "New Window" at bounding box center [496, 383] width 10 height 10
click at [495, 307] on icon "button" at bounding box center [497, 307] width 8 height 8
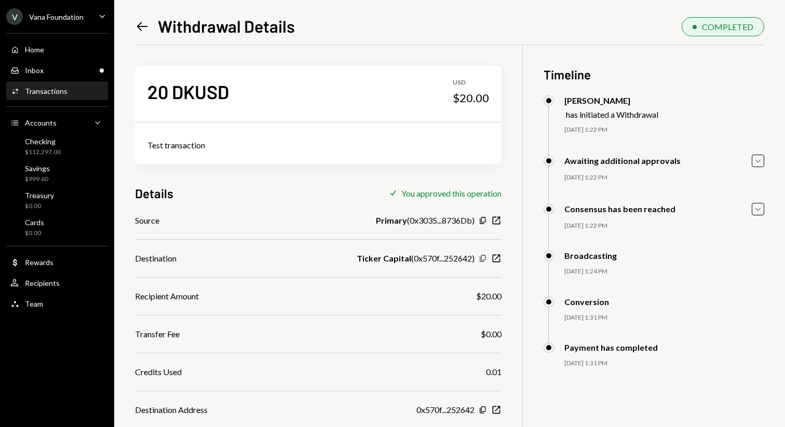
click at [484, 259] on icon "Copy" at bounding box center [483, 258] width 8 height 8
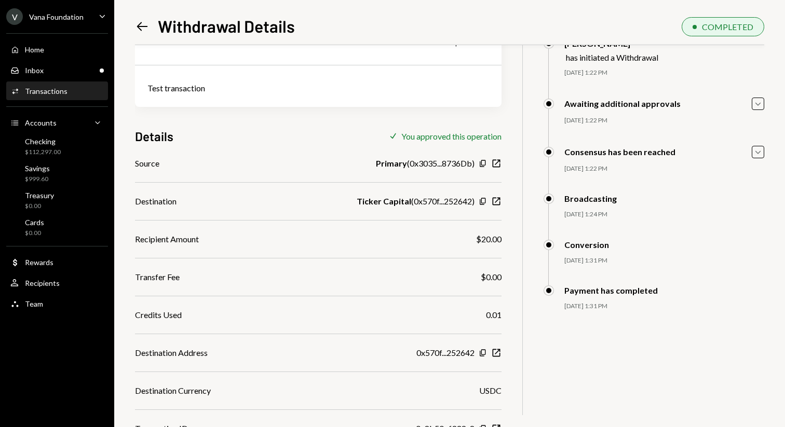
scroll to position [62, 0]
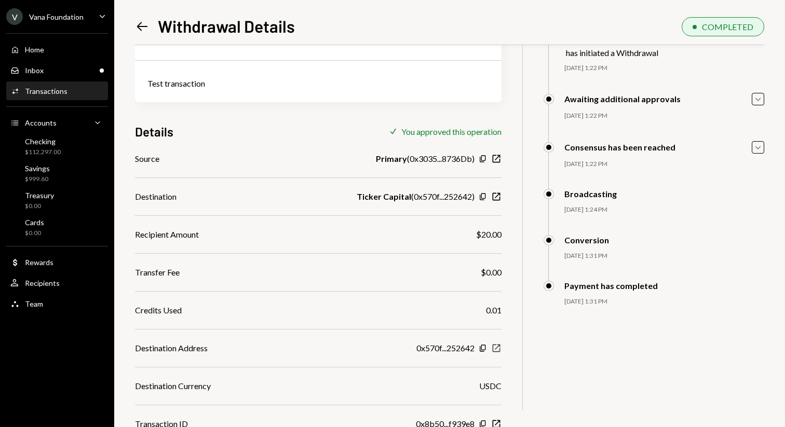
click at [499, 349] on icon "button" at bounding box center [497, 348] width 8 height 8
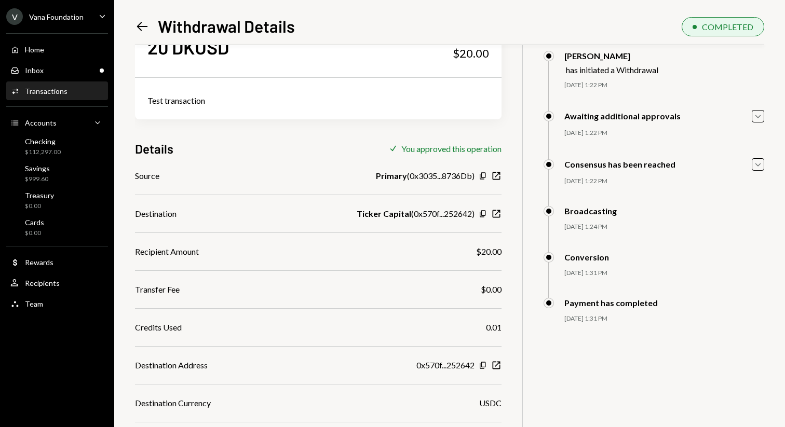
scroll to position [0, 0]
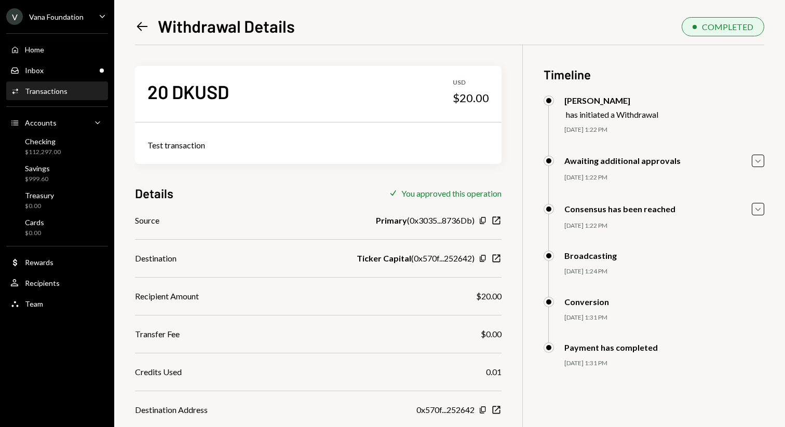
click at [138, 24] on icon at bounding box center [142, 26] width 11 height 9
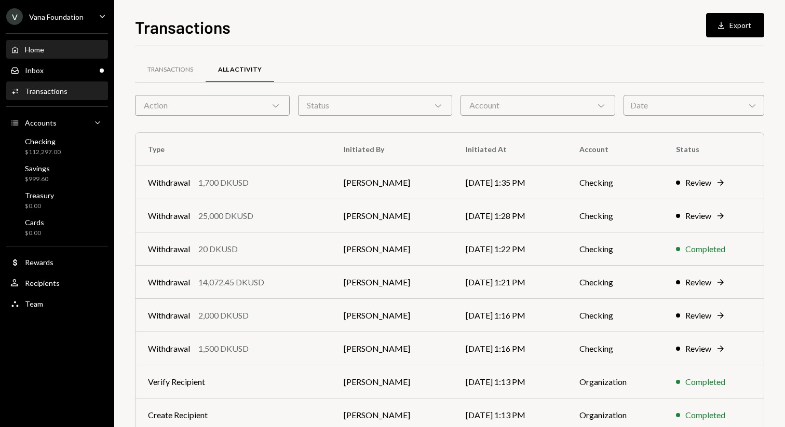
click at [59, 48] on div "Home Home" at bounding box center [56, 49] width 93 height 9
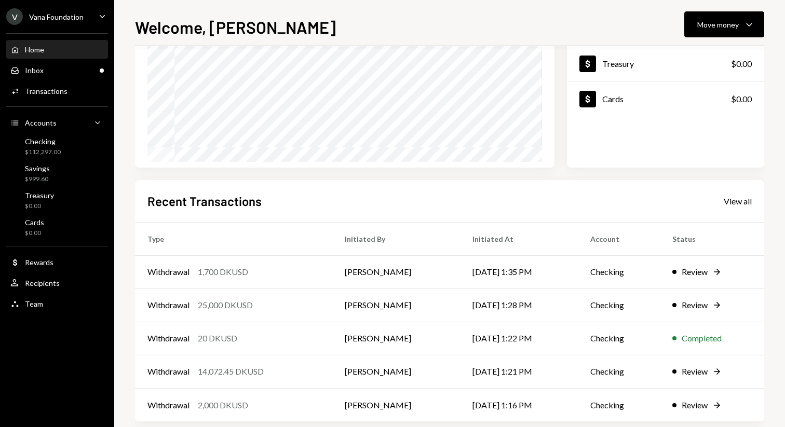
scroll to position [149, 0]
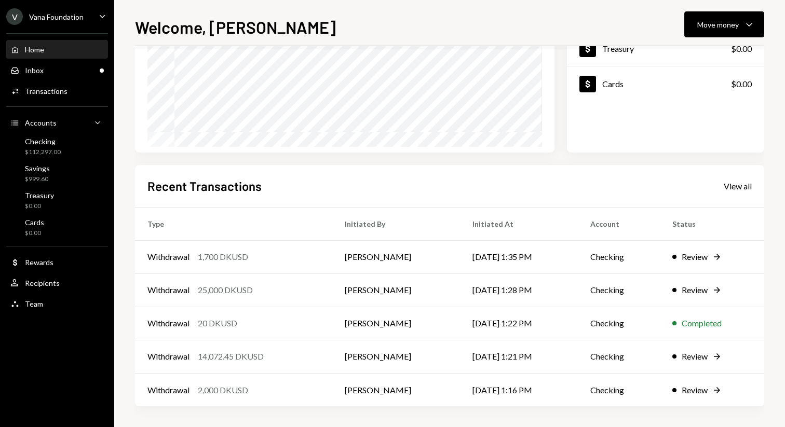
click at [729, 193] on div "Recent Transactions View all" at bounding box center [449, 186] width 604 height 17
click at [733, 189] on div "View all" at bounding box center [738, 186] width 28 height 10
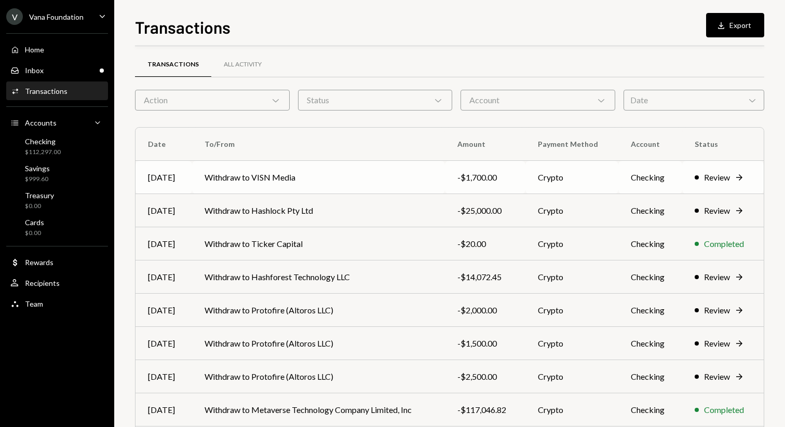
scroll to position [4, 0]
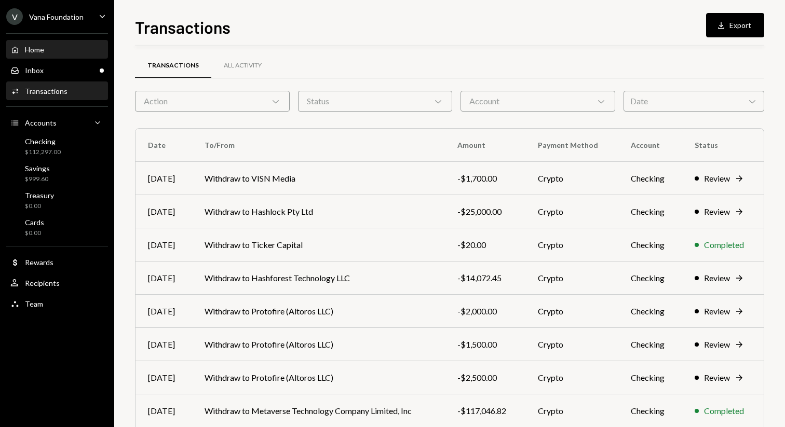
click at [58, 48] on div "Home Home" at bounding box center [56, 49] width 93 height 9
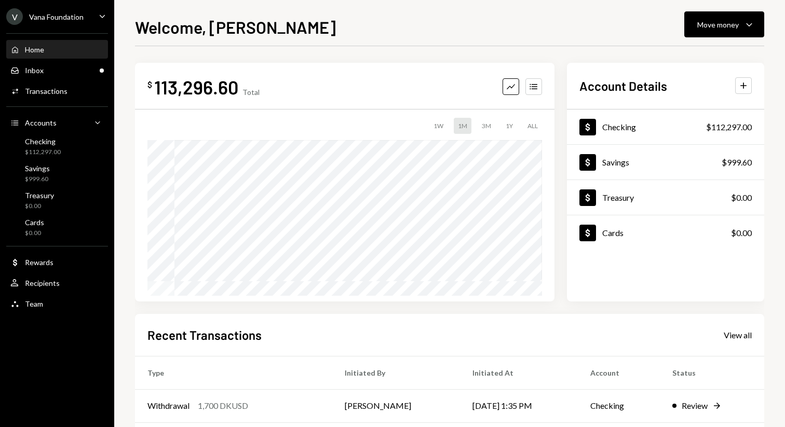
click at [736, 40] on div "Welcome, Mattana Move money Caret Down $ 113,296.60 Total Graph Accounts 1W 1M …" at bounding box center [449, 221] width 629 height 413
click at [735, 24] on div "Move money" at bounding box center [718, 24] width 42 height 11
click at [715, 57] on div "Send" at bounding box center [716, 55] width 76 height 11
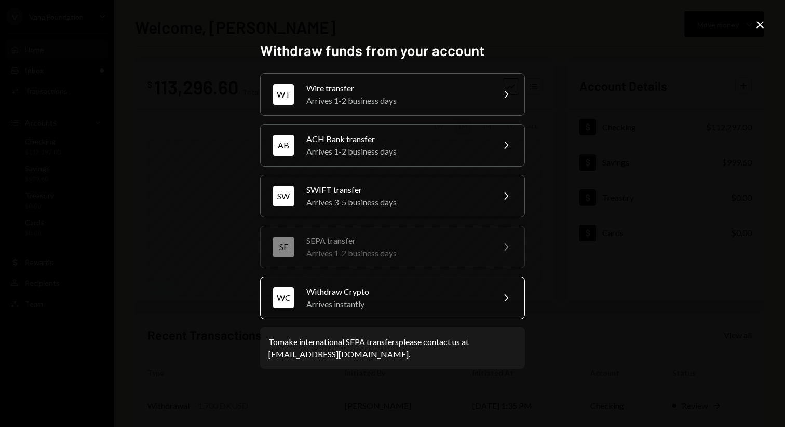
click at [432, 295] on div "Withdraw Crypto" at bounding box center [396, 292] width 181 height 12
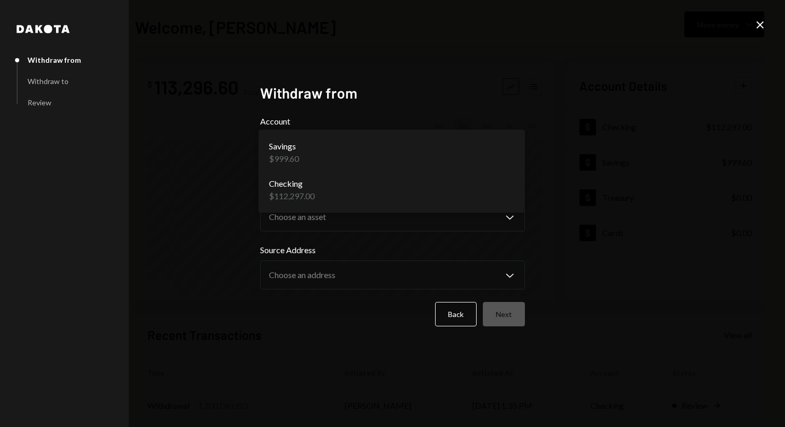
click at [507, 154] on body "V Vana Foundation Caret Down Home Home Inbox Inbox Activities Transactions Acco…" at bounding box center [392, 213] width 785 height 427
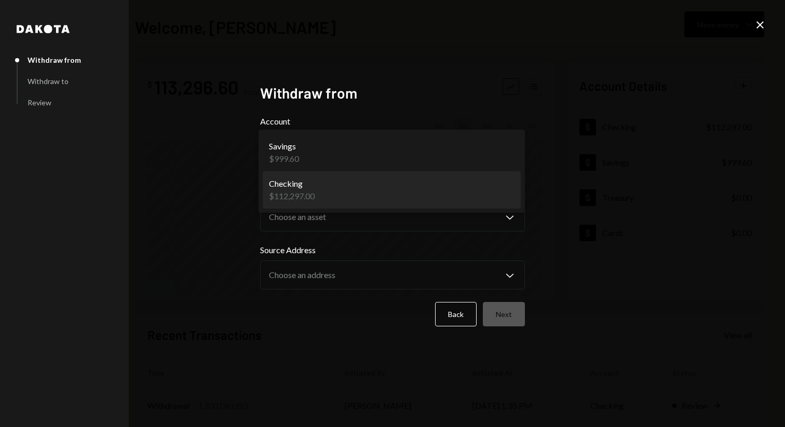
select select "**********"
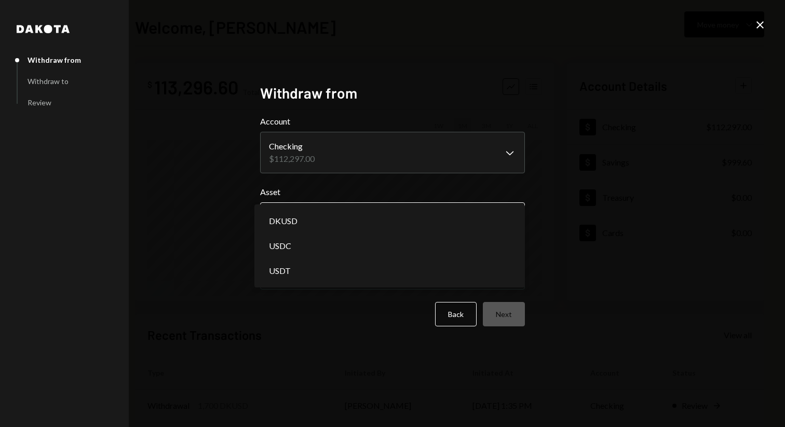
click at [490, 220] on body "V Vana Foundation Caret Down Home Home Inbox Inbox Activities Transactions Acco…" at bounding box center [392, 213] width 785 height 427
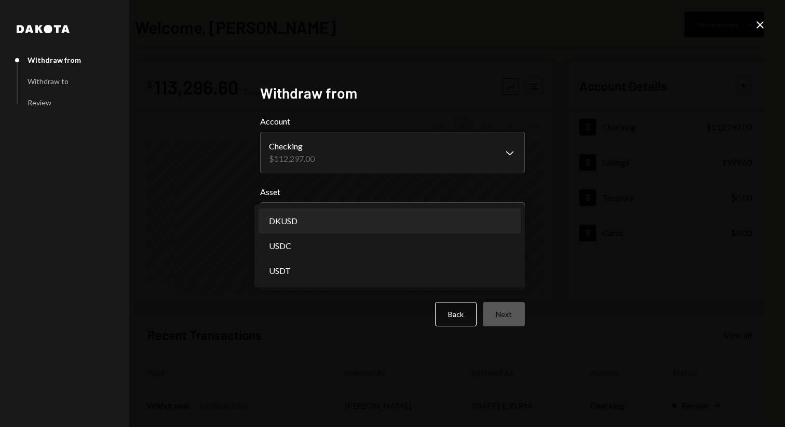
select select "*****"
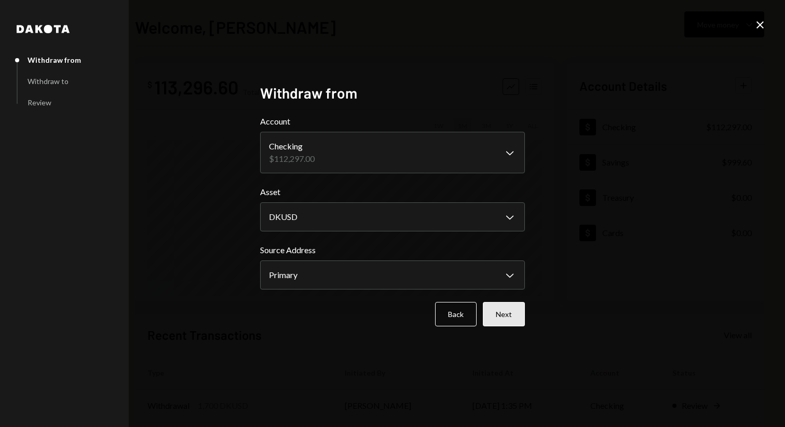
click at [512, 307] on button "Next" at bounding box center [504, 314] width 42 height 24
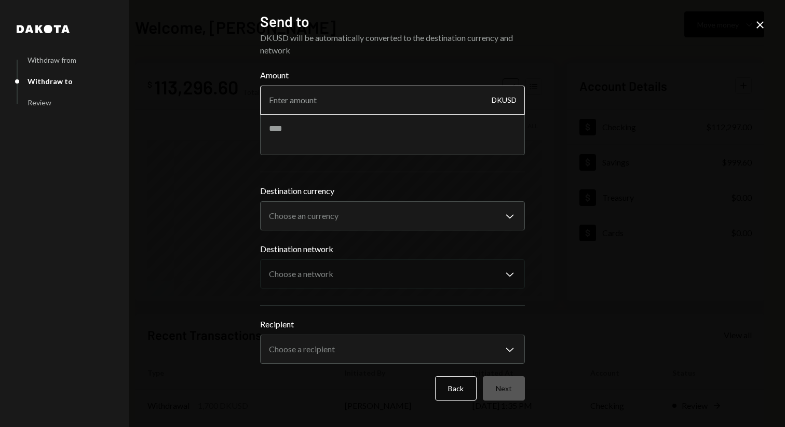
click at [346, 103] on input "Amount" at bounding box center [392, 100] width 265 height 29
type input "4980"
click at [330, 125] on textarea at bounding box center [392, 135] width 265 height 42
paste textarea "**********"
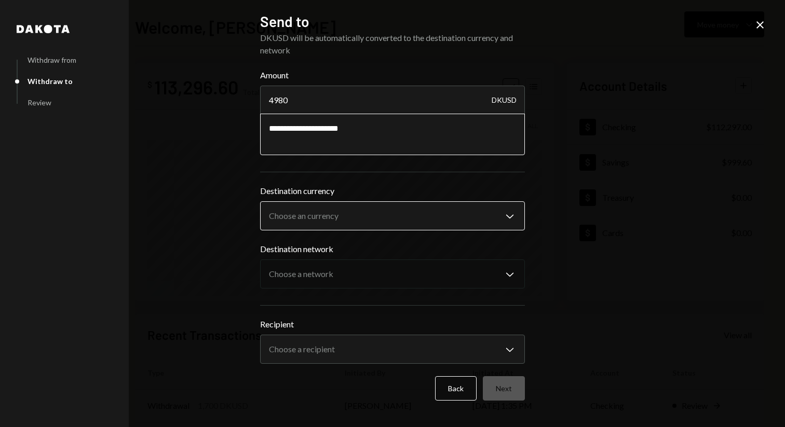
type textarea "**********"
click at [383, 220] on body "V Vana Foundation Caret Down Home Home Inbox Inbox Activities Transactions Acco…" at bounding box center [392, 213] width 785 height 427
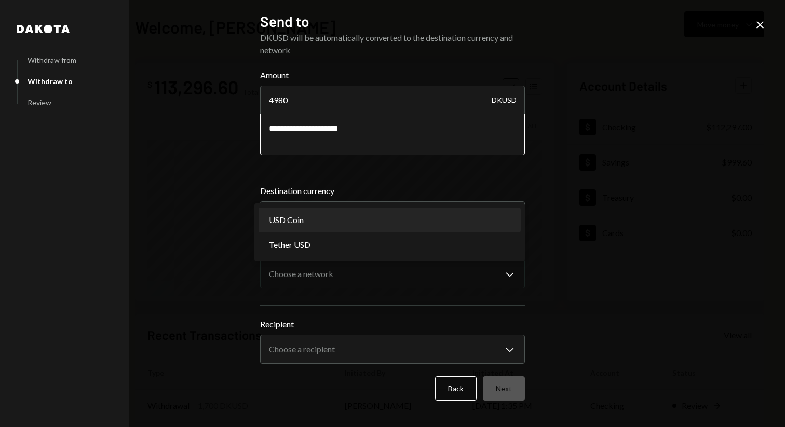
select select "****"
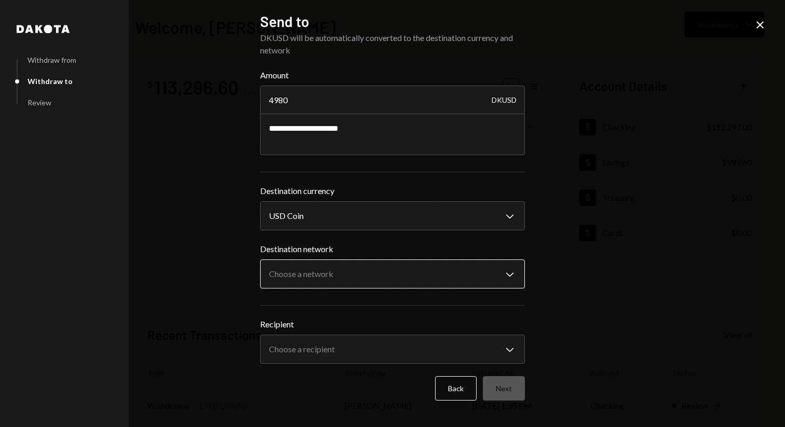
click at [377, 279] on body "V Vana Foundation Caret Down Home Home Inbox Inbox Activities Transactions Acco…" at bounding box center [392, 213] width 785 height 427
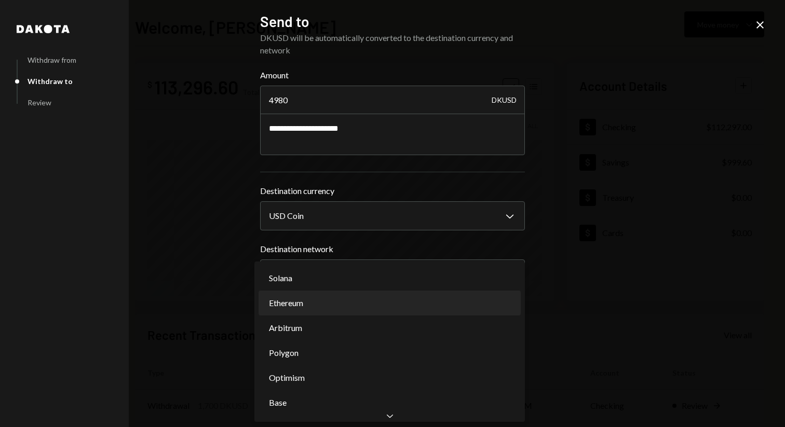
select select "**********"
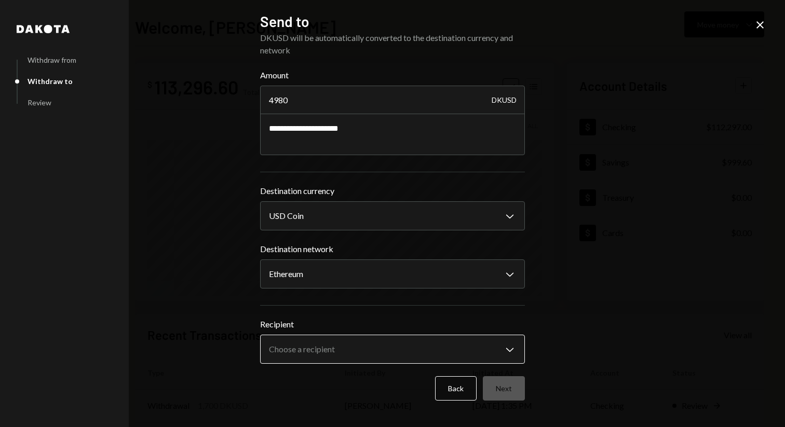
click at [394, 345] on body "V Vana Foundation Caret Down Home Home Inbox Inbox Activities Transactions Acco…" at bounding box center [392, 213] width 785 height 427
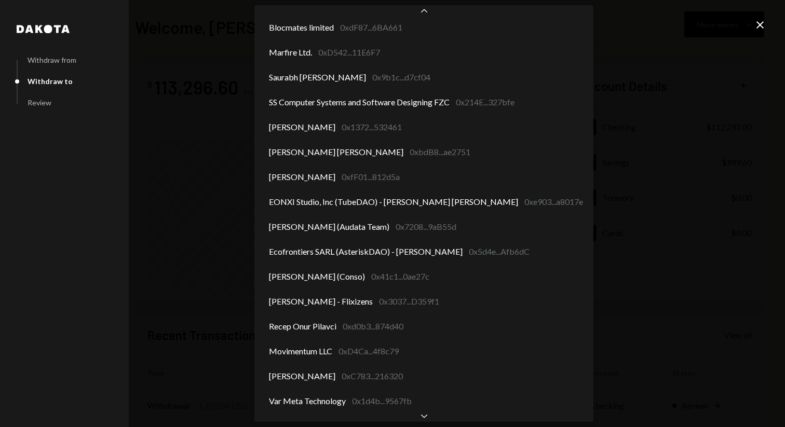
scroll to position [1074, 0]
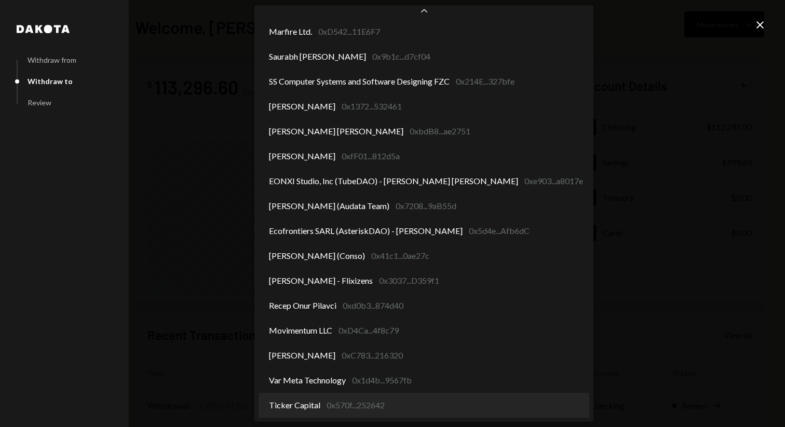
select select "**********"
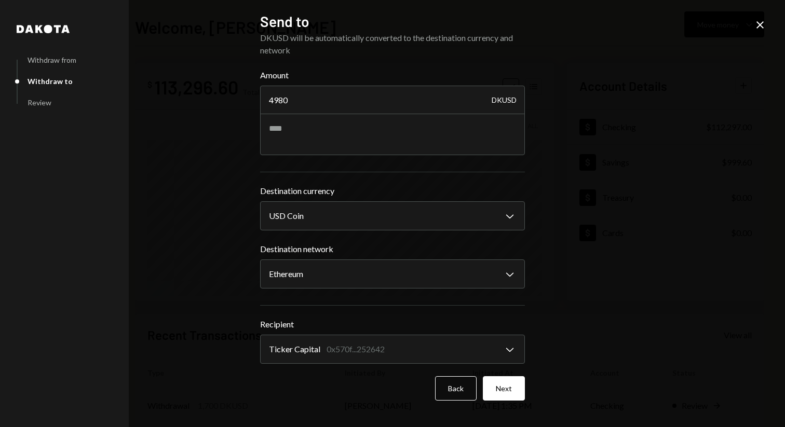
select select "**********"
click at [508, 384] on button "Next" at bounding box center [504, 388] width 42 height 24
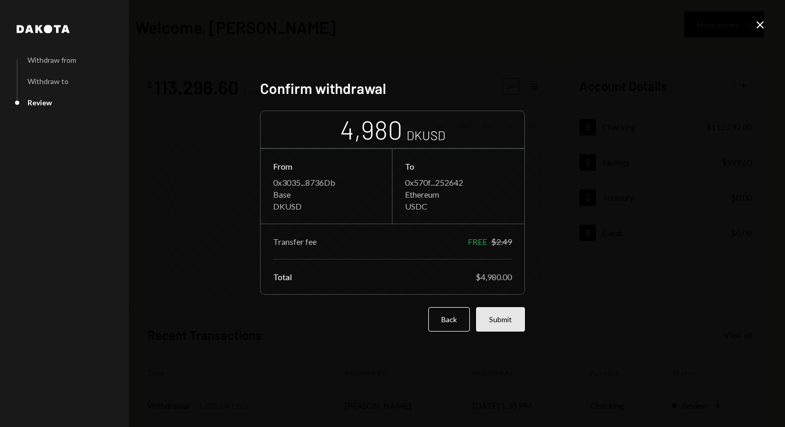
click at [499, 308] on button "Submit" at bounding box center [500, 319] width 49 height 24
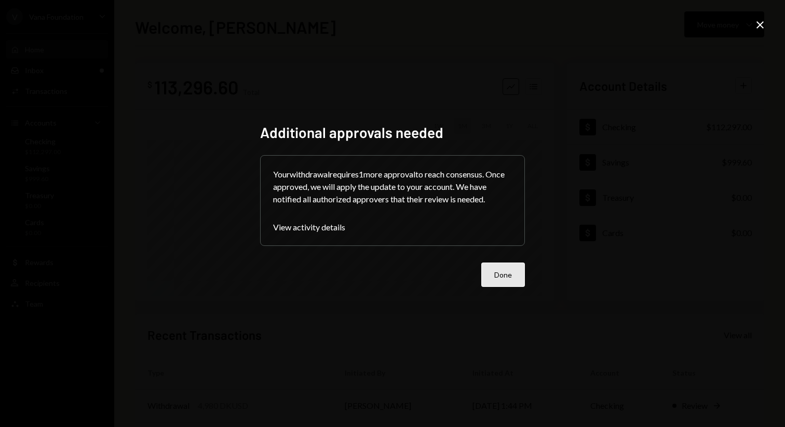
click at [496, 274] on button "Done" at bounding box center [503, 275] width 44 height 24
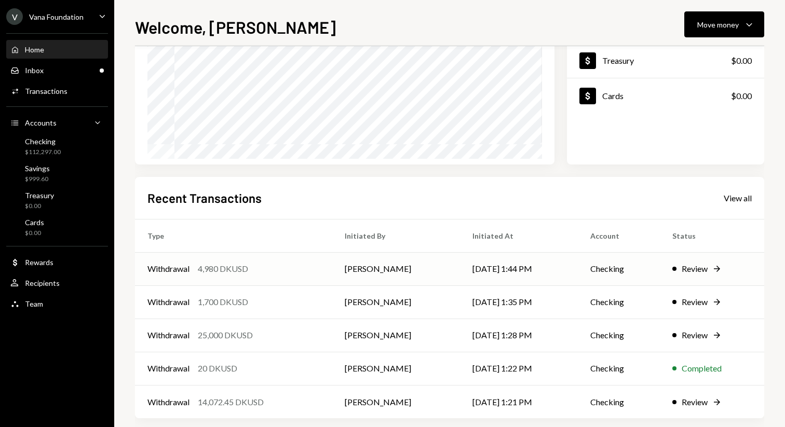
scroll to position [149, 0]
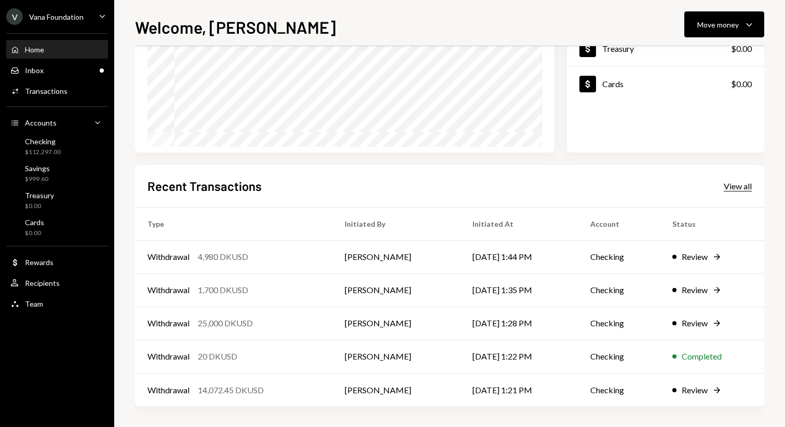
click at [732, 188] on div "View all" at bounding box center [738, 186] width 28 height 10
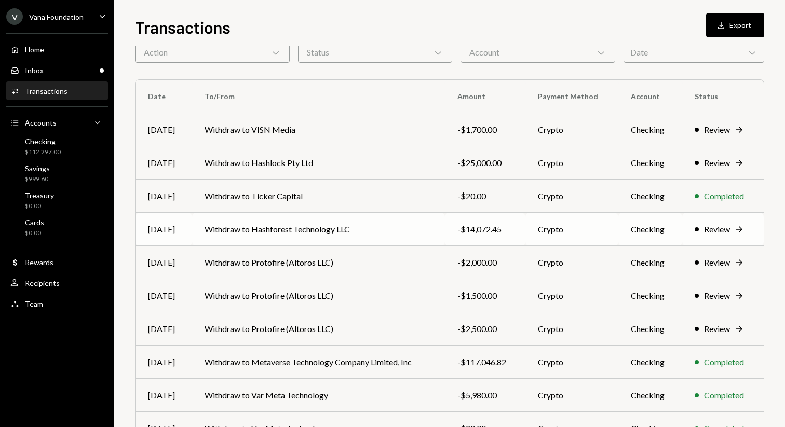
scroll to position [115, 0]
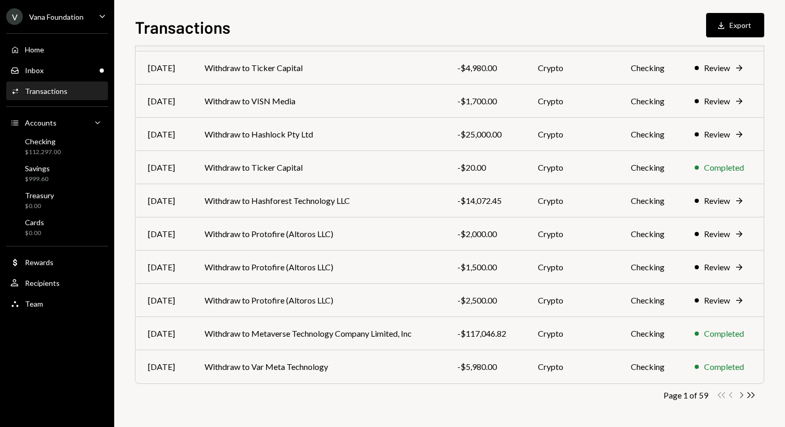
click at [743, 395] on icon "Chevron Right" at bounding box center [741, 395] width 10 height 10
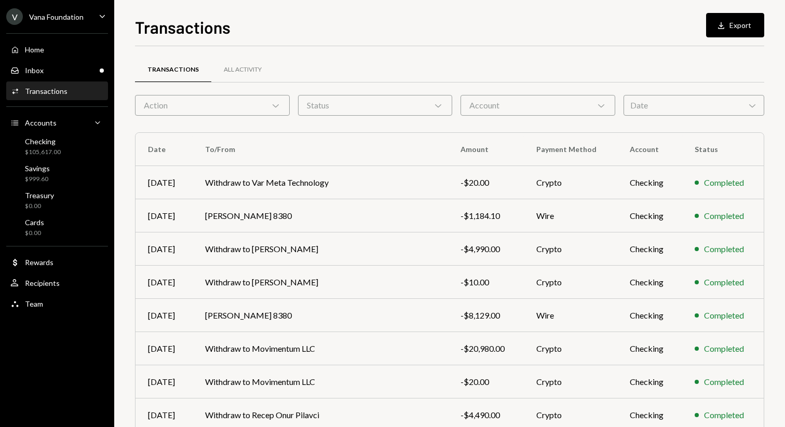
click at [495, 40] on div "Transactions Download Export Transactions All Activity Action Chevron Down Stat…" at bounding box center [449, 221] width 629 height 413
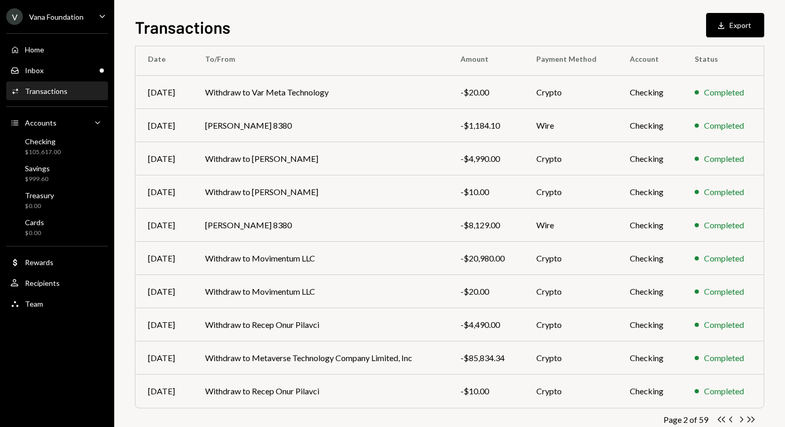
scroll to position [115, 0]
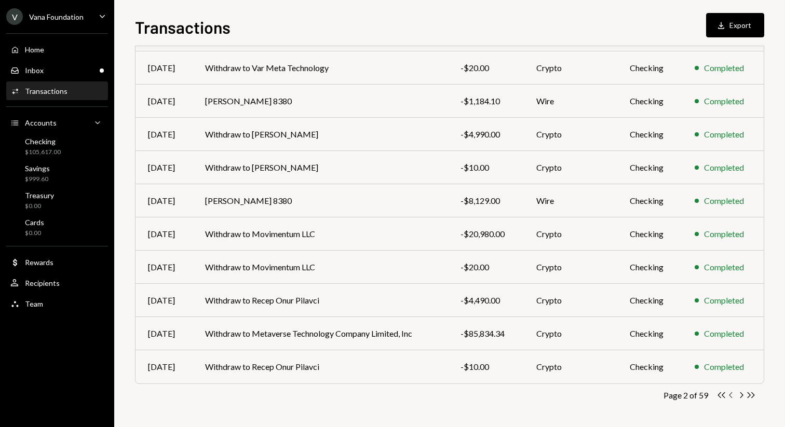
click at [730, 394] on icon "button" at bounding box center [730, 395] width 3 height 6
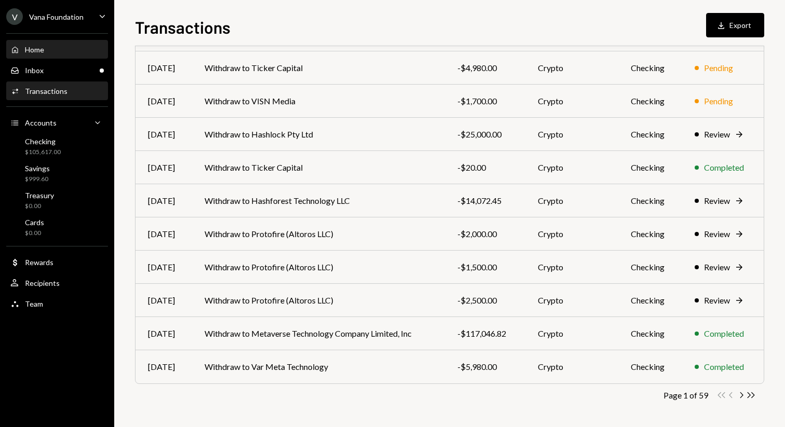
click at [73, 46] on div "Home Home" at bounding box center [56, 49] width 93 height 9
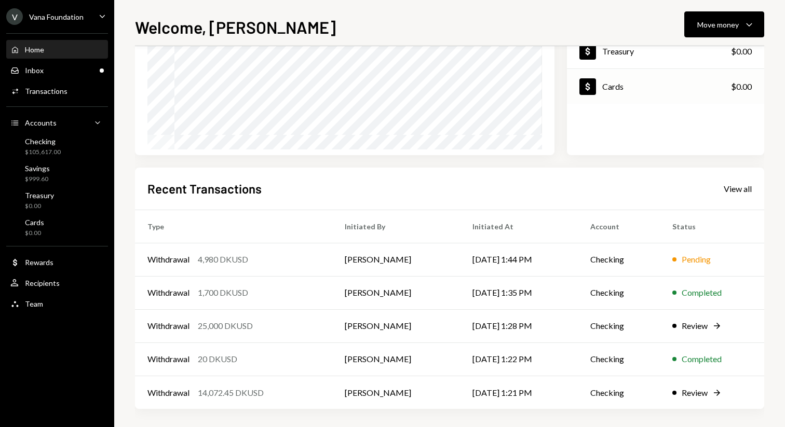
scroll to position [149, 0]
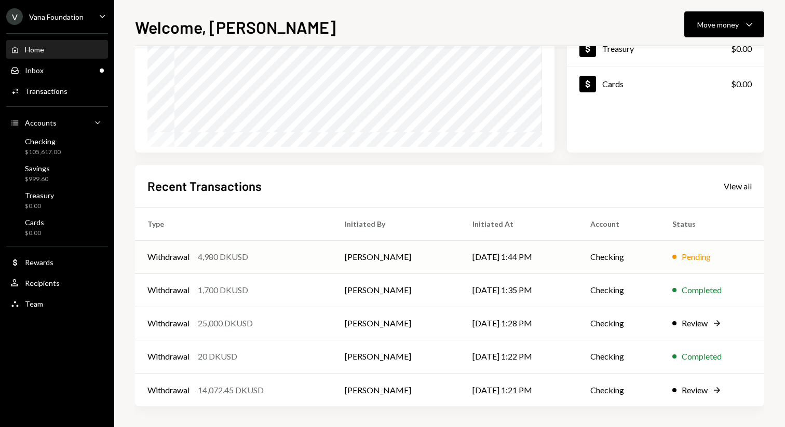
click at [586, 260] on td "Checking" at bounding box center [619, 256] width 82 height 33
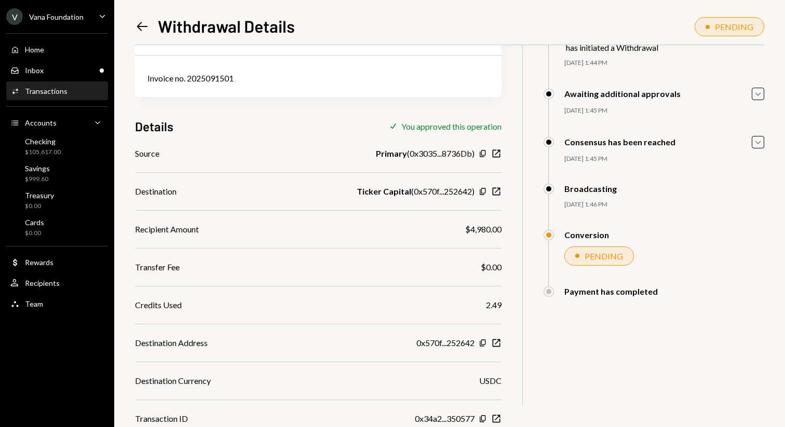
scroll to position [103, 0]
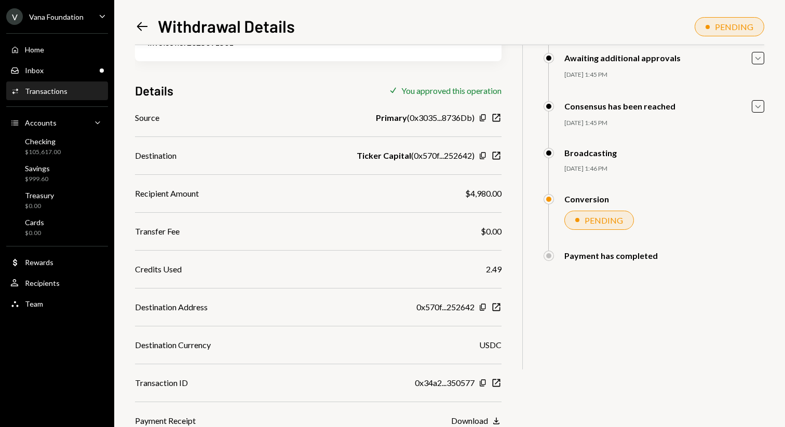
click at [147, 26] on icon at bounding box center [142, 26] width 11 height 9
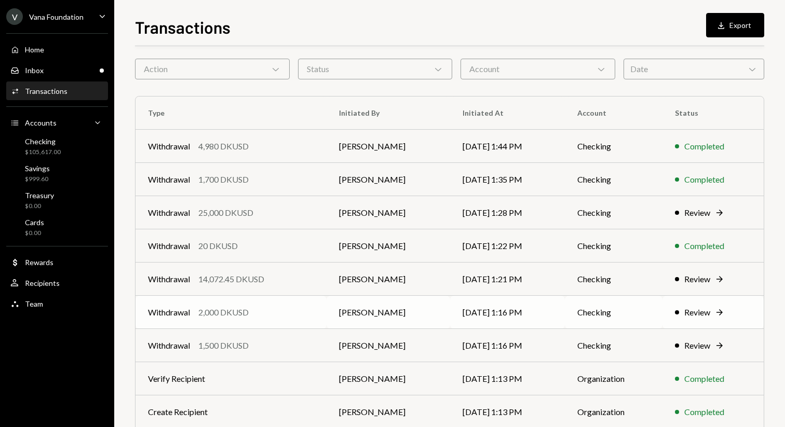
scroll to position [115, 0]
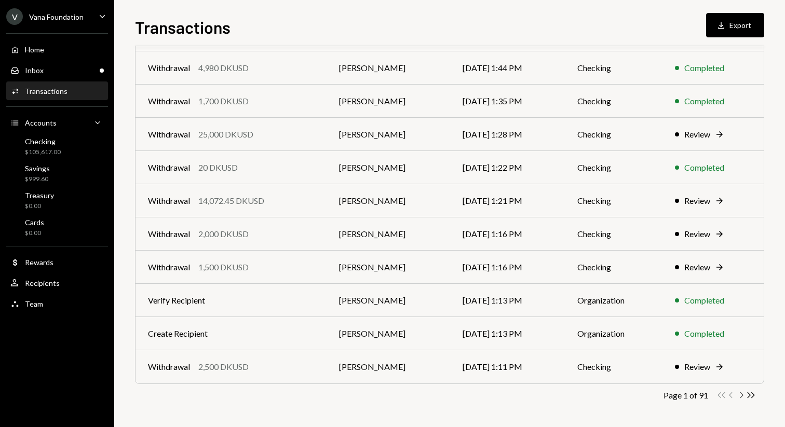
click at [736, 395] on icon "Chevron Right" at bounding box center [741, 395] width 10 height 10
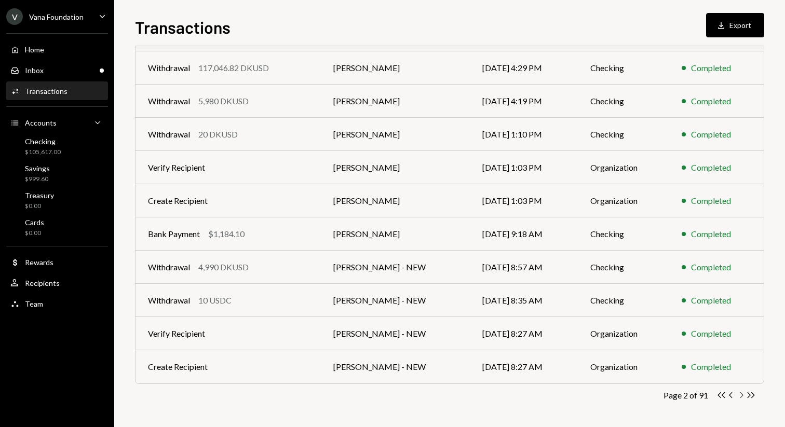
click at [741, 392] on icon "Chevron Right" at bounding box center [741, 395] width 10 height 10
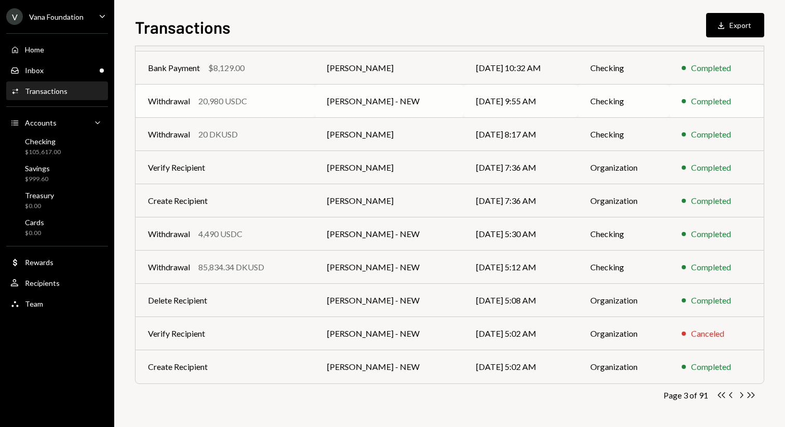
scroll to position [106, 0]
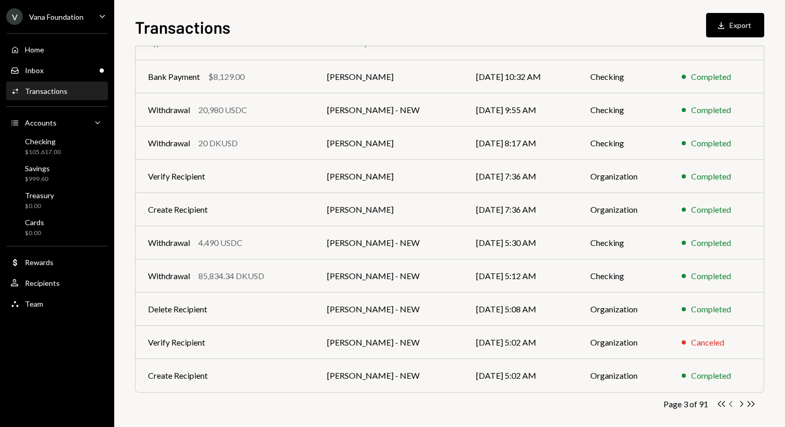
click at [734, 404] on icon "Chevron Left" at bounding box center [731, 404] width 10 height 10
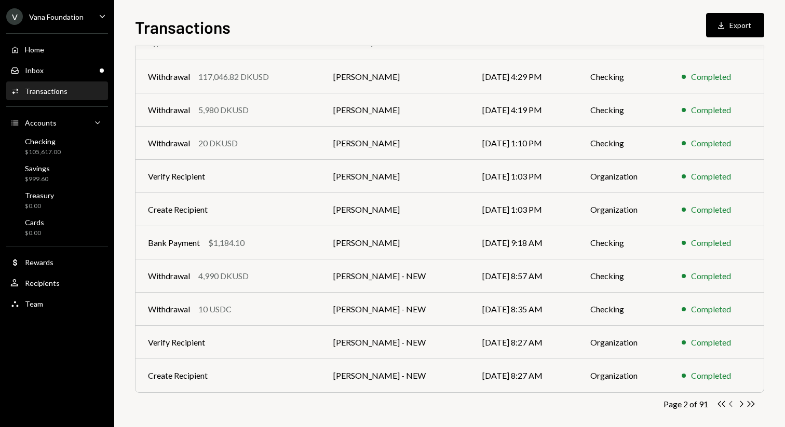
click at [734, 405] on icon "Chevron Left" at bounding box center [731, 404] width 10 height 10
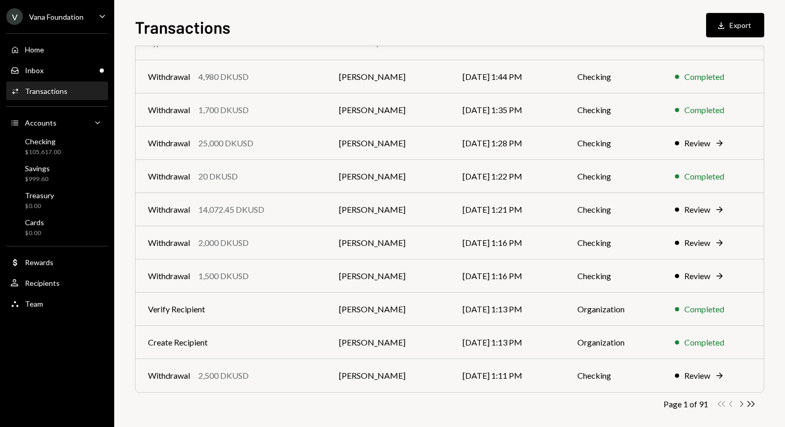
click at [745, 404] on icon "Chevron Right" at bounding box center [741, 404] width 10 height 10
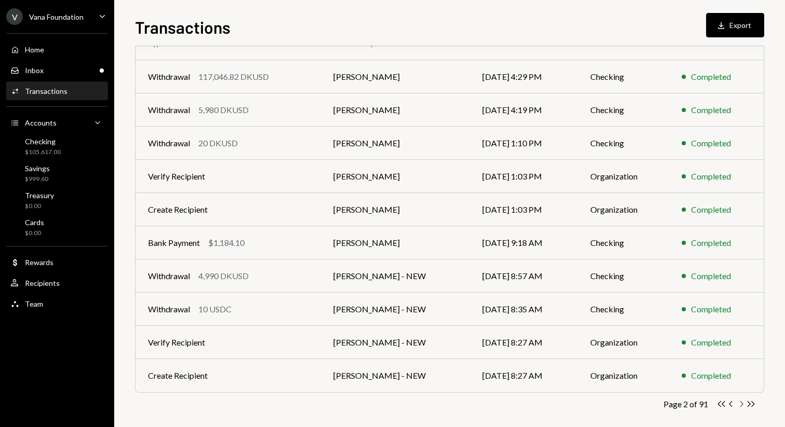
click at [745, 404] on icon "Chevron Right" at bounding box center [741, 404] width 10 height 10
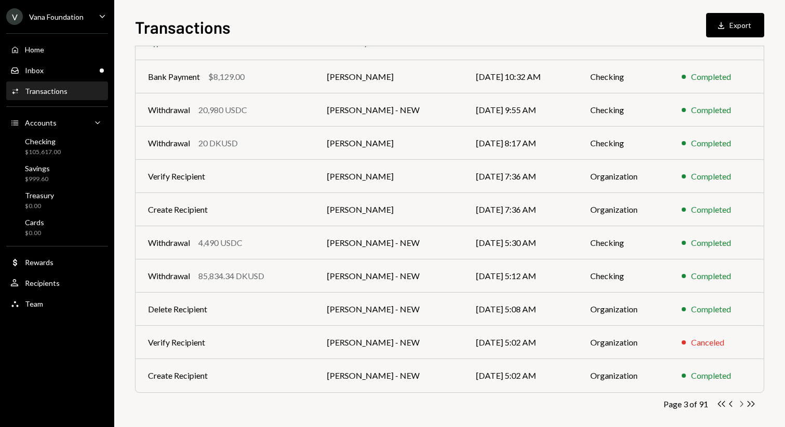
click at [745, 404] on icon "Chevron Right" at bounding box center [741, 404] width 10 height 10
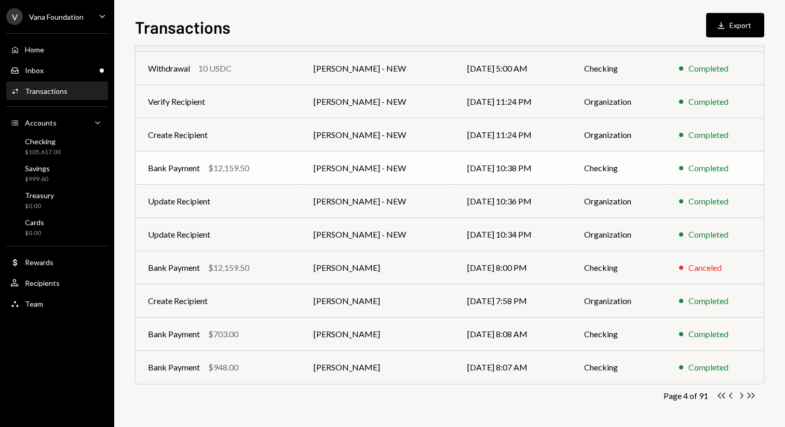
scroll to position [115, 0]
click at [738, 396] on icon "Chevron Right" at bounding box center [741, 395] width 10 height 10
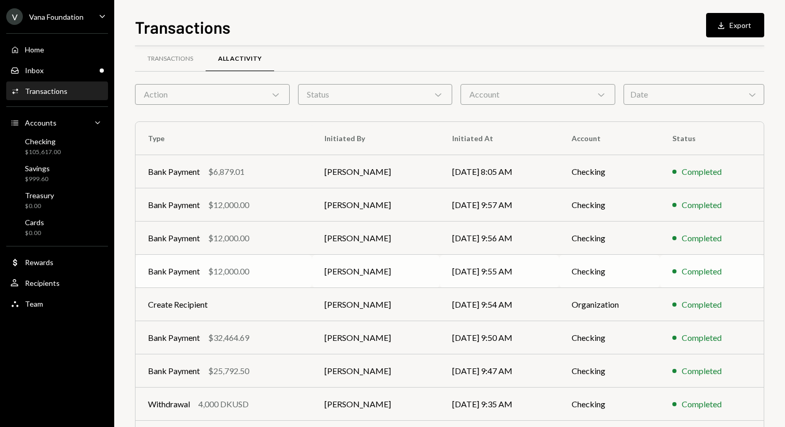
scroll to position [0, 0]
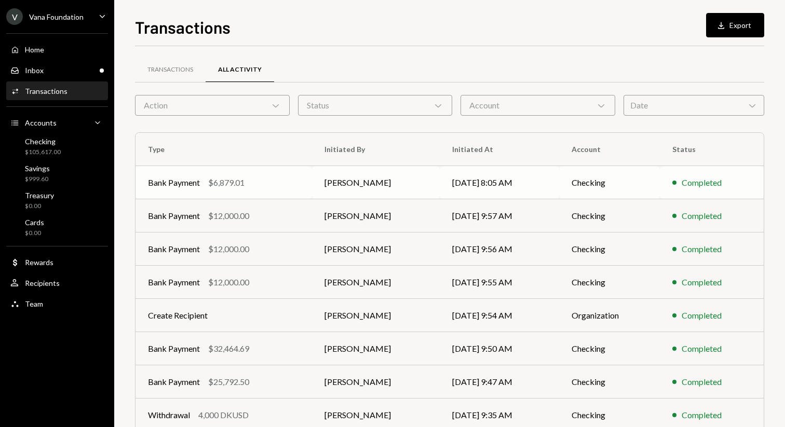
click at [567, 188] on td "Checking" at bounding box center [609, 182] width 101 height 33
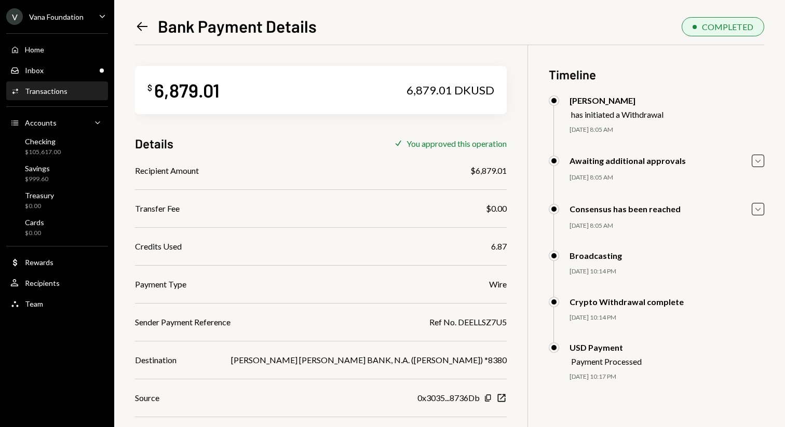
click at [135, 24] on icon "Left Arrow" at bounding box center [142, 26] width 15 height 15
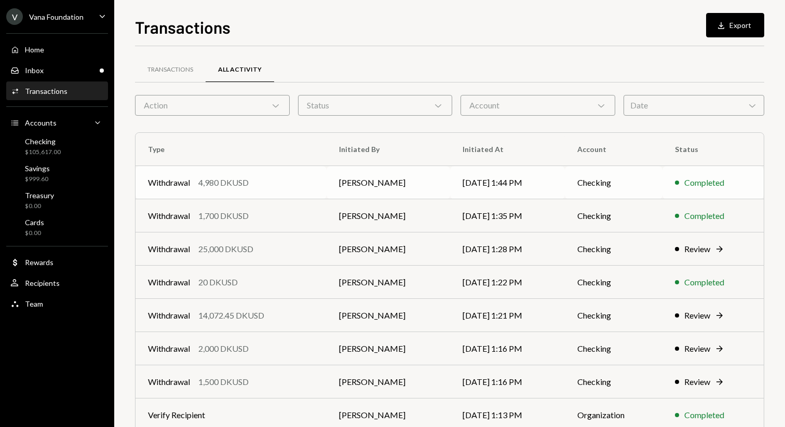
click at [251, 175] on td "Withdrawal 4,980 DKUSD" at bounding box center [230, 182] width 191 height 33
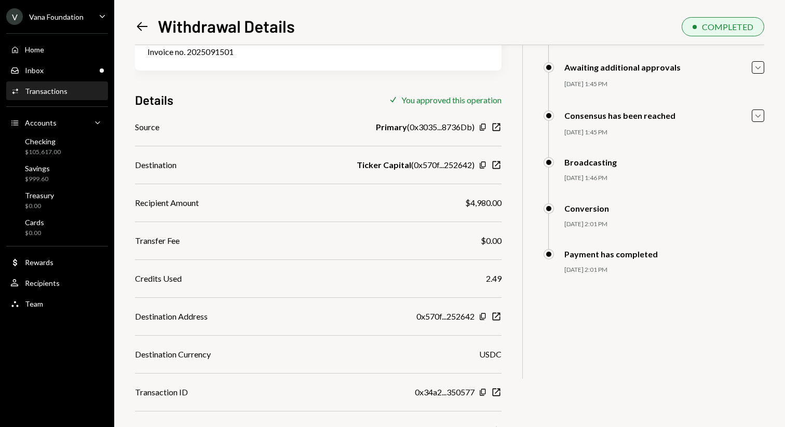
scroll to position [103, 0]
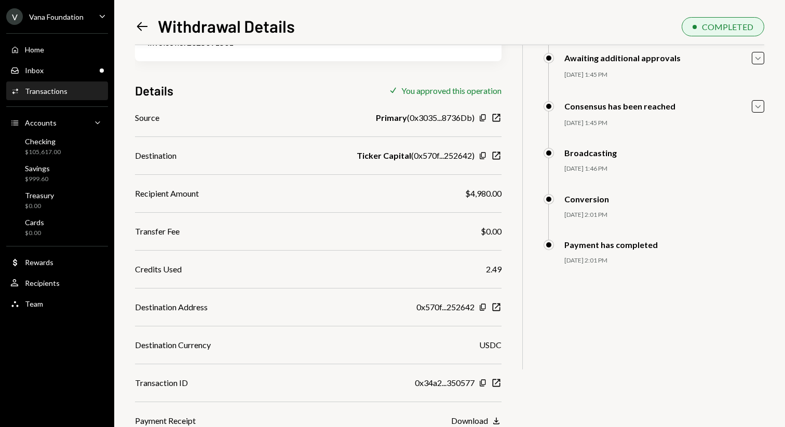
click at [496, 301] on div "0x570f...252642 Copy New Window" at bounding box center [458, 307] width 85 height 12
click at [496, 306] on icon "New Window" at bounding box center [496, 307] width 10 height 10
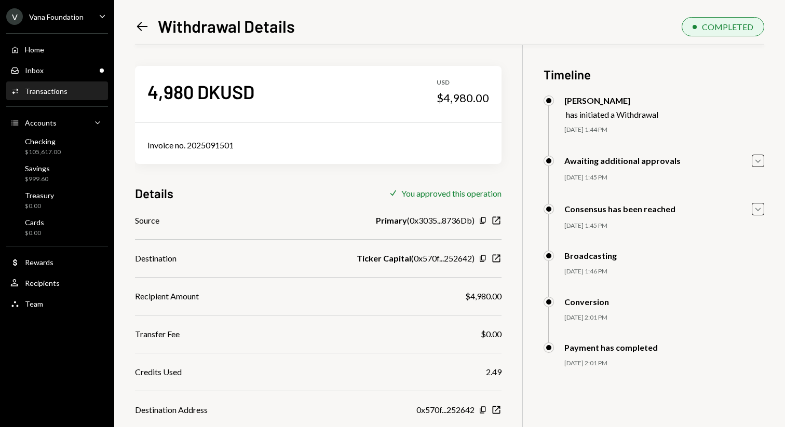
scroll to position [103, 0]
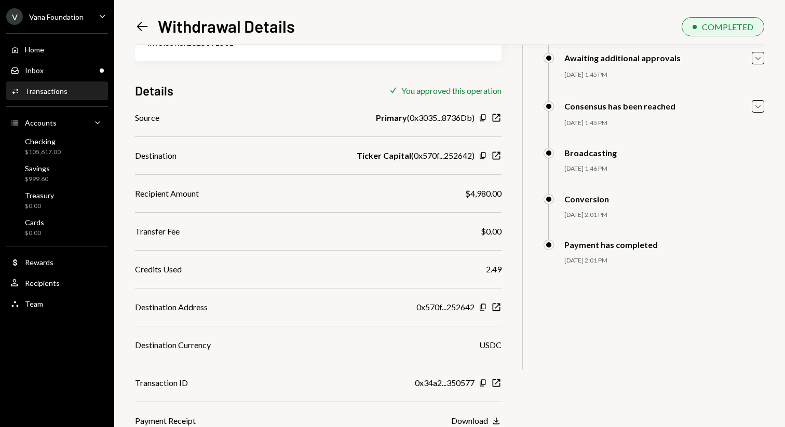
click at [133, 37] on div "Left Arrow Withdrawal Details COMPLETED 4,980 DKUSD USD $4,980.00 Invoice no. 2…" at bounding box center [449, 213] width 671 height 427
click at [144, 28] on icon "Left Arrow" at bounding box center [142, 26] width 15 height 15
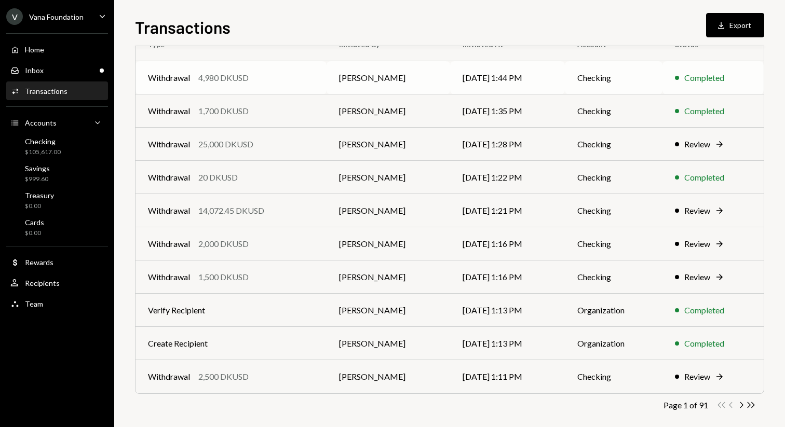
scroll to position [115, 0]
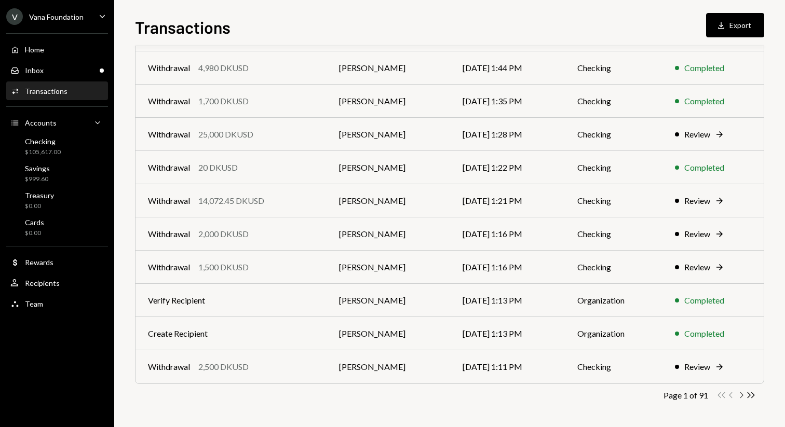
click at [738, 393] on icon "Chevron Right" at bounding box center [741, 395] width 10 height 10
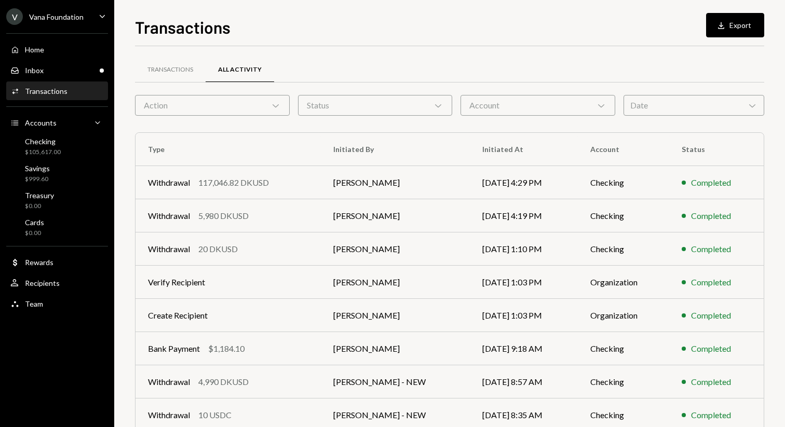
click at [738, 393] on td "Completed" at bounding box center [716, 381] width 94 height 33
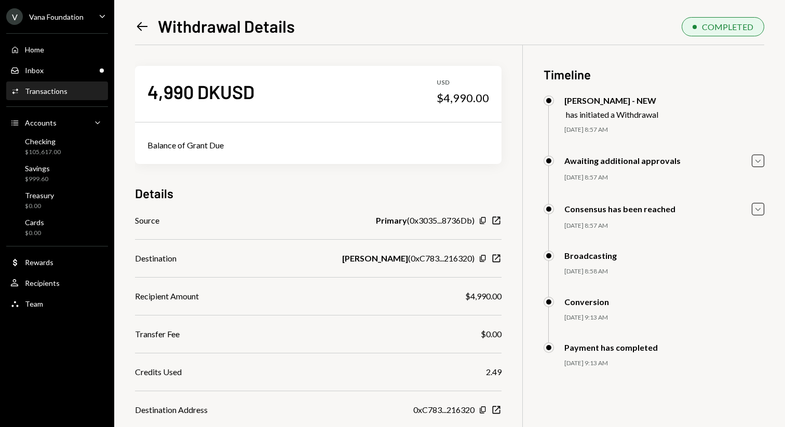
click at [131, 31] on div "Left Arrow Withdrawal Details COMPLETED 4,990 DKUSD USD $4,990.00 Balance of Gr…" at bounding box center [449, 213] width 671 height 427
click at [141, 28] on icon "Left Arrow" at bounding box center [142, 26] width 15 height 15
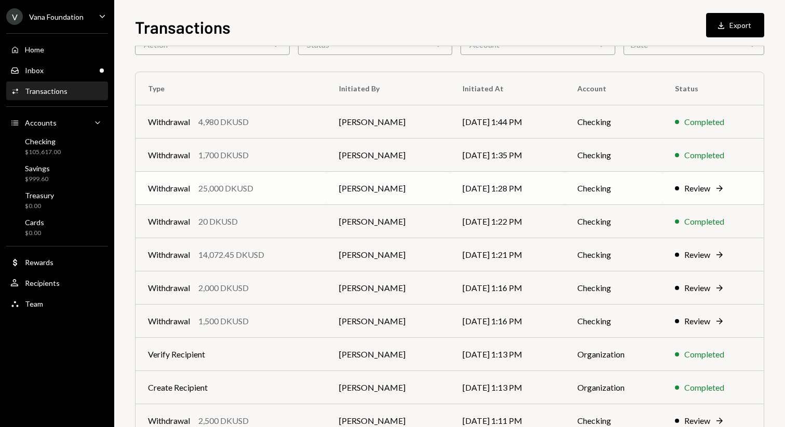
scroll to position [115, 0]
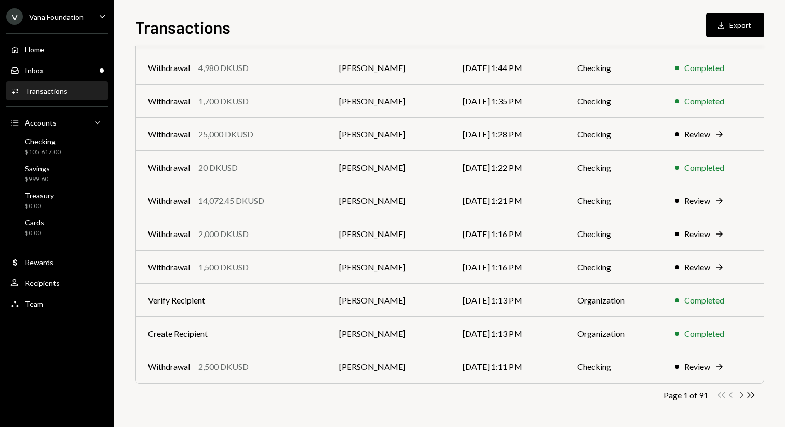
click at [743, 395] on icon "Chevron Right" at bounding box center [741, 395] width 10 height 10
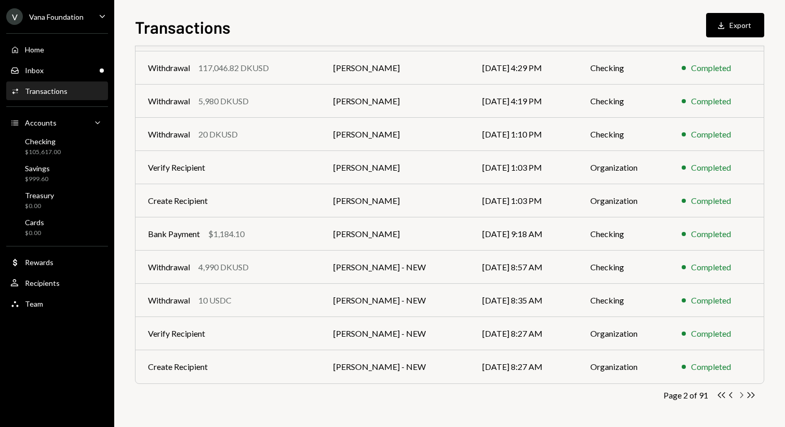
click at [743, 395] on icon "Chevron Right" at bounding box center [741, 395] width 10 height 10
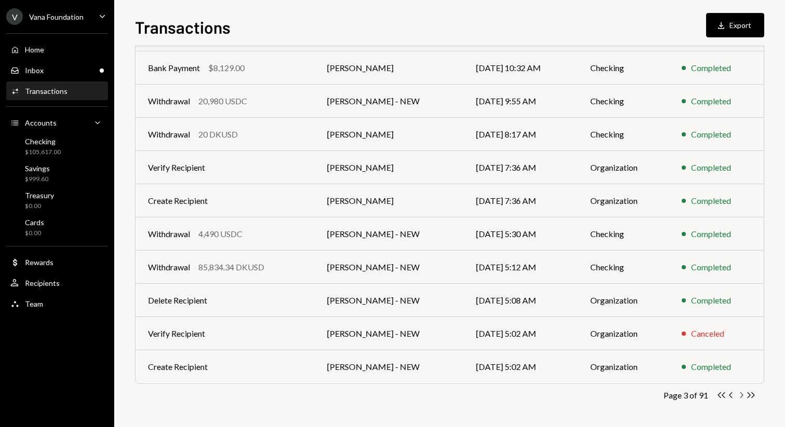
click at [744, 392] on icon "Chevron Right" at bounding box center [741, 395] width 10 height 10
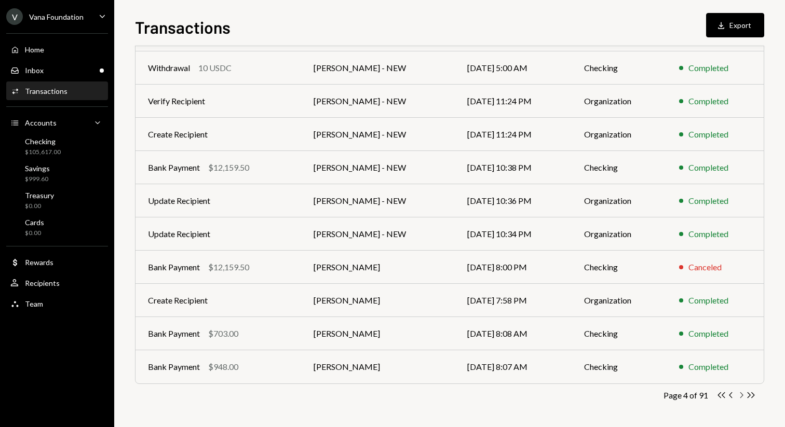
click at [739, 394] on icon "Chevron Right" at bounding box center [741, 395] width 10 height 10
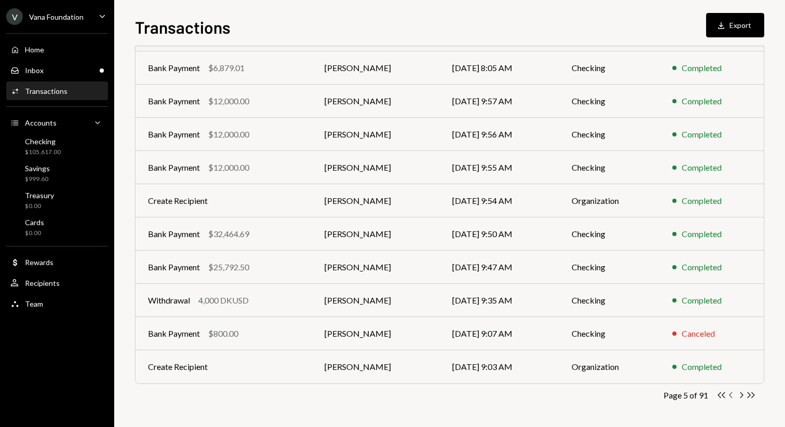
click at [734, 396] on icon "Chevron Left" at bounding box center [731, 395] width 10 height 10
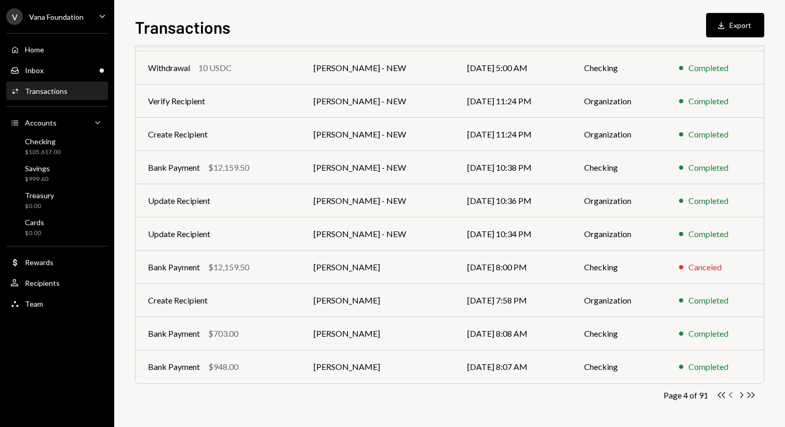
click at [734, 394] on icon "Chevron Left" at bounding box center [731, 395] width 10 height 10
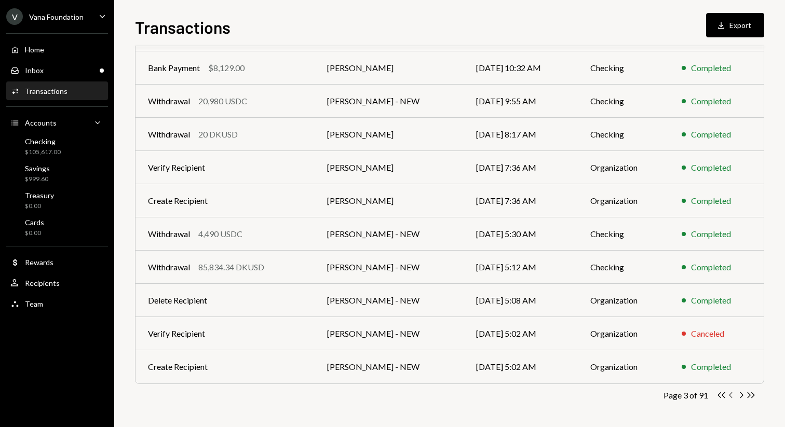
click at [731, 394] on icon "Chevron Left" at bounding box center [731, 395] width 10 height 10
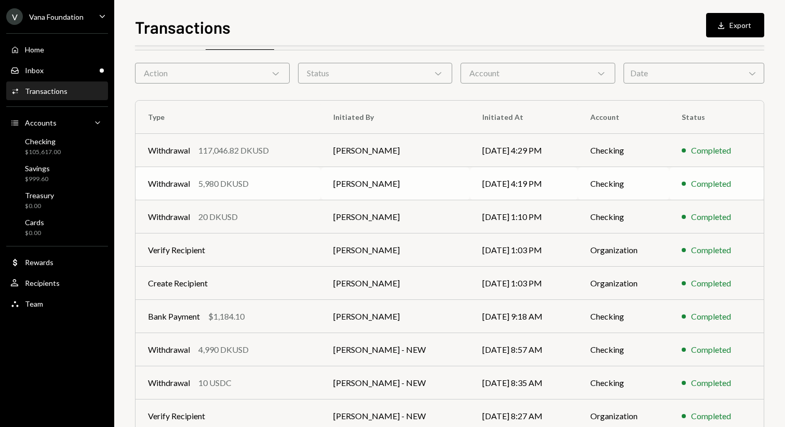
scroll to position [30, 0]
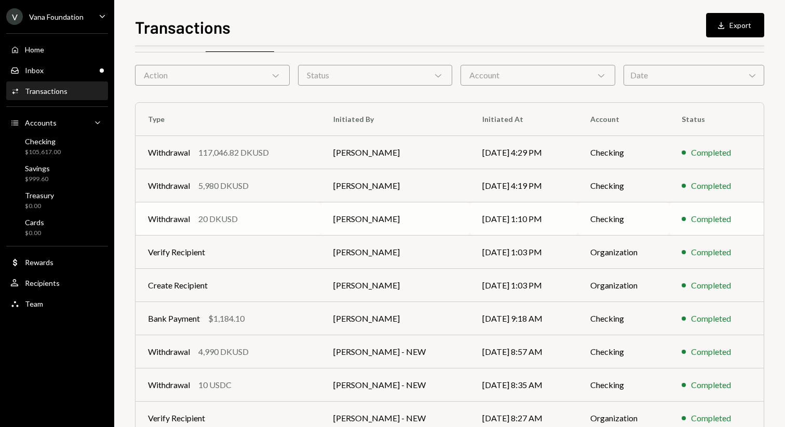
scroll to position [115, 0]
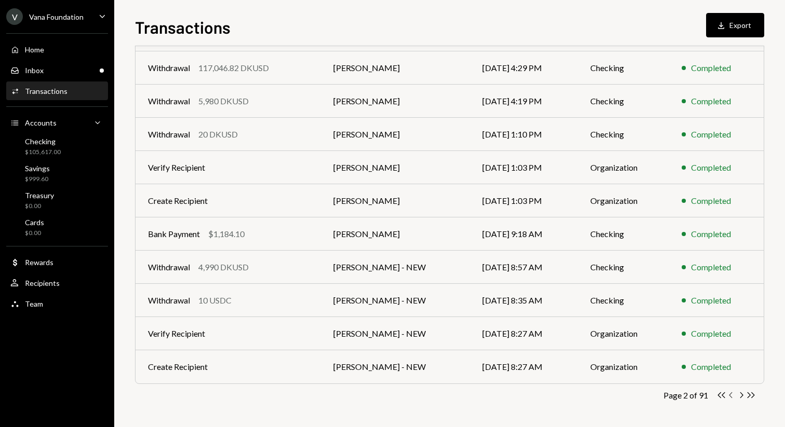
click at [731, 396] on icon "Chevron Left" at bounding box center [731, 395] width 10 height 10
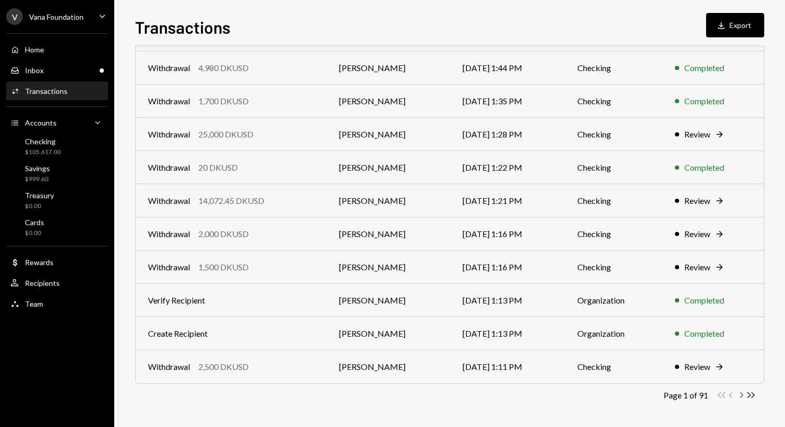
click at [741, 397] on icon "button" at bounding box center [741, 395] width 3 height 6
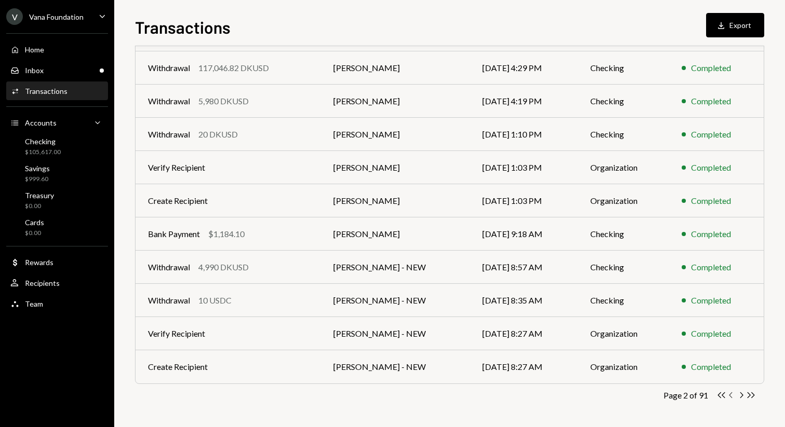
click at [730, 396] on icon "button" at bounding box center [730, 395] width 3 height 6
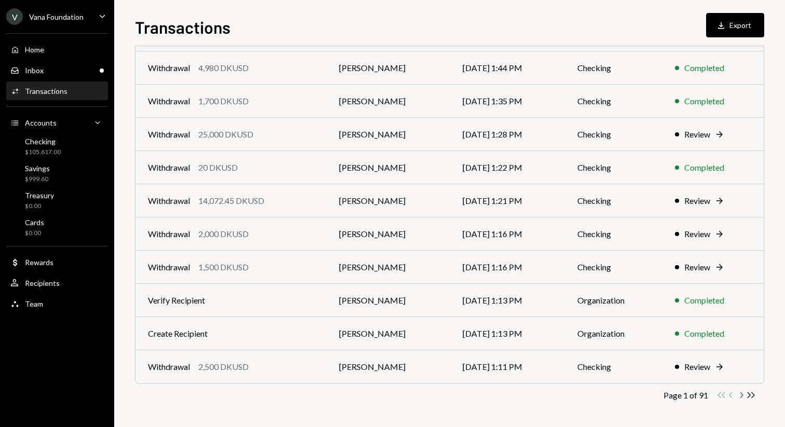
click at [743, 393] on icon "Chevron Right" at bounding box center [741, 395] width 10 height 10
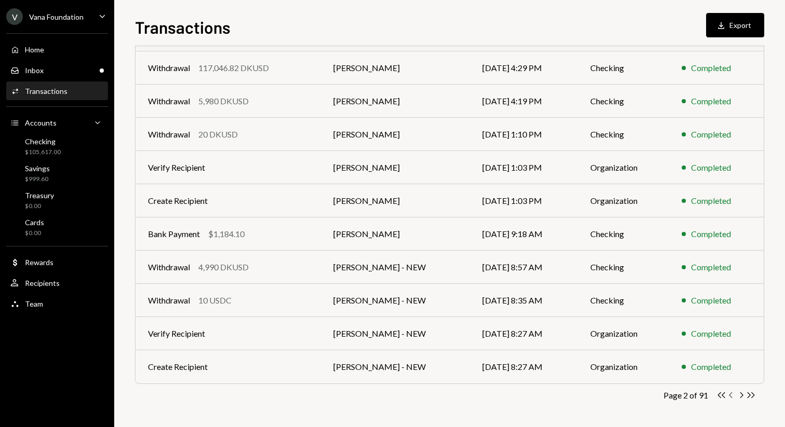
click at [727, 395] on icon "Chevron Left" at bounding box center [731, 395] width 10 height 10
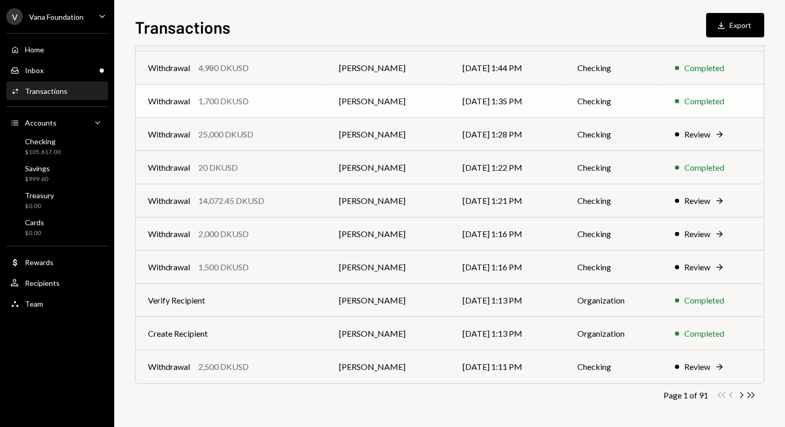
click at [410, 94] on td "[PERSON_NAME]" at bounding box center [389, 101] width 124 height 33
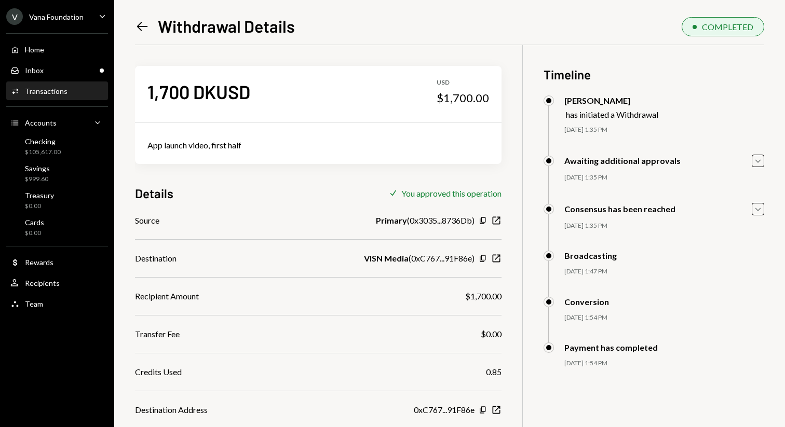
click at [144, 19] on icon "Left Arrow" at bounding box center [142, 26] width 15 height 15
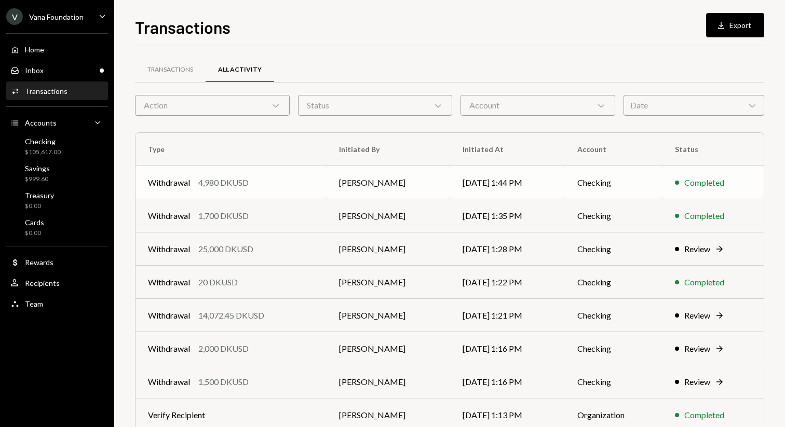
click at [273, 184] on div "Withdrawal 4,980 DKUSD" at bounding box center [231, 183] width 166 height 12
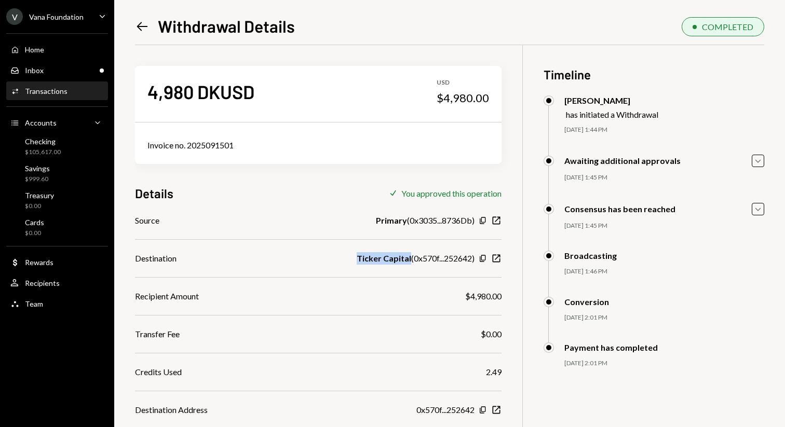
drag, startPoint x: 357, startPoint y: 257, endPoint x: 408, endPoint y: 258, distance: 50.4
click at [408, 258] on b "Ticker Capital" at bounding box center [384, 258] width 55 height 12
copy b "Ticker Capital"
click at [143, 23] on icon "Left Arrow" at bounding box center [142, 26] width 15 height 15
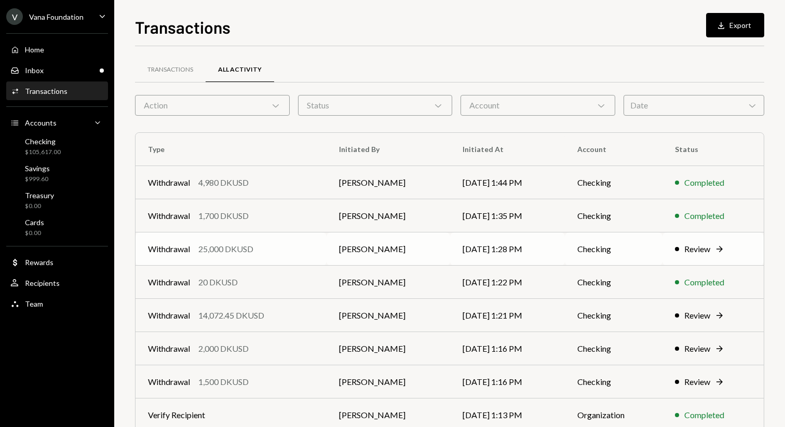
scroll to position [115, 0]
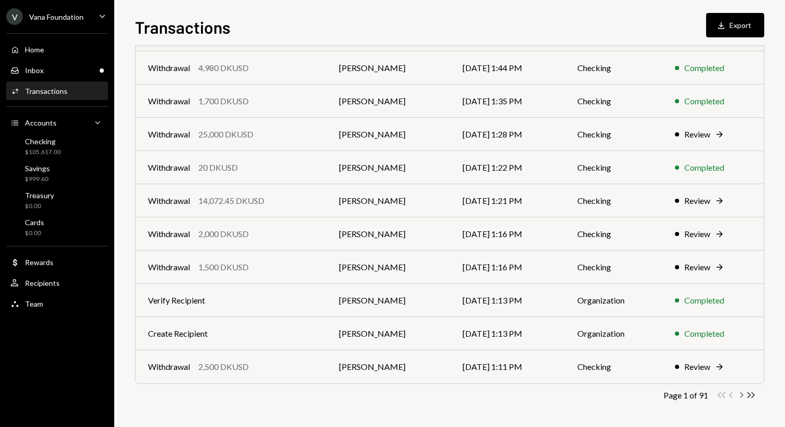
click at [740, 394] on icon "Chevron Right" at bounding box center [741, 395] width 10 height 10
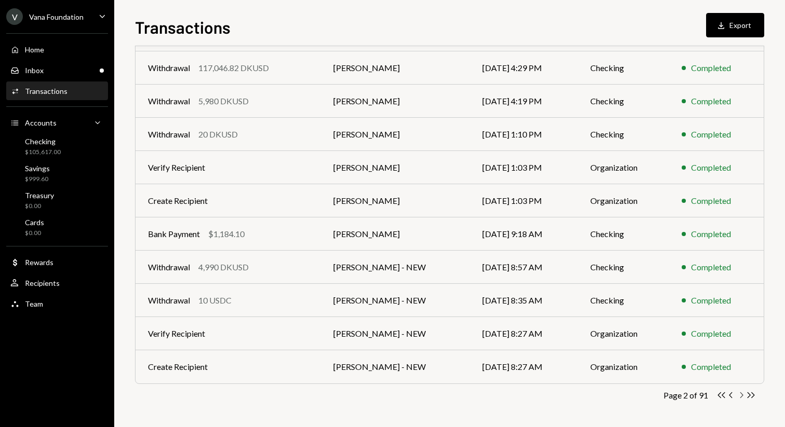
click at [741, 390] on icon "Chevron Right" at bounding box center [741, 395] width 10 height 10
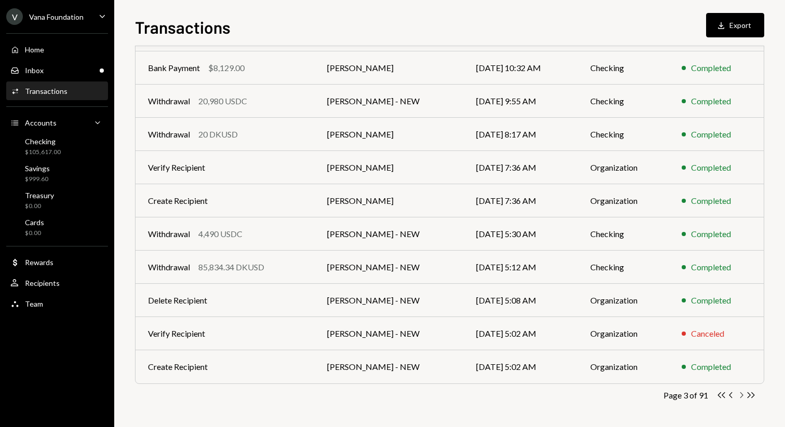
click at [741, 390] on icon "Chevron Right" at bounding box center [741, 395] width 10 height 10
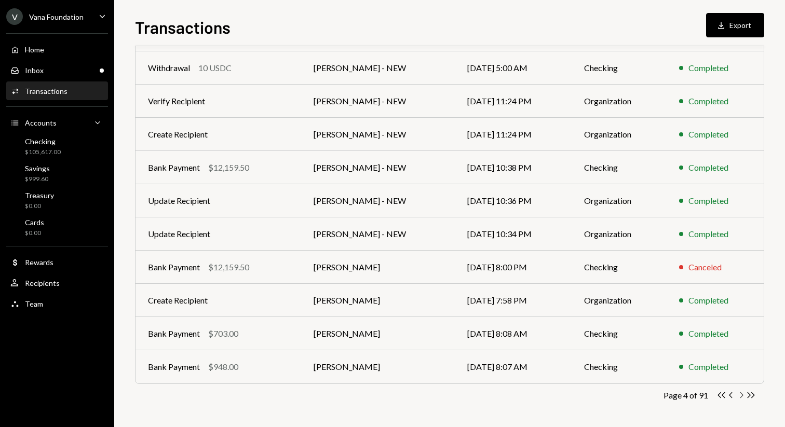
click at [741, 390] on icon "Chevron Right" at bounding box center [741, 395] width 10 height 10
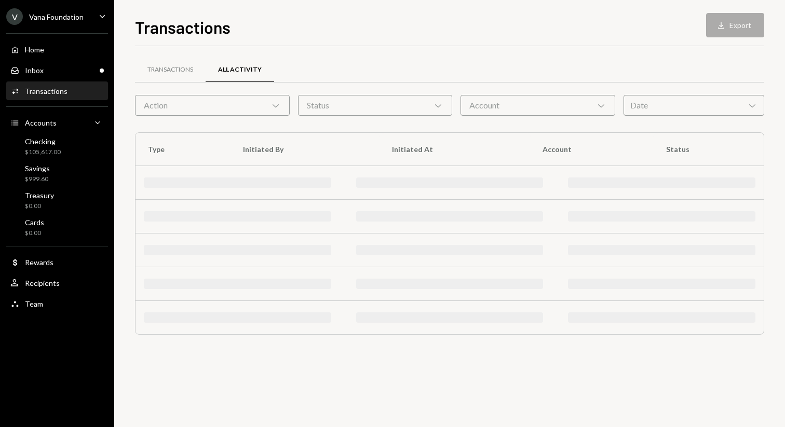
scroll to position [0, 0]
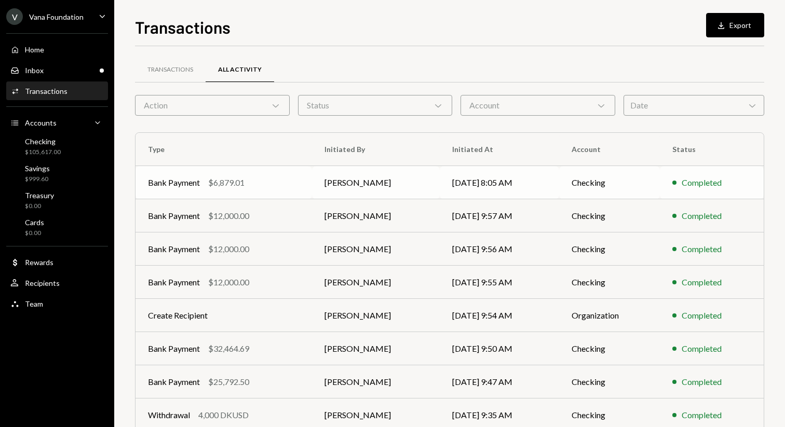
click at [636, 193] on td "Checking" at bounding box center [609, 182] width 101 height 33
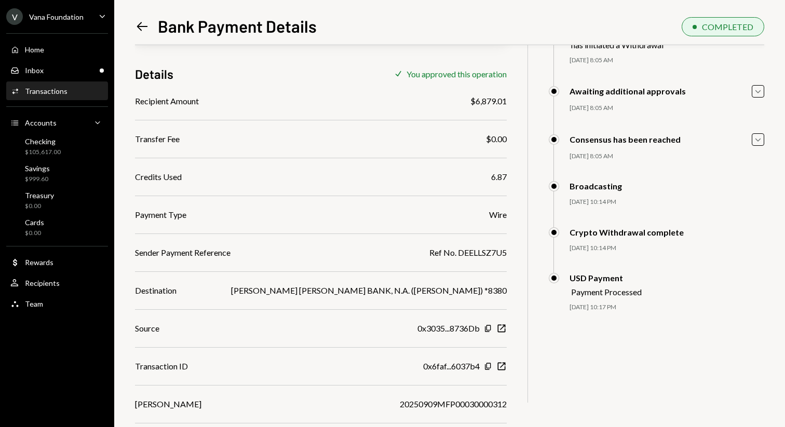
scroll to position [73, 0]
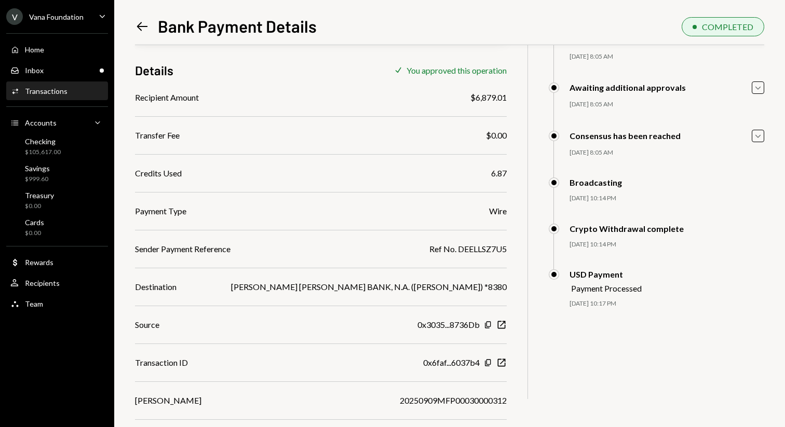
click at [147, 24] on icon "Left Arrow" at bounding box center [142, 26] width 15 height 15
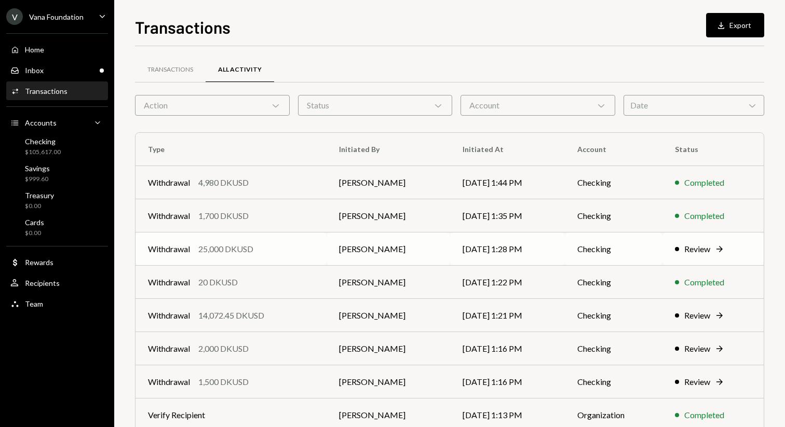
scroll to position [115, 0]
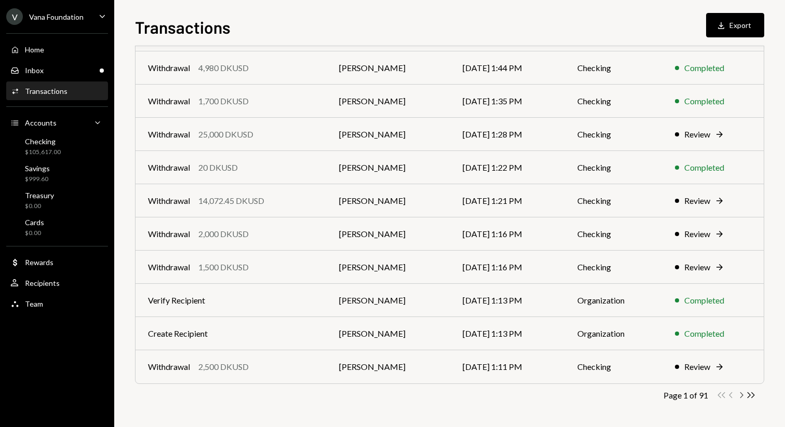
click at [739, 392] on icon "Chevron Right" at bounding box center [741, 395] width 10 height 10
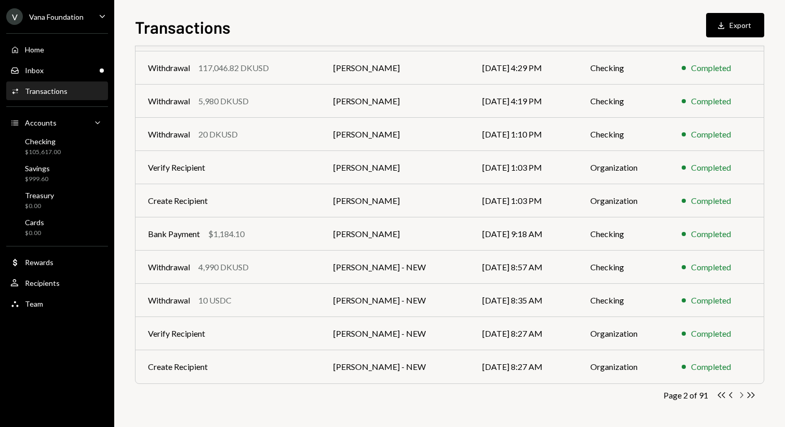
click at [739, 392] on icon "Chevron Right" at bounding box center [741, 395] width 10 height 10
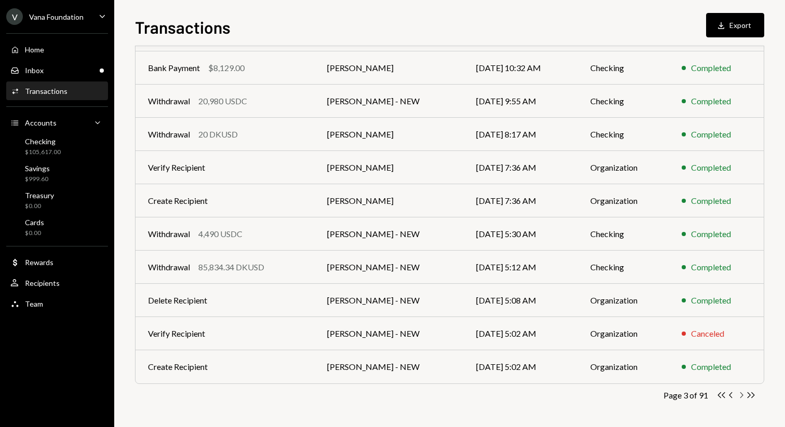
click at [739, 392] on icon "Chevron Right" at bounding box center [741, 395] width 10 height 10
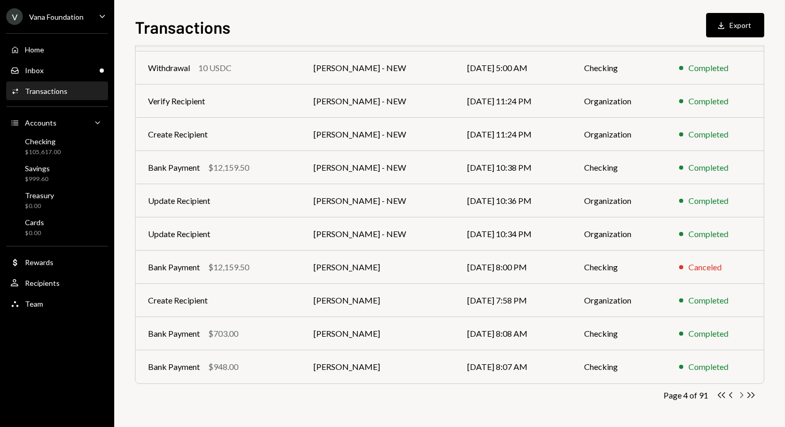
click at [739, 392] on icon "Chevron Right" at bounding box center [741, 395] width 10 height 10
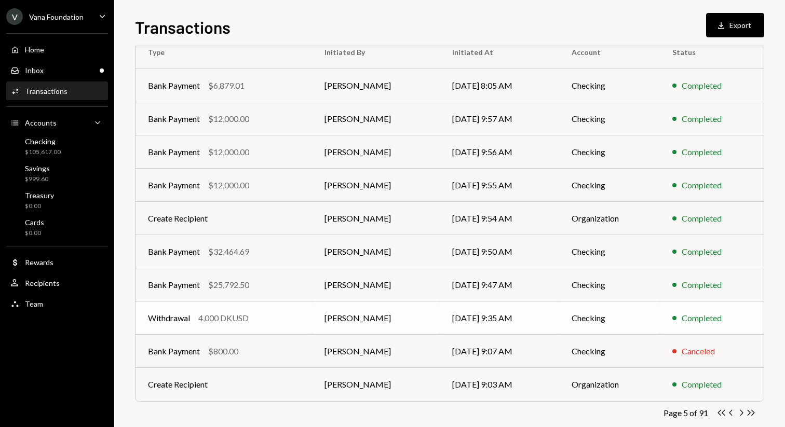
scroll to position [101, 0]
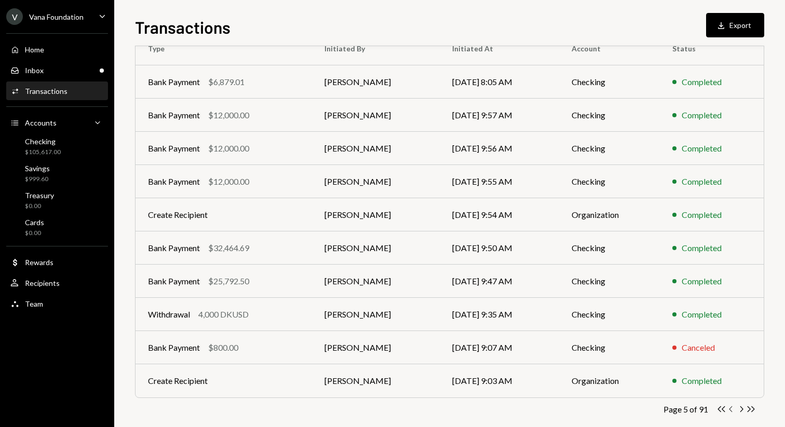
click at [730, 409] on icon "Chevron Left" at bounding box center [731, 409] width 10 height 10
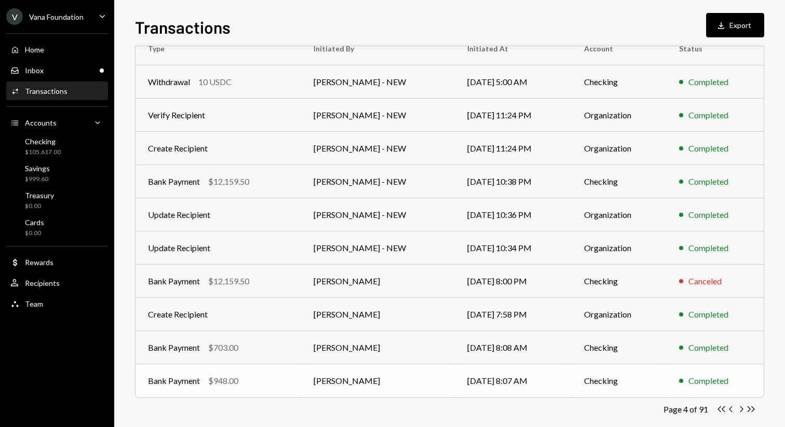
click at [421, 378] on td "[PERSON_NAME]" at bounding box center [378, 380] width 154 height 33
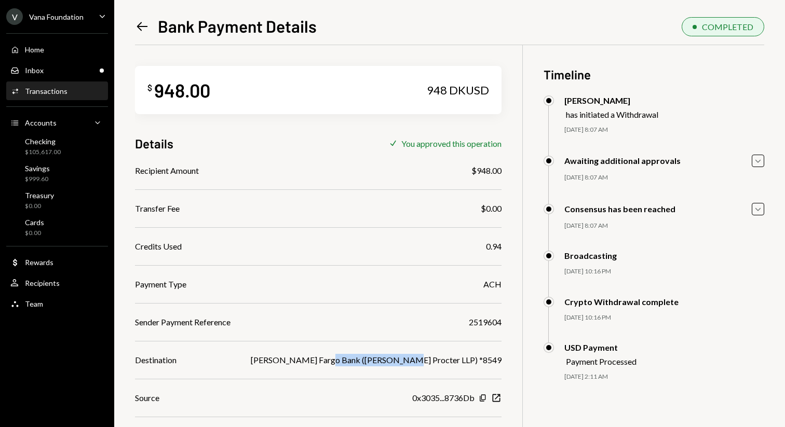
drag, startPoint x: 397, startPoint y: 362, endPoint x: 474, endPoint y: 361, distance: 77.4
click at [474, 361] on div "[PERSON_NAME] Fargo Bank ([PERSON_NAME] Procter LLP) *8549" at bounding box center [376, 360] width 251 height 12
copy div "[PERSON_NAME] Procter LLP"
click at [146, 28] on icon "Left Arrow" at bounding box center [142, 26] width 15 height 15
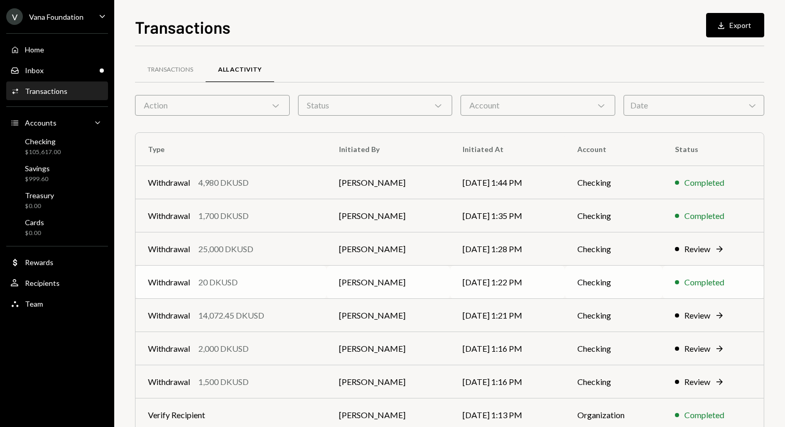
scroll to position [115, 0]
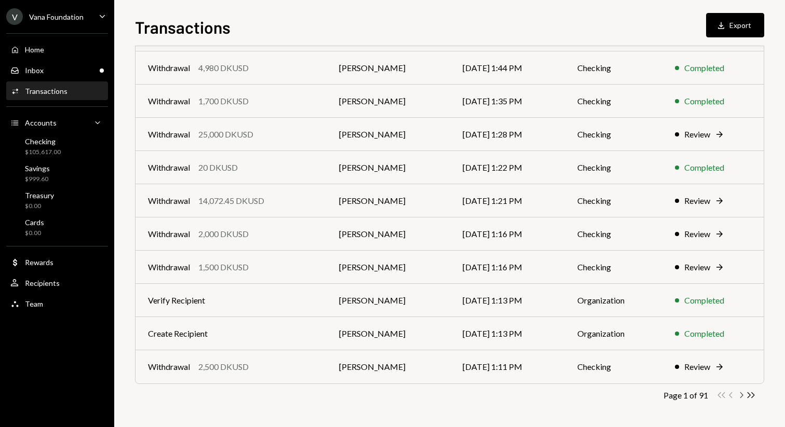
click at [743, 391] on icon "Chevron Right" at bounding box center [741, 395] width 10 height 10
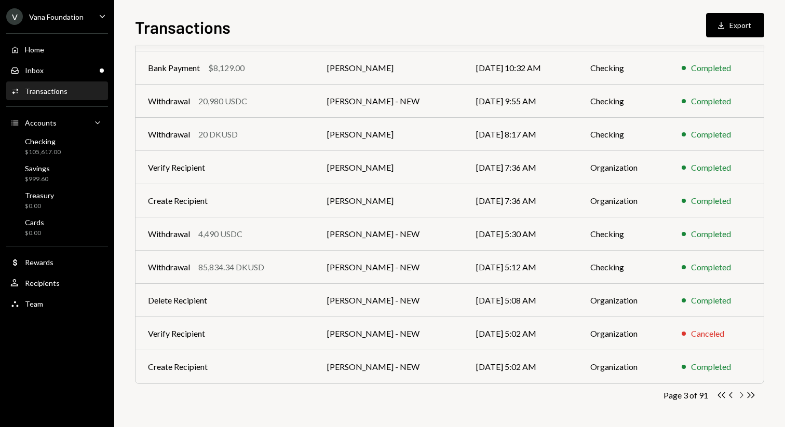
click at [743, 391] on icon "Chevron Right" at bounding box center [741, 395] width 10 height 10
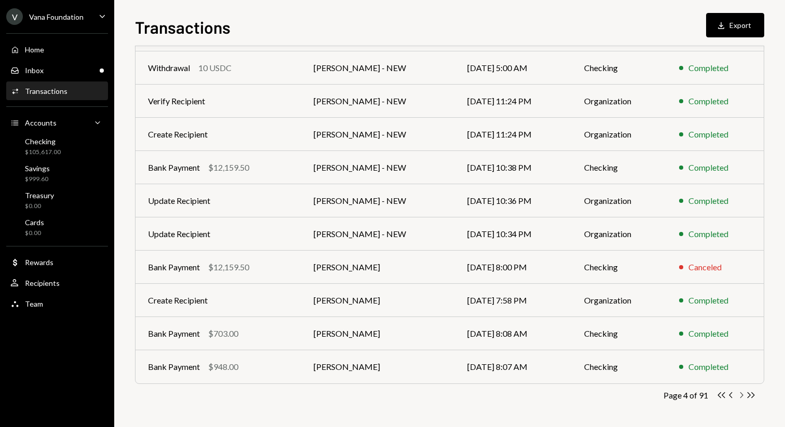
click at [739, 396] on icon "Chevron Right" at bounding box center [741, 395] width 10 height 10
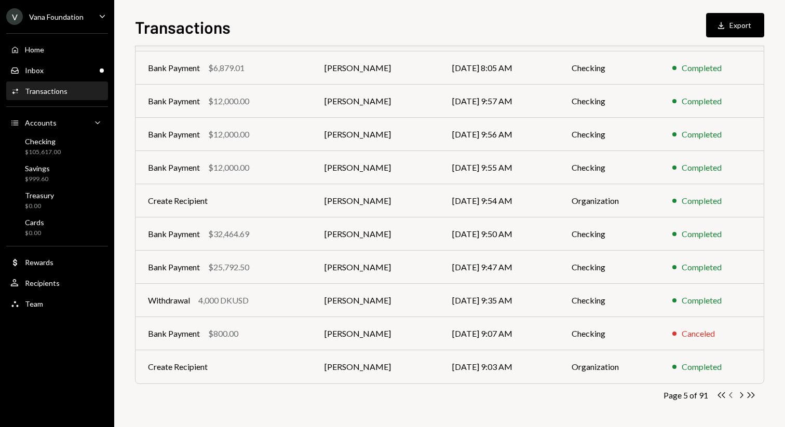
click at [729, 395] on icon "button" at bounding box center [730, 395] width 3 height 6
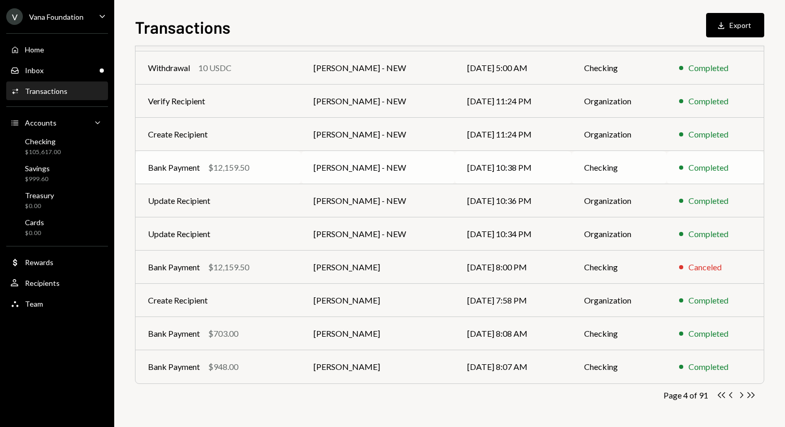
click at [455, 155] on td "[DATE] 10:38 PM" at bounding box center [513, 167] width 117 height 33
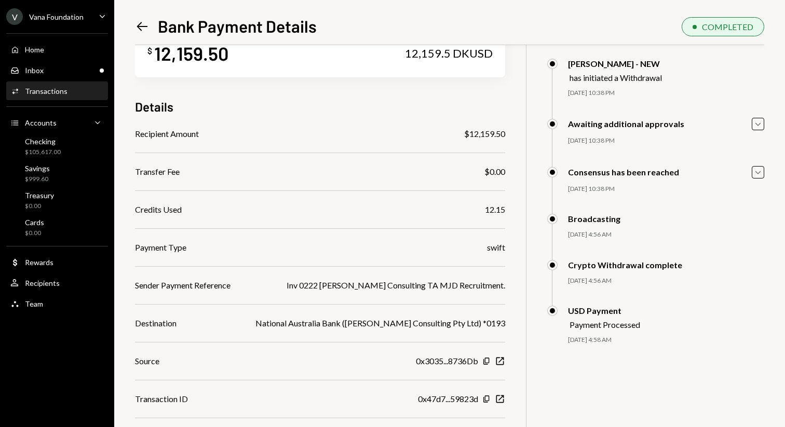
scroll to position [53, 0]
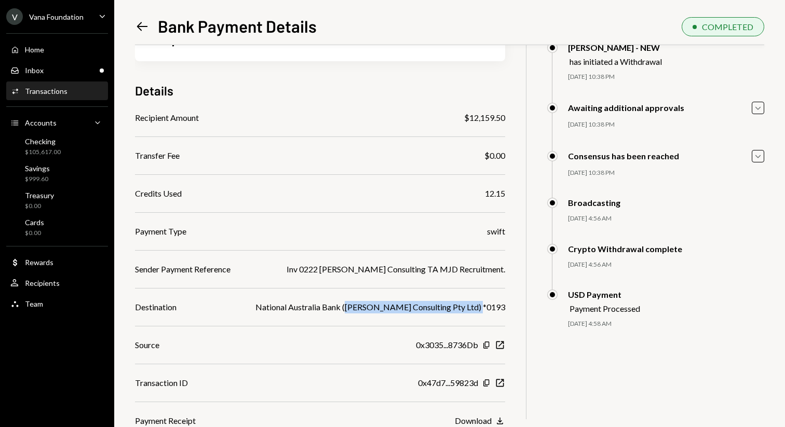
drag, startPoint x: 357, startPoint y: 306, endPoint x: 483, endPoint y: 302, distance: 126.2
click at [484, 302] on div "National Australia Bank (Genevieve Keane Consulting Pty Ltd) *0193" at bounding box center [380, 307] width 250 height 12
copy div "Genevieve Keane Consulting Pty Lt"
click at [362, 303] on div "National Australia Bank (Genevieve Keane Consulting Pty Ltd) *0193" at bounding box center [380, 307] width 250 height 12
drag, startPoint x: 355, startPoint y: 304, endPoint x: 486, endPoint y: 301, distance: 131.4
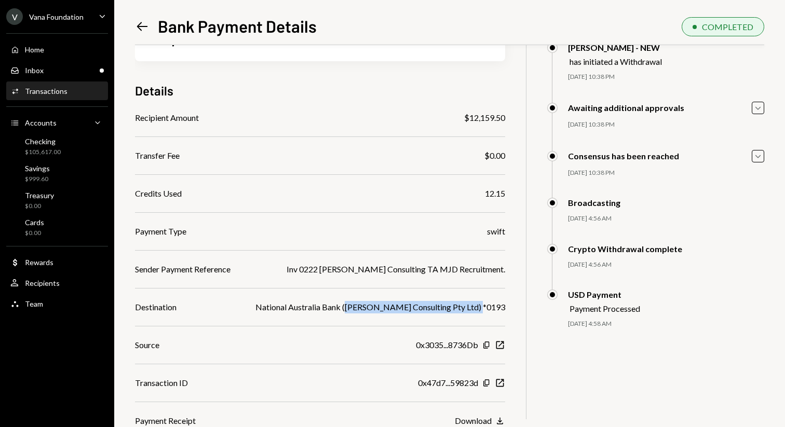
click at [486, 302] on div "National Australia Bank (Genevieve Keane Consulting Pty Ltd) *0193" at bounding box center [380, 307] width 250 height 12
copy div "Genevieve Keane Consulting Pty Ltd"
click at [145, 23] on icon "Left Arrow" at bounding box center [142, 26] width 15 height 15
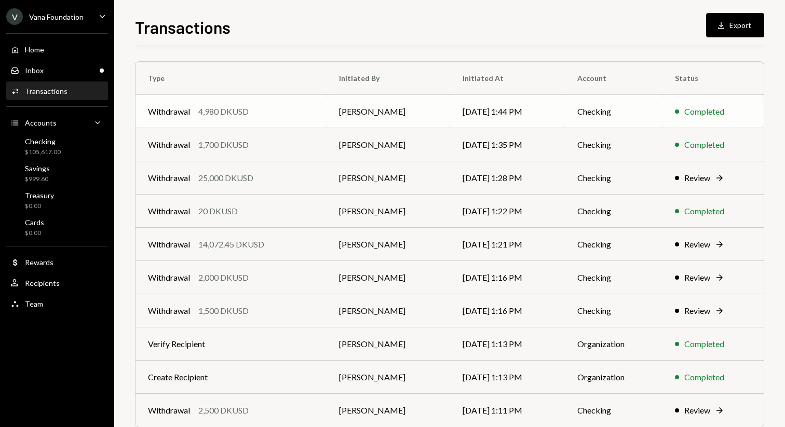
scroll to position [115, 0]
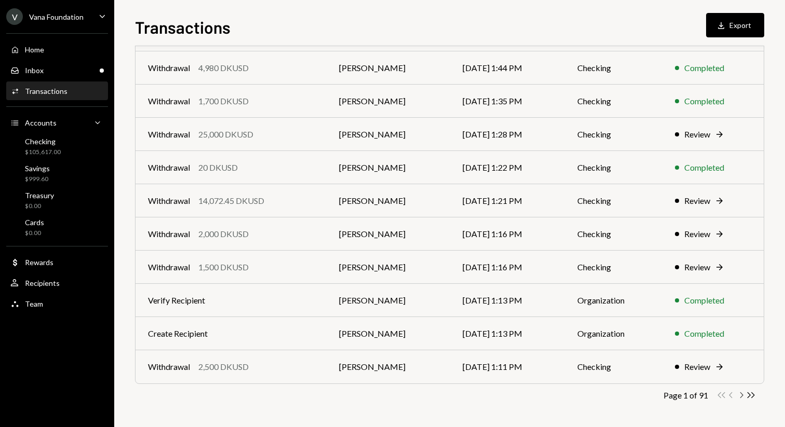
click at [745, 397] on icon "Chevron Right" at bounding box center [741, 395] width 10 height 10
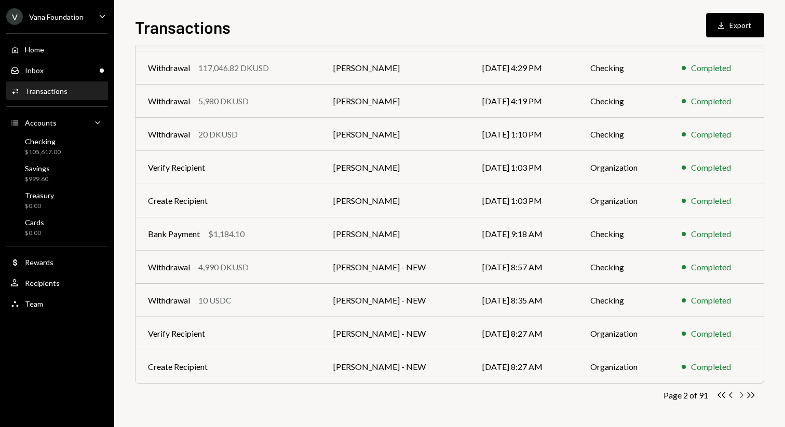
click at [742, 397] on icon "Chevron Right" at bounding box center [741, 395] width 10 height 10
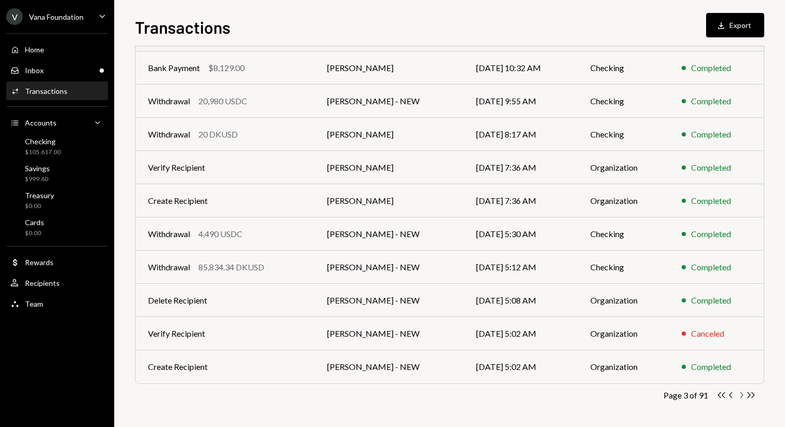
click at [742, 397] on icon "Chevron Right" at bounding box center [741, 395] width 10 height 10
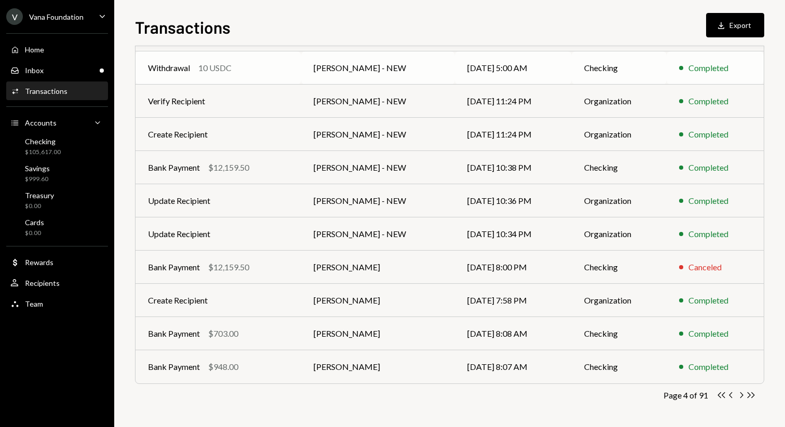
click at [604, 67] on td "Checking" at bounding box center [619, 67] width 94 height 33
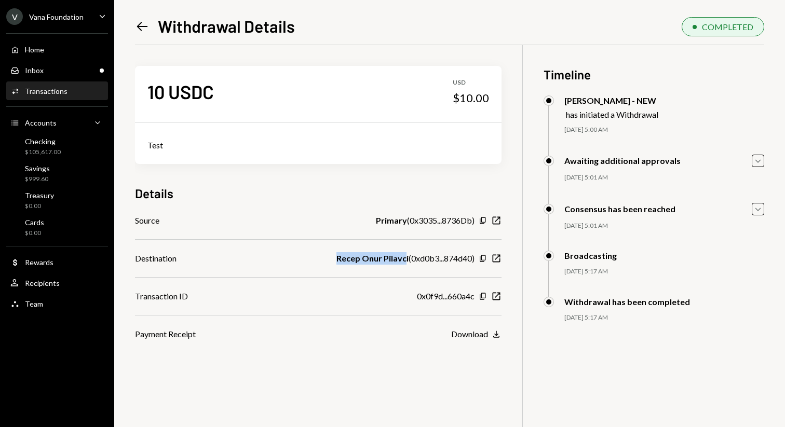
drag, startPoint x: 333, startPoint y: 259, endPoint x: 404, endPoint y: 258, distance: 71.6
click at [404, 258] on div "Destination Recep Onur Pilavci ( 0xd0b3...874d40 ) Copy New Window" at bounding box center [318, 258] width 367 height 12
click at [353, 257] on b "Recep Onur Pilavci" at bounding box center [372, 258] width 72 height 12
drag, startPoint x: 335, startPoint y: 258, endPoint x: 406, endPoint y: 255, distance: 70.7
click at [406, 255] on div "Destination Recep Onur Pilavci ( 0xd0b3...874d40 ) Copy New Window" at bounding box center [318, 258] width 367 height 12
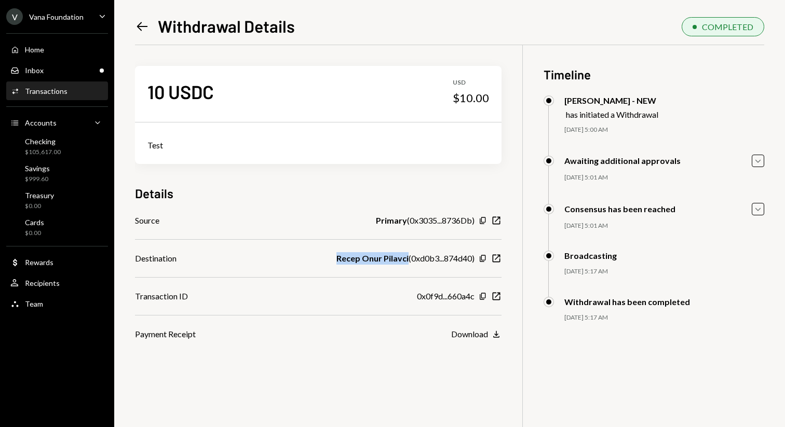
copy b "Recep Onur Pilavci"
click at [133, 25] on div "Left Arrow Withdrawal Details COMPLETED 10 USDC USD $10.00 Test Details Source …" at bounding box center [449, 213] width 671 height 427
click at [146, 28] on icon "Left Arrow" at bounding box center [142, 26] width 15 height 15
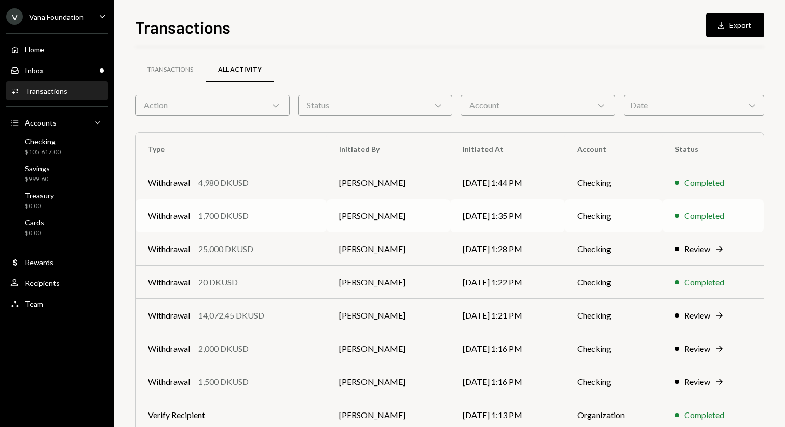
scroll to position [115, 0]
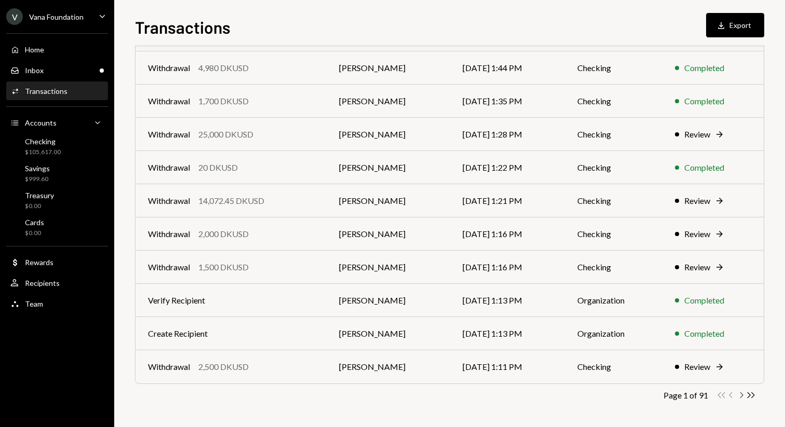
click at [741, 396] on icon "Chevron Right" at bounding box center [741, 395] width 10 height 10
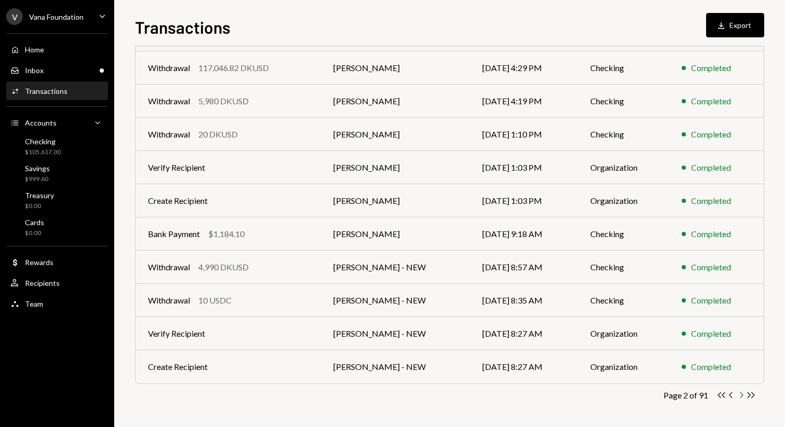
click at [741, 397] on icon "Chevron Right" at bounding box center [741, 395] width 10 height 10
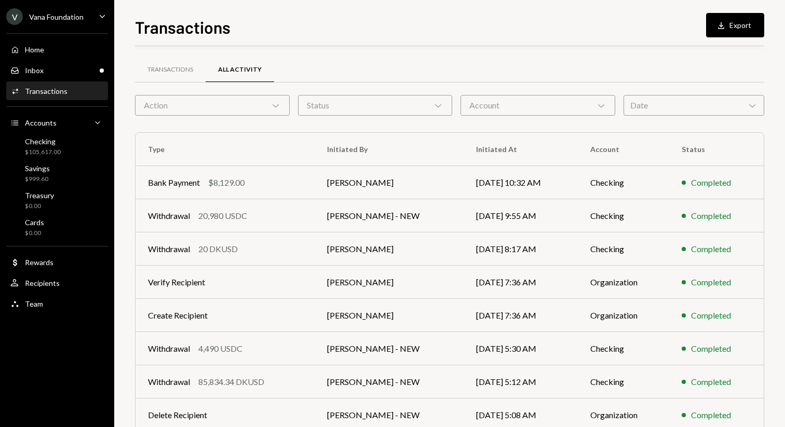
scroll to position [115, 0]
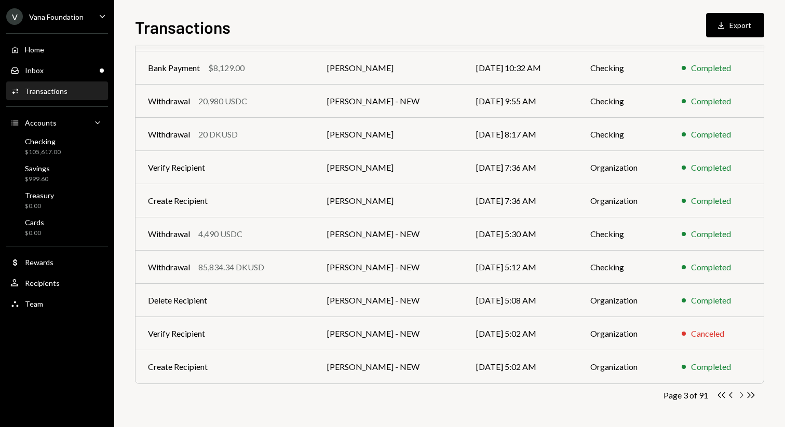
click at [741, 394] on icon "Chevron Right" at bounding box center [741, 395] width 10 height 10
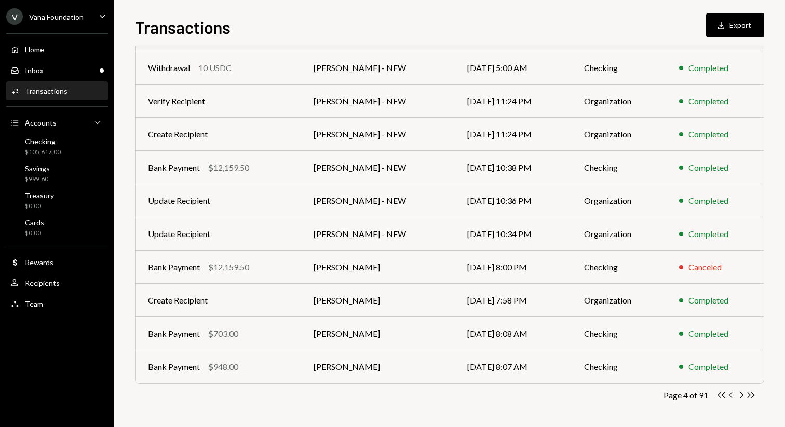
click at [733, 394] on icon "Chevron Left" at bounding box center [731, 395] width 10 height 10
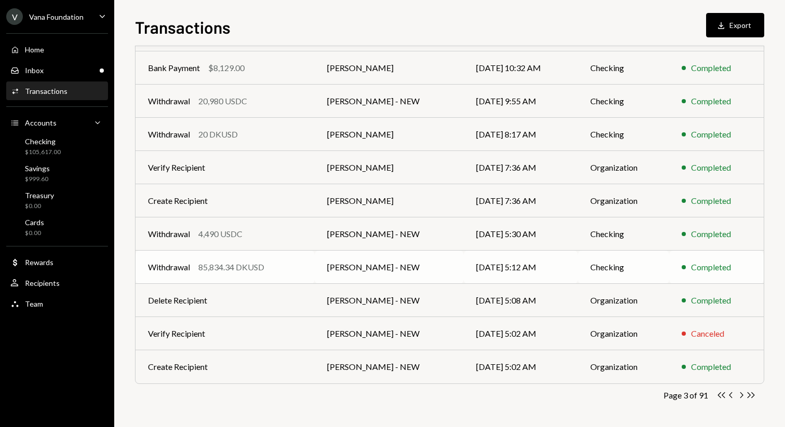
click at [359, 272] on td "[PERSON_NAME] - NEW" at bounding box center [389, 267] width 149 height 33
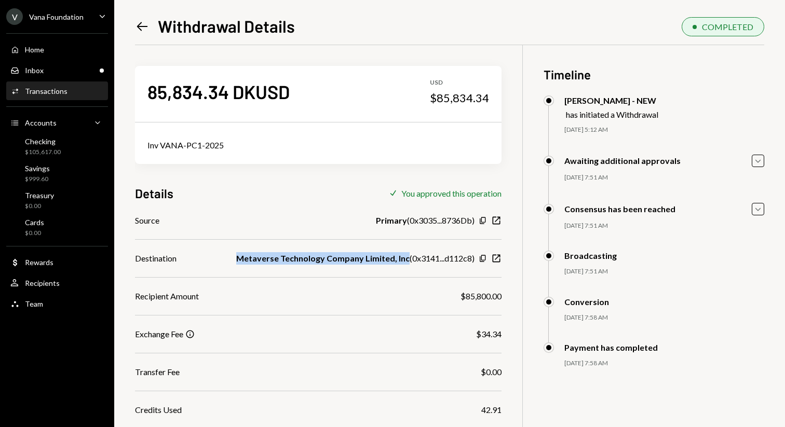
drag, startPoint x: 247, startPoint y: 253, endPoint x: 411, endPoint y: 252, distance: 164.1
click at [410, 253] on b "Metaverse Technology Company Limited, Inc" at bounding box center [322, 258] width 173 height 12
copy b "Metaverse Technology Company Limited, Inc"
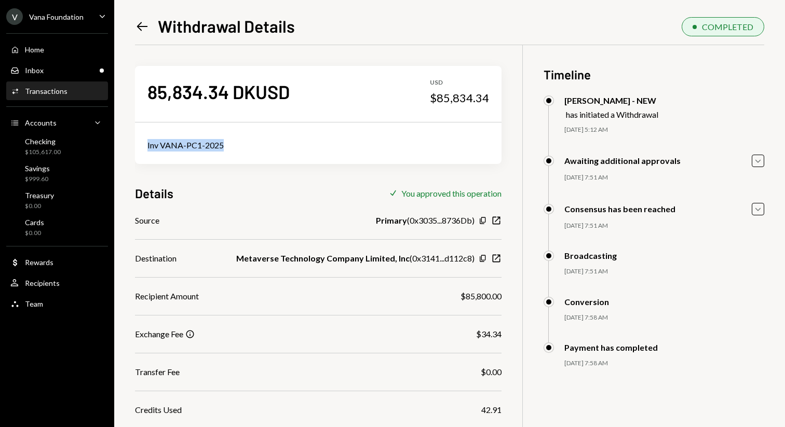
drag, startPoint x: 240, startPoint y: 145, endPoint x: 144, endPoint y: 142, distance: 95.6
click at [144, 142] on div "Inv VANA-PC1-2025" at bounding box center [318, 145] width 367 height 37
copy div "Inv VANA-PC1-2025"
click at [148, 20] on icon "Left Arrow" at bounding box center [142, 26] width 15 height 15
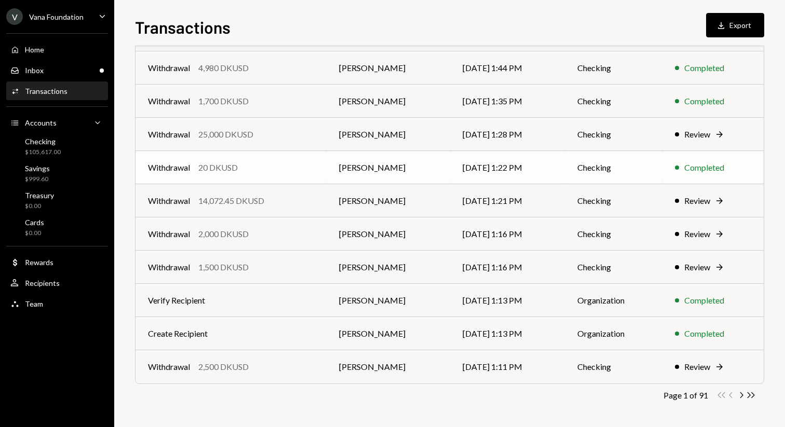
scroll to position [115, 0]
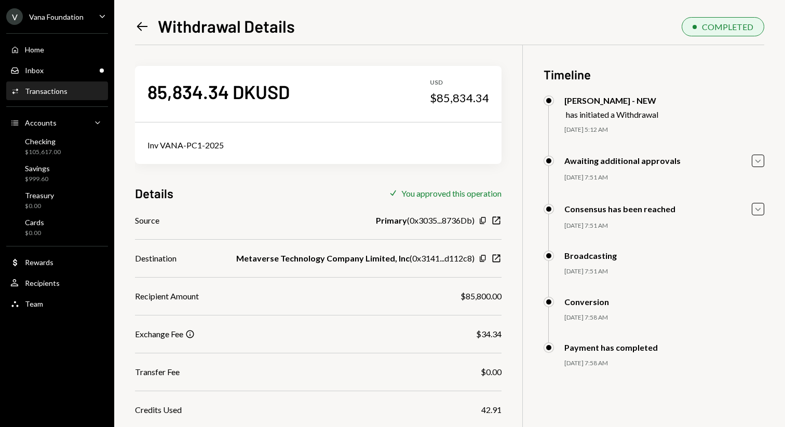
click at [139, 24] on icon "Left Arrow" at bounding box center [142, 26] width 15 height 15
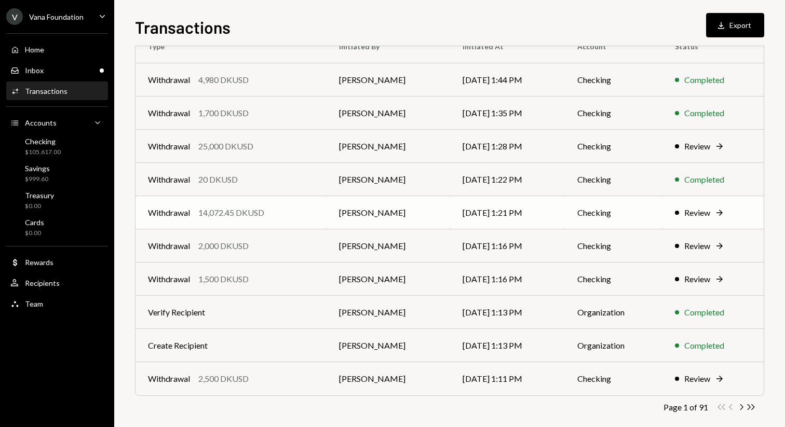
scroll to position [115, 0]
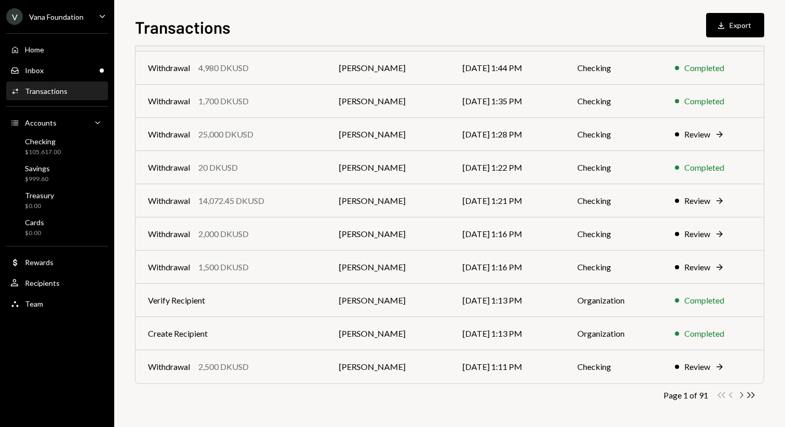
click at [743, 396] on icon "Chevron Right" at bounding box center [741, 395] width 10 height 10
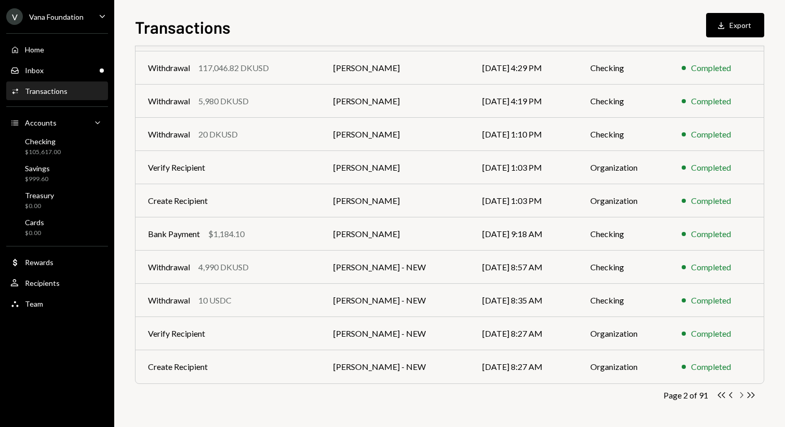
click at [743, 396] on icon "Chevron Right" at bounding box center [741, 395] width 10 height 10
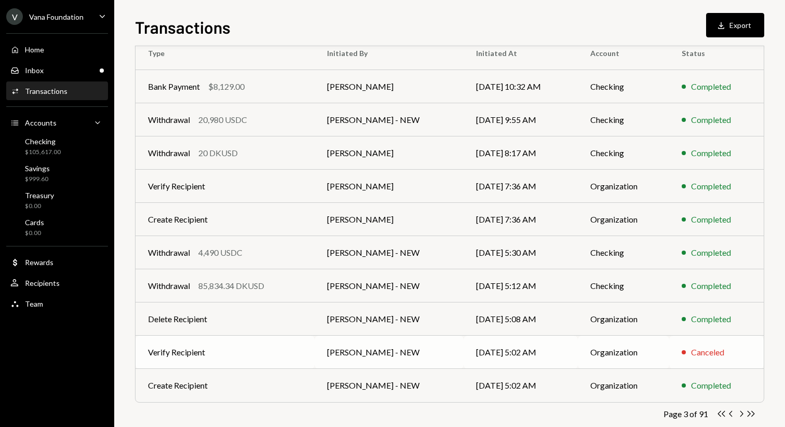
scroll to position [98, 0]
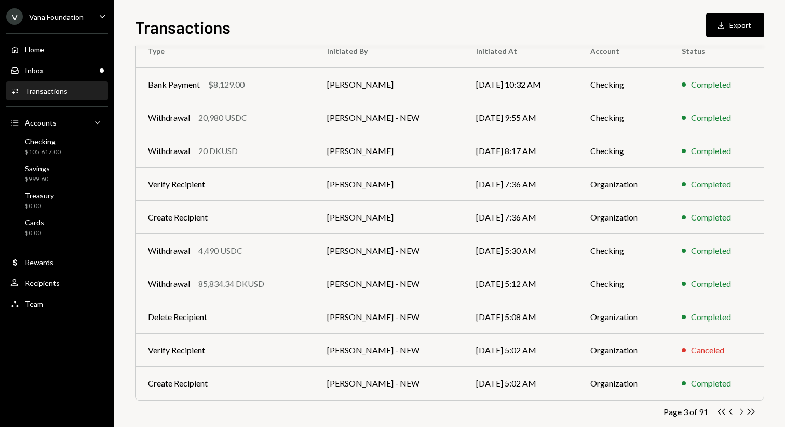
click at [742, 412] on icon "button" at bounding box center [741, 412] width 3 height 6
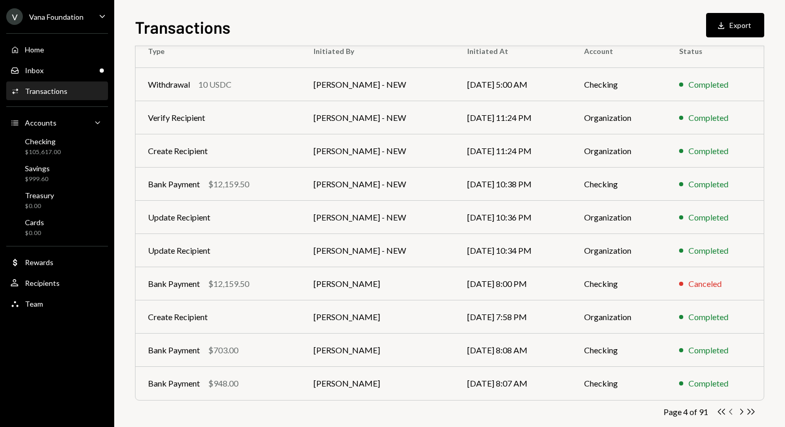
click at [735, 412] on icon "Chevron Left" at bounding box center [731, 412] width 10 height 10
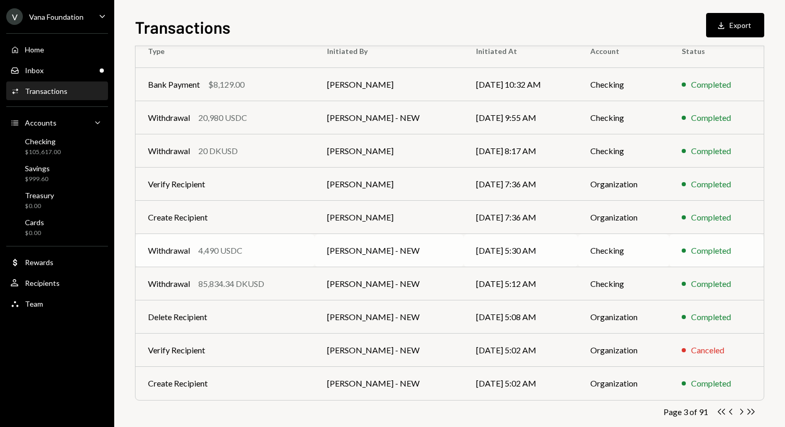
click at [464, 248] on td "[DATE] 5:30 AM" at bounding box center [521, 250] width 114 height 33
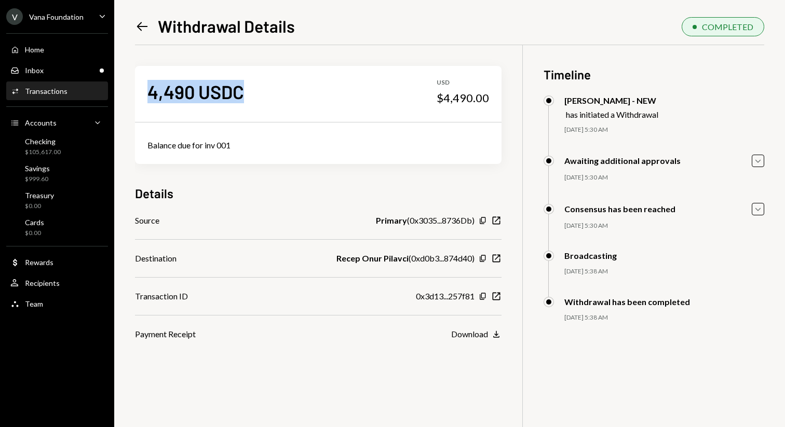
drag, startPoint x: 249, startPoint y: 92, endPoint x: 150, endPoint y: 89, distance: 99.7
click at [150, 89] on div "4,490 USDC USD $4,490.00" at bounding box center [318, 92] width 367 height 52
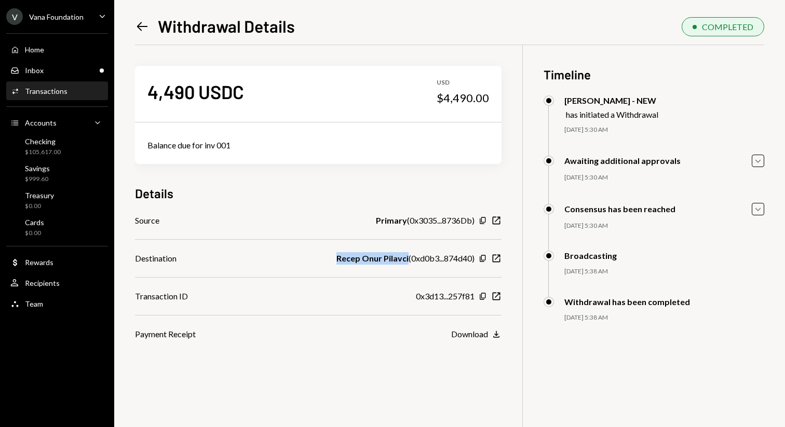
drag, startPoint x: 334, startPoint y: 257, endPoint x: 405, endPoint y: 258, distance: 70.6
click at [405, 258] on div "Destination Recep Onur Pilavci ( 0xd0b3...874d40 ) Copy New Window" at bounding box center [318, 258] width 367 height 12
copy b "Recep Onur Pilavci"
drag, startPoint x: 243, startPoint y: 143, endPoint x: 136, endPoint y: 142, distance: 107.5
click at [136, 142] on div "Balance due for inv 001" at bounding box center [318, 145] width 367 height 37
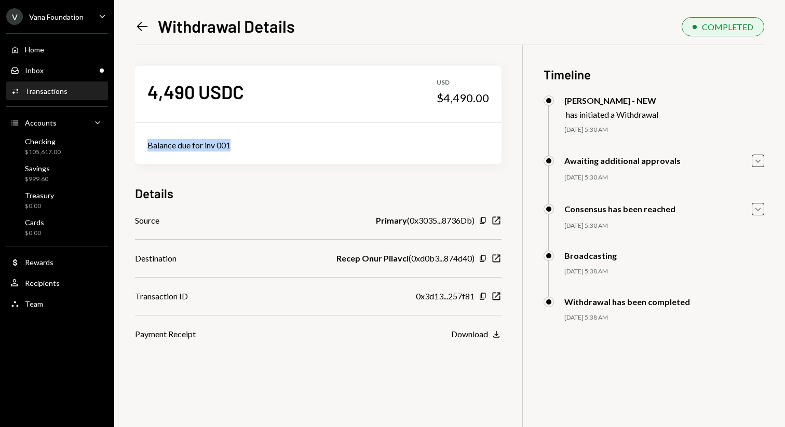
copy div "Balance due for inv 001"
click at [143, 23] on icon "Left Arrow" at bounding box center [142, 26] width 15 height 15
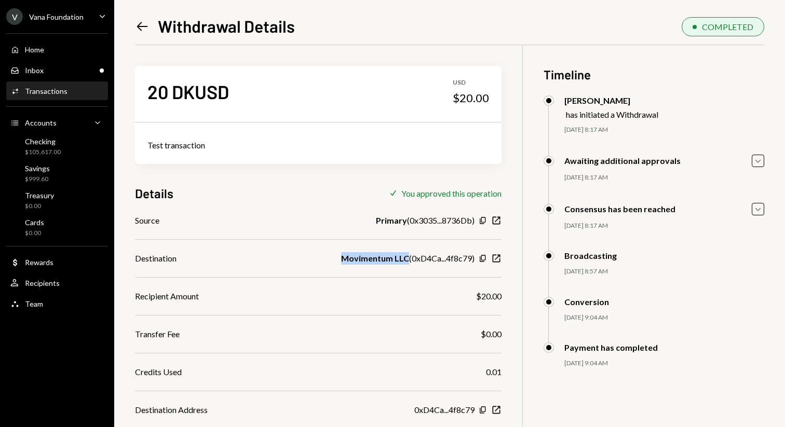
drag, startPoint x: 338, startPoint y: 255, endPoint x: 405, endPoint y: 257, distance: 67.0
click at [405, 258] on div "Destination Movimentum LLC ( 0xD4Ca...4f8c79 ) Copy New Window" at bounding box center [318, 258] width 367 height 12
copy b "Movimentum LLC"
click at [143, 28] on icon "Left Arrow" at bounding box center [142, 26] width 15 height 15
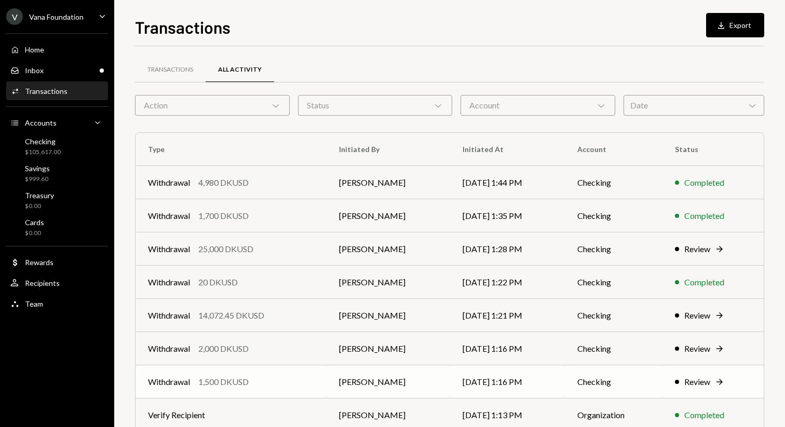
scroll to position [115, 0]
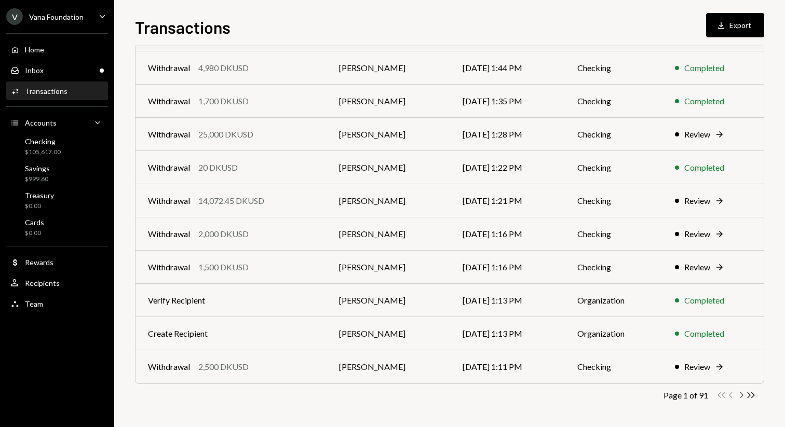
click at [742, 395] on icon "button" at bounding box center [741, 395] width 3 height 6
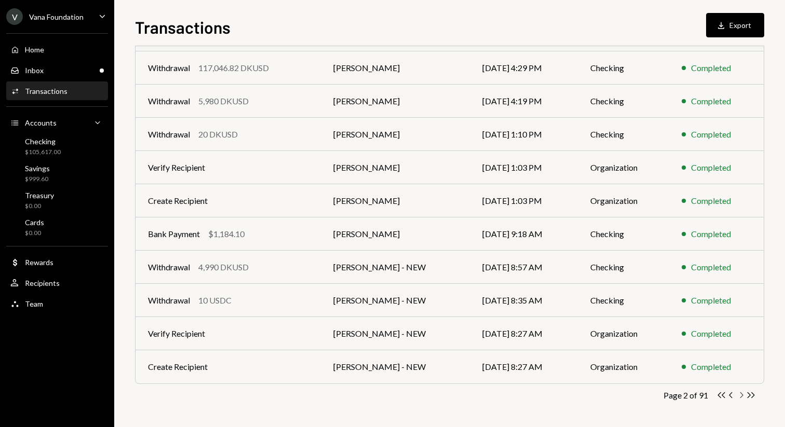
click at [742, 395] on icon "button" at bounding box center [741, 395] width 3 height 6
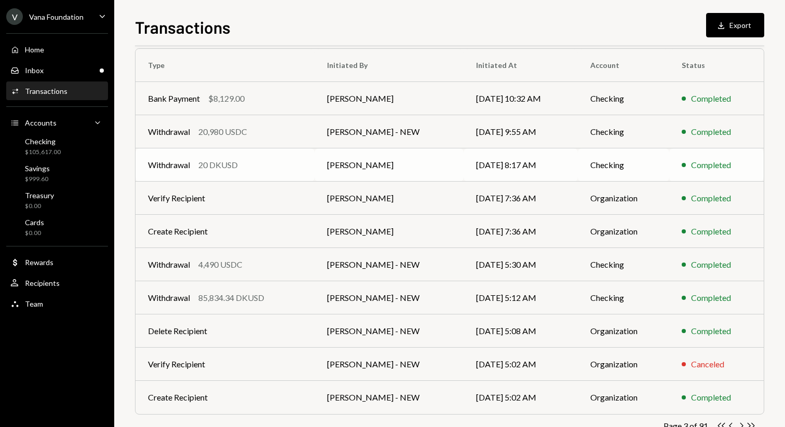
scroll to position [78, 0]
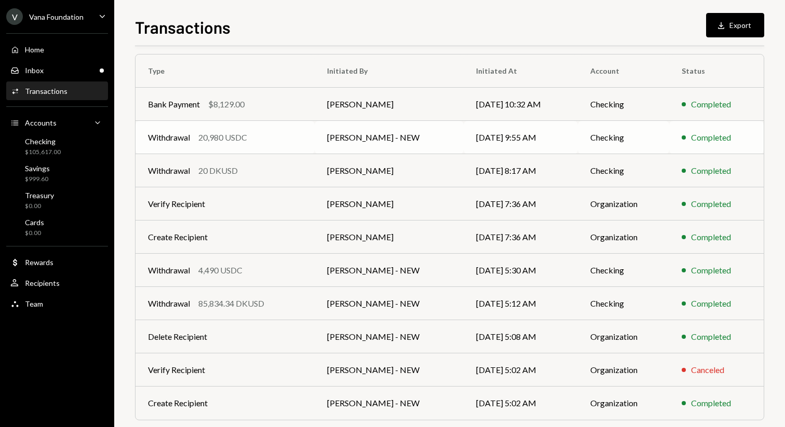
click at [237, 137] on div "20,980 USDC" at bounding box center [222, 137] width 49 height 12
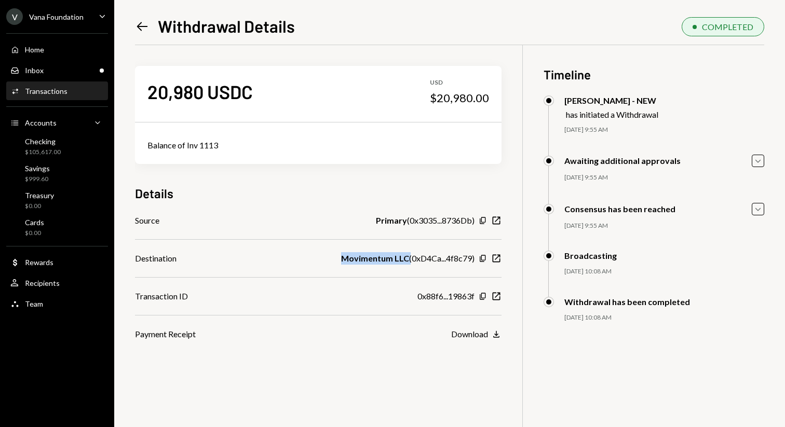
drag, startPoint x: 407, startPoint y: 260, endPoint x: 335, endPoint y: 260, distance: 71.6
click at [335, 260] on div "Destination Movimentum LLC ( 0xD4Ca...4f8c79 ) Copy New Window" at bounding box center [318, 258] width 367 height 12
copy b "Movimentum LLC"
drag, startPoint x: 231, startPoint y: 153, endPoint x: 139, endPoint y: 144, distance: 92.3
click at [139, 144] on div "Balance of Inv 1113" at bounding box center [318, 145] width 367 height 37
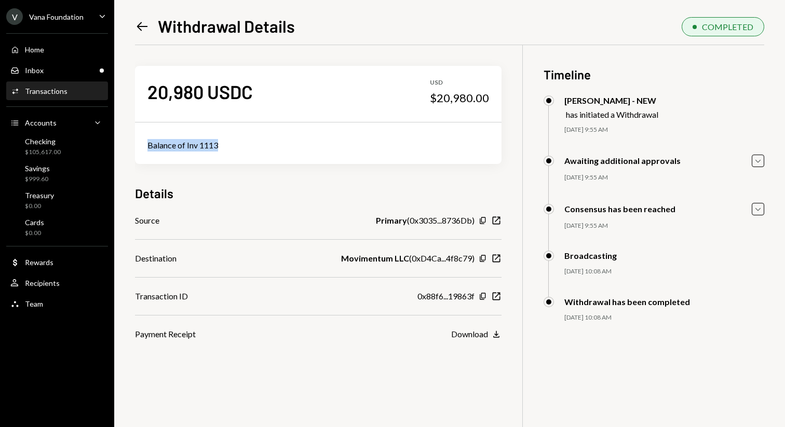
copy div "Balance of Inv 1113"
click at [141, 35] on div "Left Arrow Withdrawal Details" at bounding box center [215, 26] width 160 height 21
click at [141, 25] on icon "Left Arrow" at bounding box center [142, 26] width 15 height 15
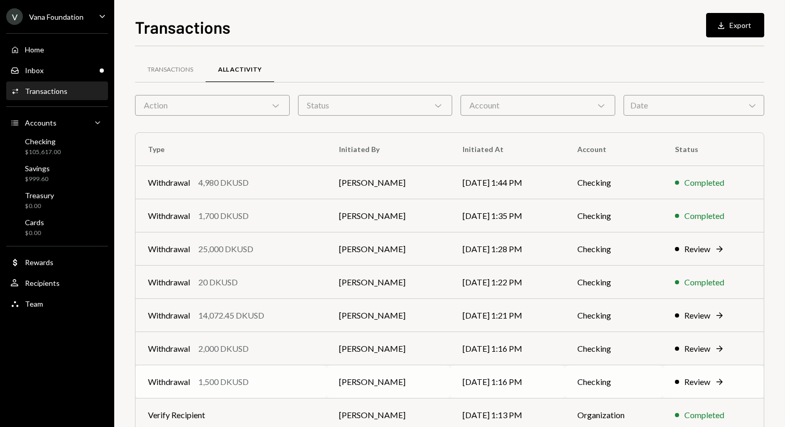
scroll to position [115, 0]
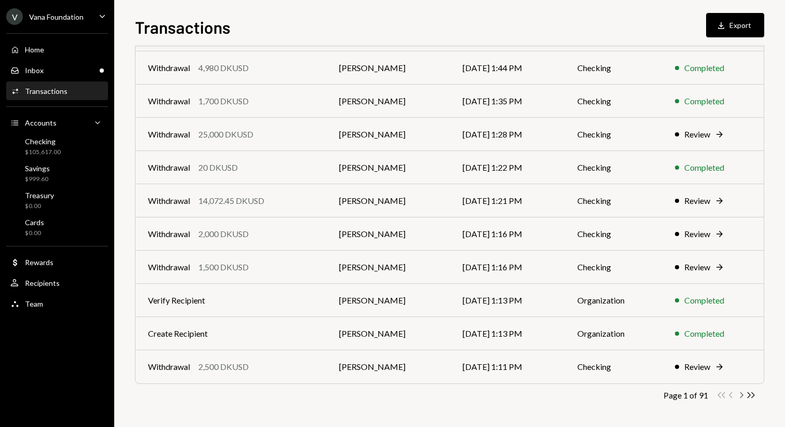
click at [742, 398] on icon "Chevron Right" at bounding box center [741, 395] width 10 height 10
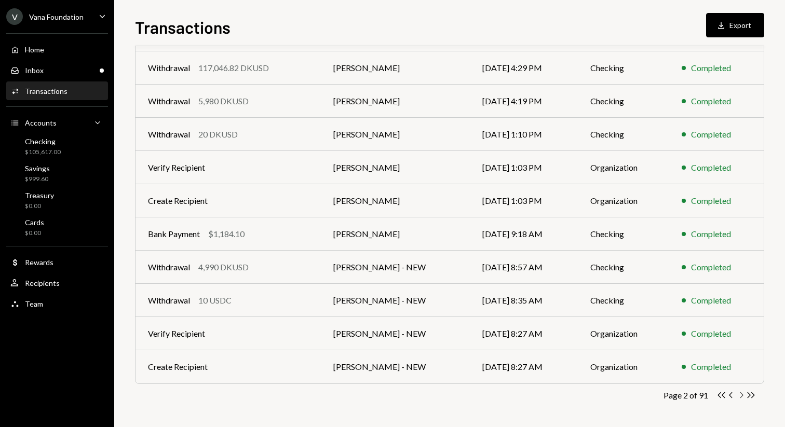
click at [742, 397] on icon "Chevron Right" at bounding box center [741, 395] width 10 height 10
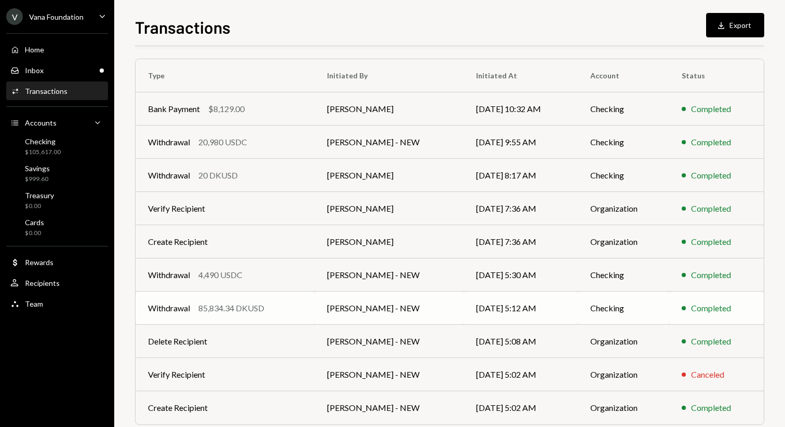
scroll to position [0, 0]
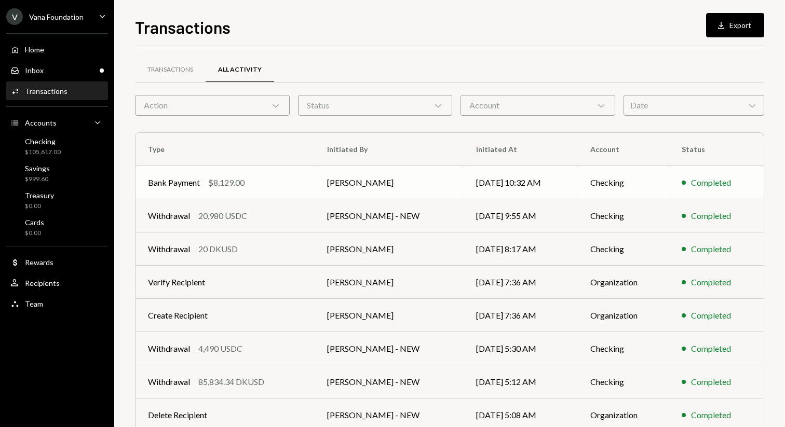
click at [289, 193] on td "Bank Payment $8,129.00" at bounding box center [224, 182] width 179 height 33
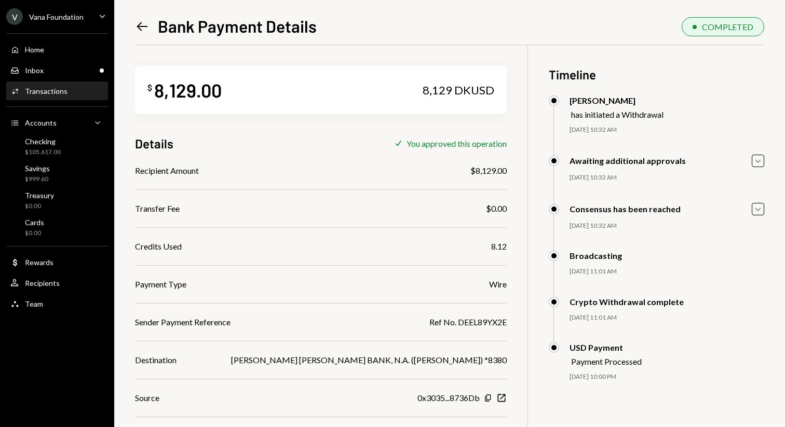
click at [140, 25] on icon "Left Arrow" at bounding box center [142, 26] width 15 height 15
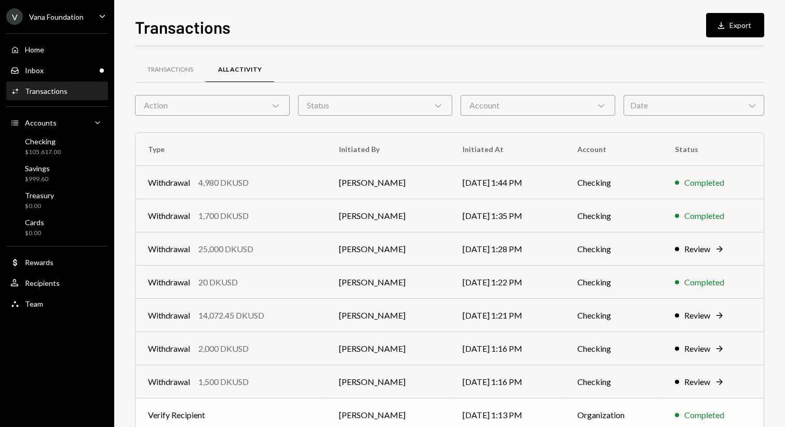
scroll to position [115, 0]
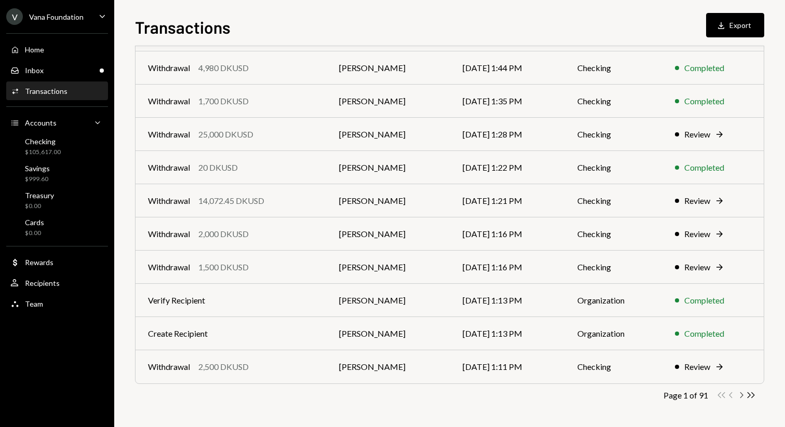
click at [740, 391] on icon "Chevron Right" at bounding box center [741, 395] width 10 height 10
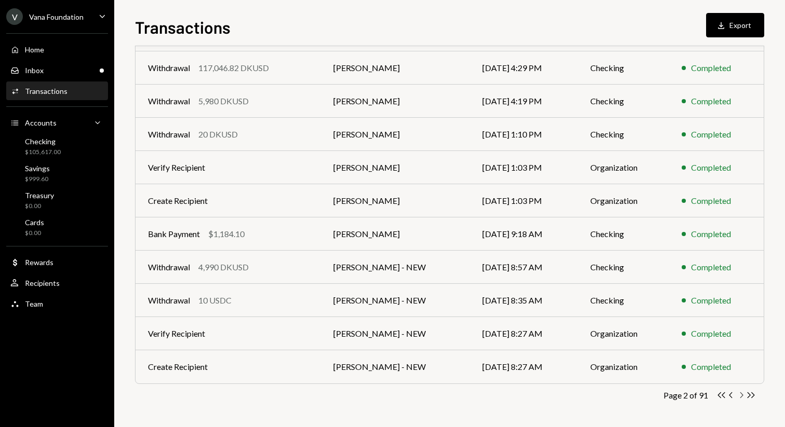
click at [740, 391] on icon "Chevron Right" at bounding box center [741, 395] width 10 height 10
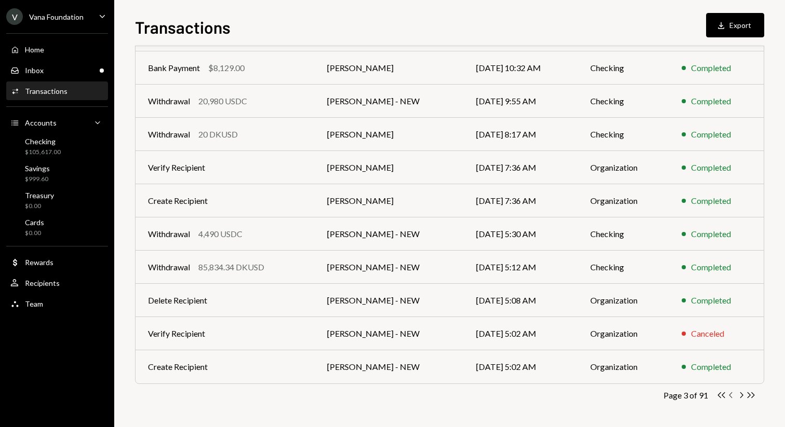
click at [733, 396] on icon "Chevron Left" at bounding box center [731, 395] width 10 height 10
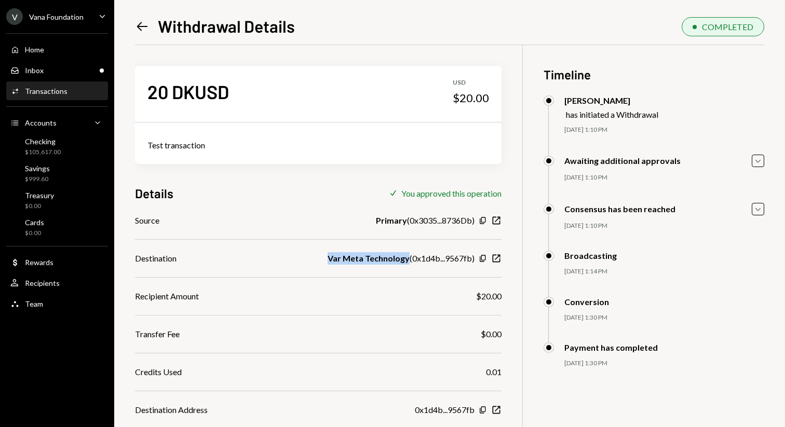
click at [140, 30] on icon "Left Arrow" at bounding box center [142, 26] width 15 height 15
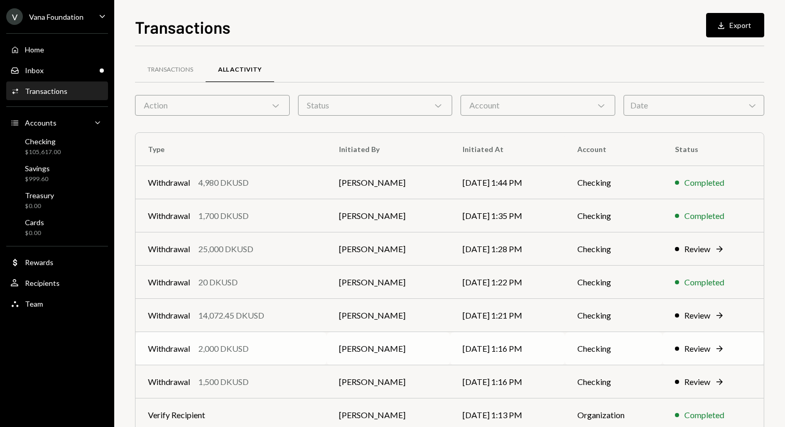
scroll to position [115, 0]
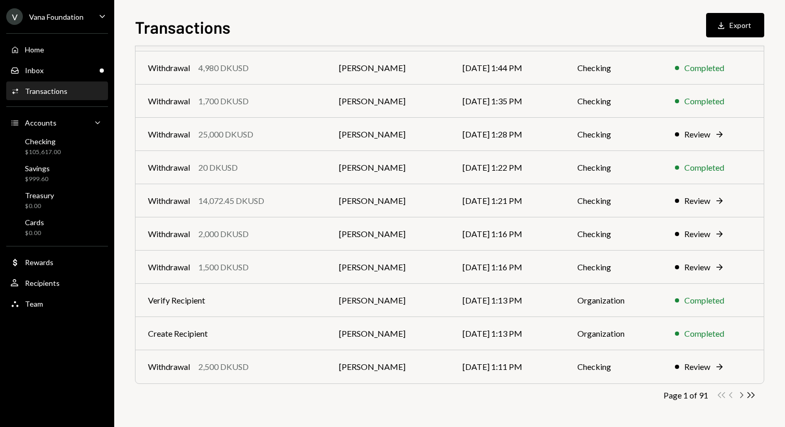
click at [739, 395] on icon "Chevron Right" at bounding box center [741, 395] width 10 height 10
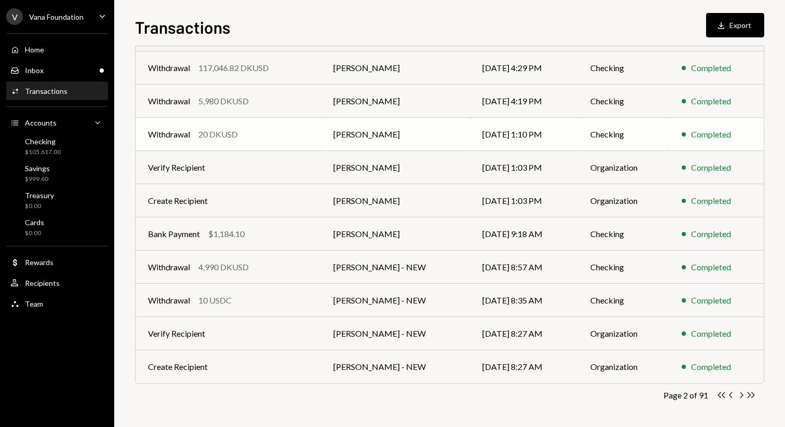
click at [375, 133] on td "[PERSON_NAME]" at bounding box center [395, 134] width 149 height 33
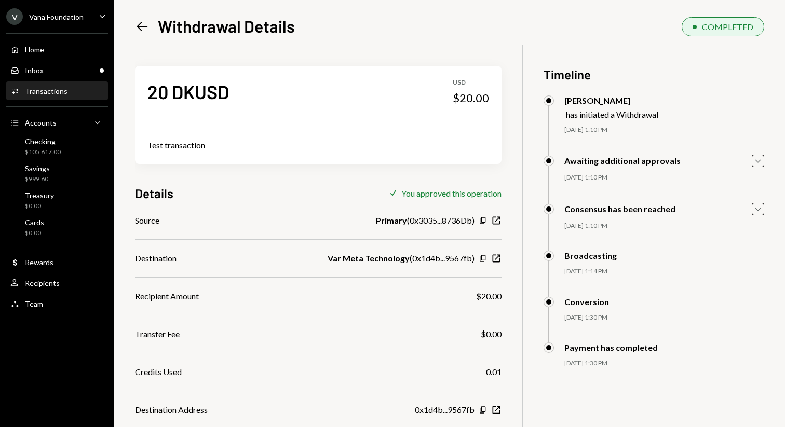
click at [146, 30] on icon "Left Arrow" at bounding box center [142, 26] width 15 height 15
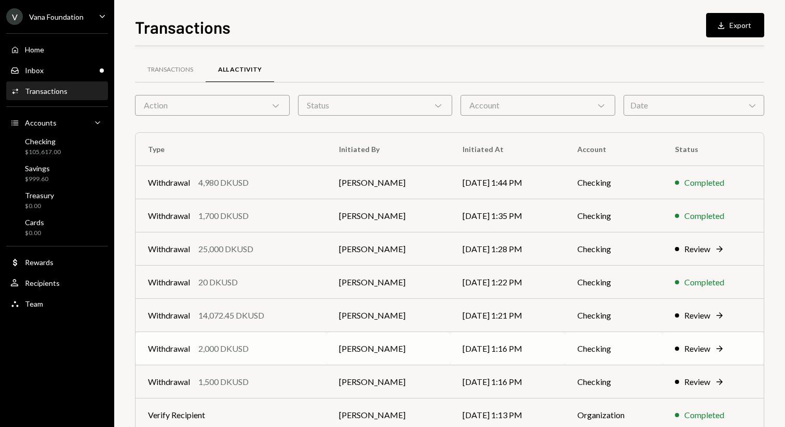
scroll to position [115, 0]
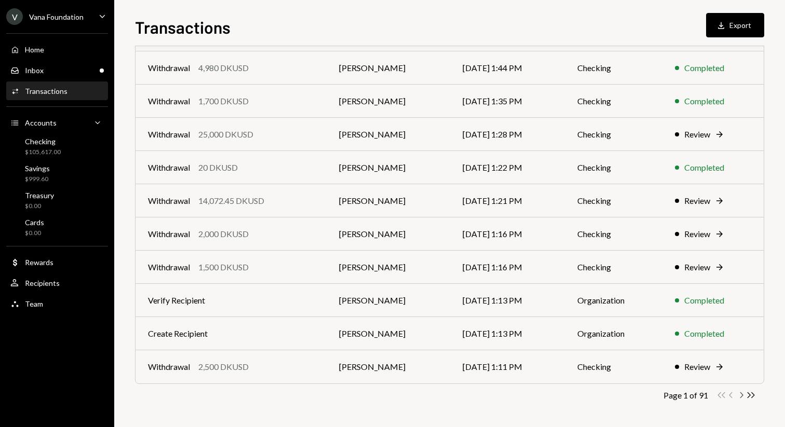
click at [740, 396] on icon "Chevron Right" at bounding box center [741, 395] width 10 height 10
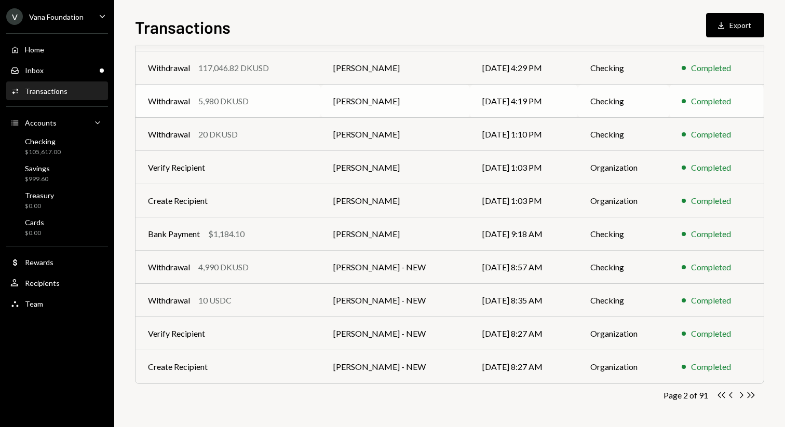
click at [470, 93] on td "[DATE] 4:19 PM" at bounding box center [524, 101] width 108 height 33
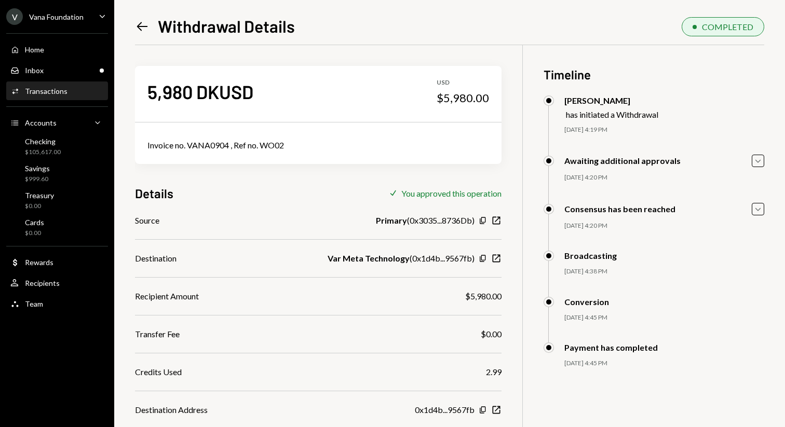
click at [142, 23] on icon "Left Arrow" at bounding box center [142, 26] width 15 height 15
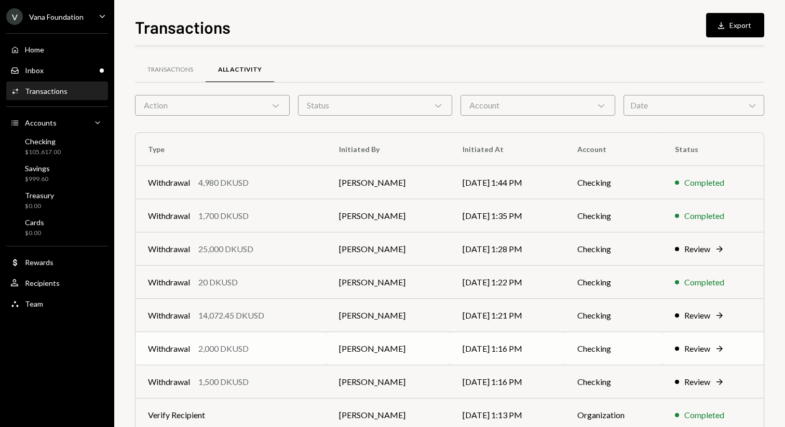
scroll to position [115, 0]
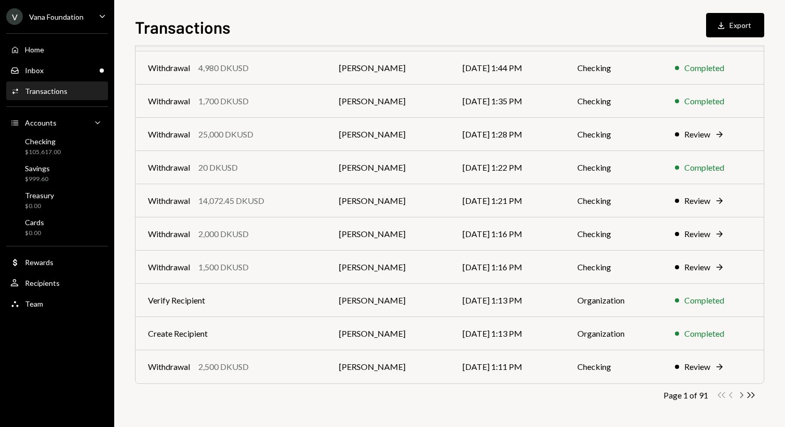
click at [744, 396] on icon "Chevron Right" at bounding box center [741, 395] width 10 height 10
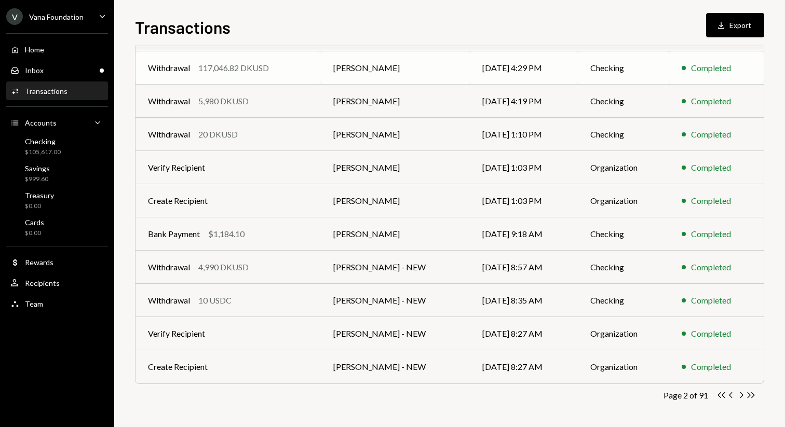
click at [449, 72] on td "[PERSON_NAME]" at bounding box center [395, 67] width 149 height 33
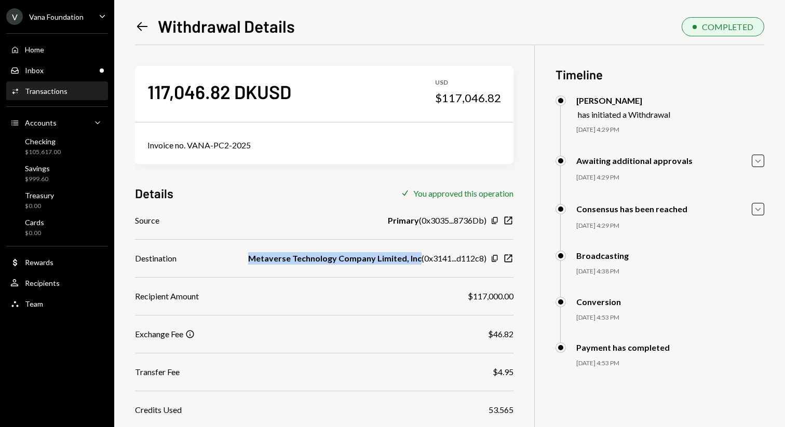
drag, startPoint x: 240, startPoint y: 257, endPoint x: 413, endPoint y: 261, distance: 172.9
click at [413, 261] on div "Destination Metaverse Technology Company Limited, Inc ( 0x3141...d112c8 ) Copy …" at bounding box center [324, 258] width 378 height 12
copy b "Metaverse Technology Company Limited, Inc"
click at [141, 27] on icon "Left Arrow" at bounding box center [142, 26] width 15 height 15
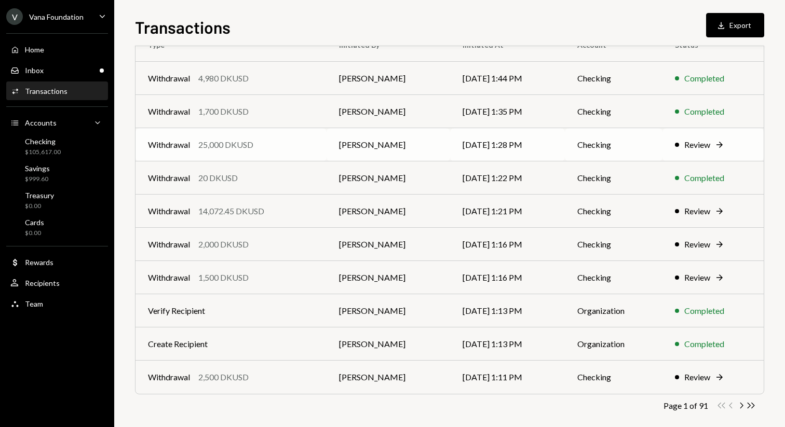
scroll to position [115, 0]
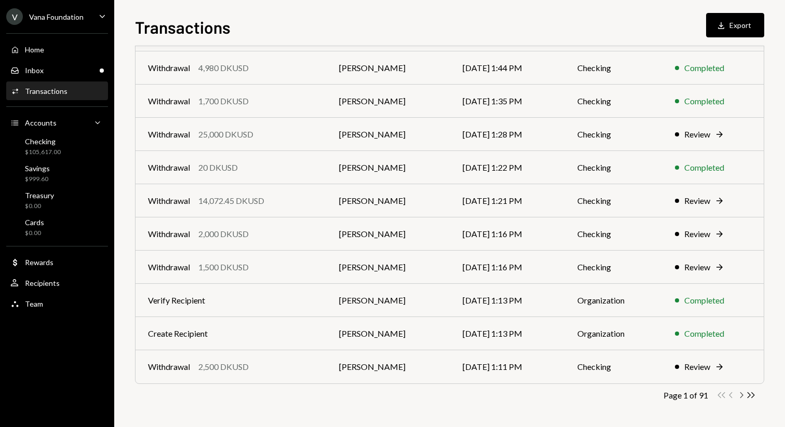
click at [743, 395] on icon "Chevron Right" at bounding box center [741, 395] width 10 height 10
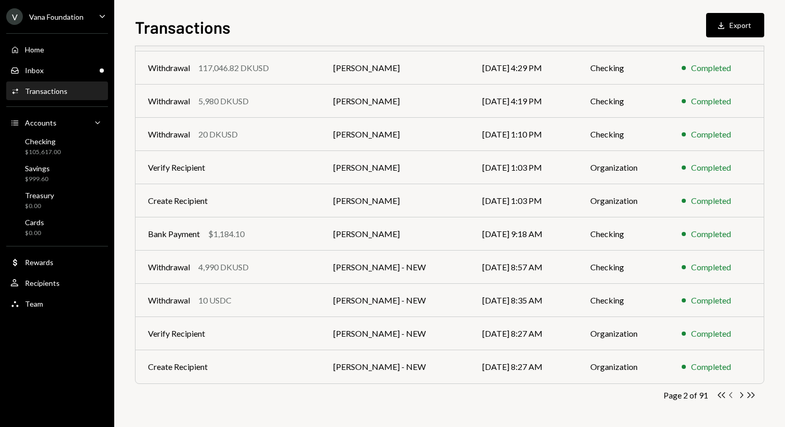
click at [729, 394] on icon "Chevron Left" at bounding box center [731, 395] width 10 height 10
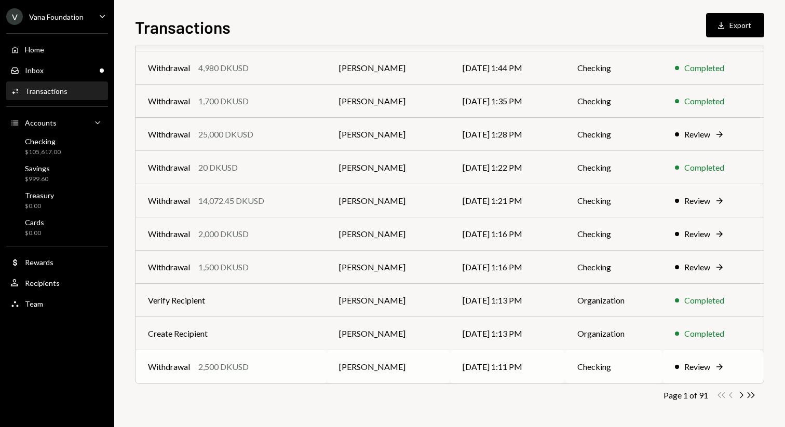
click at [401, 364] on td "[PERSON_NAME]" at bounding box center [389, 366] width 124 height 33
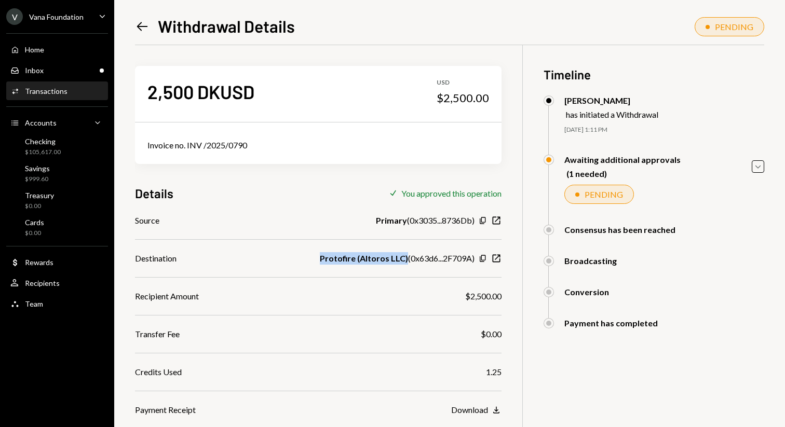
drag, startPoint x: 320, startPoint y: 258, endPoint x: 404, endPoint y: 258, distance: 83.6
click at [404, 258] on div "Destination Protofire (Altoros LLC) ( 0x63d6...2F709A ) Copy New Window" at bounding box center [318, 258] width 367 height 12
copy b "Protofire (Altoros LLC)"
click at [144, 20] on icon "Left Arrow" at bounding box center [142, 26] width 15 height 15
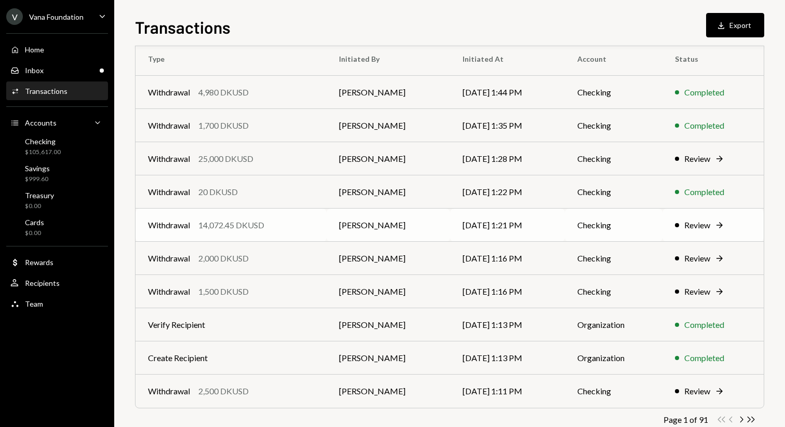
scroll to position [89, 0]
click at [286, 225] on div "Withdrawal 14,072.45 DKUSD" at bounding box center [231, 227] width 166 height 12
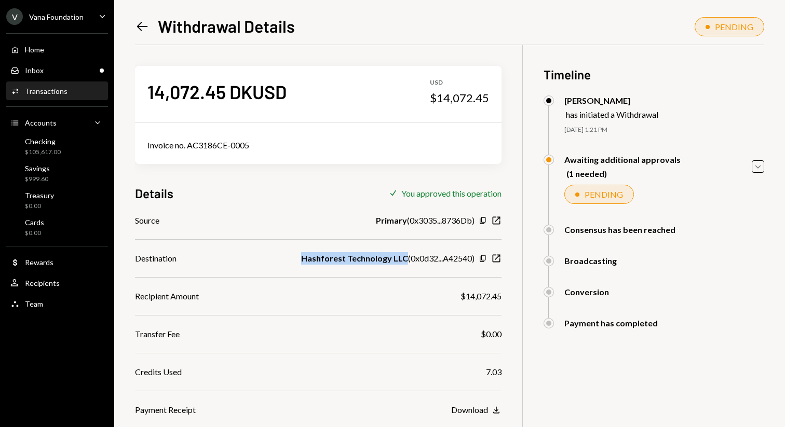
drag, startPoint x: 295, startPoint y: 256, endPoint x: 404, endPoint y: 257, distance: 109.0
click at [404, 257] on div "Destination Hashforest Technology LLC ( 0x0d32...A42540 ) Copy New Window" at bounding box center [318, 258] width 367 height 12
copy b "Hashforest Technology LLC"
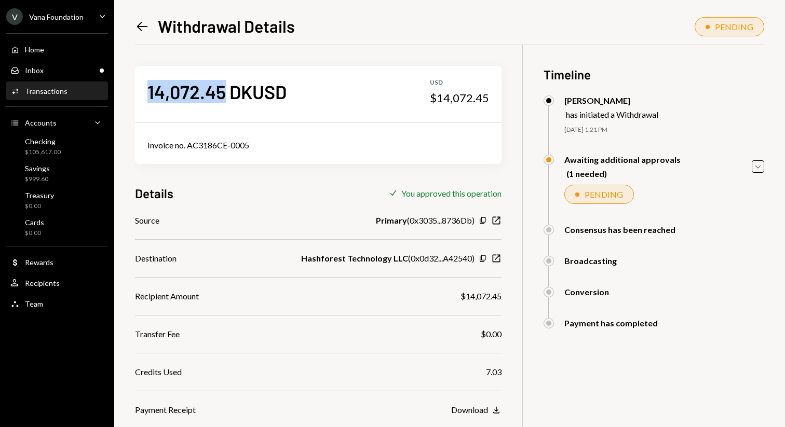
drag, startPoint x: 149, startPoint y: 92, endPoint x: 222, endPoint y: 90, distance: 72.7
click at [222, 90] on div "14,072.45 DKUSD" at bounding box center [216, 91] width 139 height 23
copy div "14,072.45"
click at [141, 25] on icon "Left Arrow" at bounding box center [142, 26] width 15 height 15
